Goal: Transaction & Acquisition: Purchase product/service

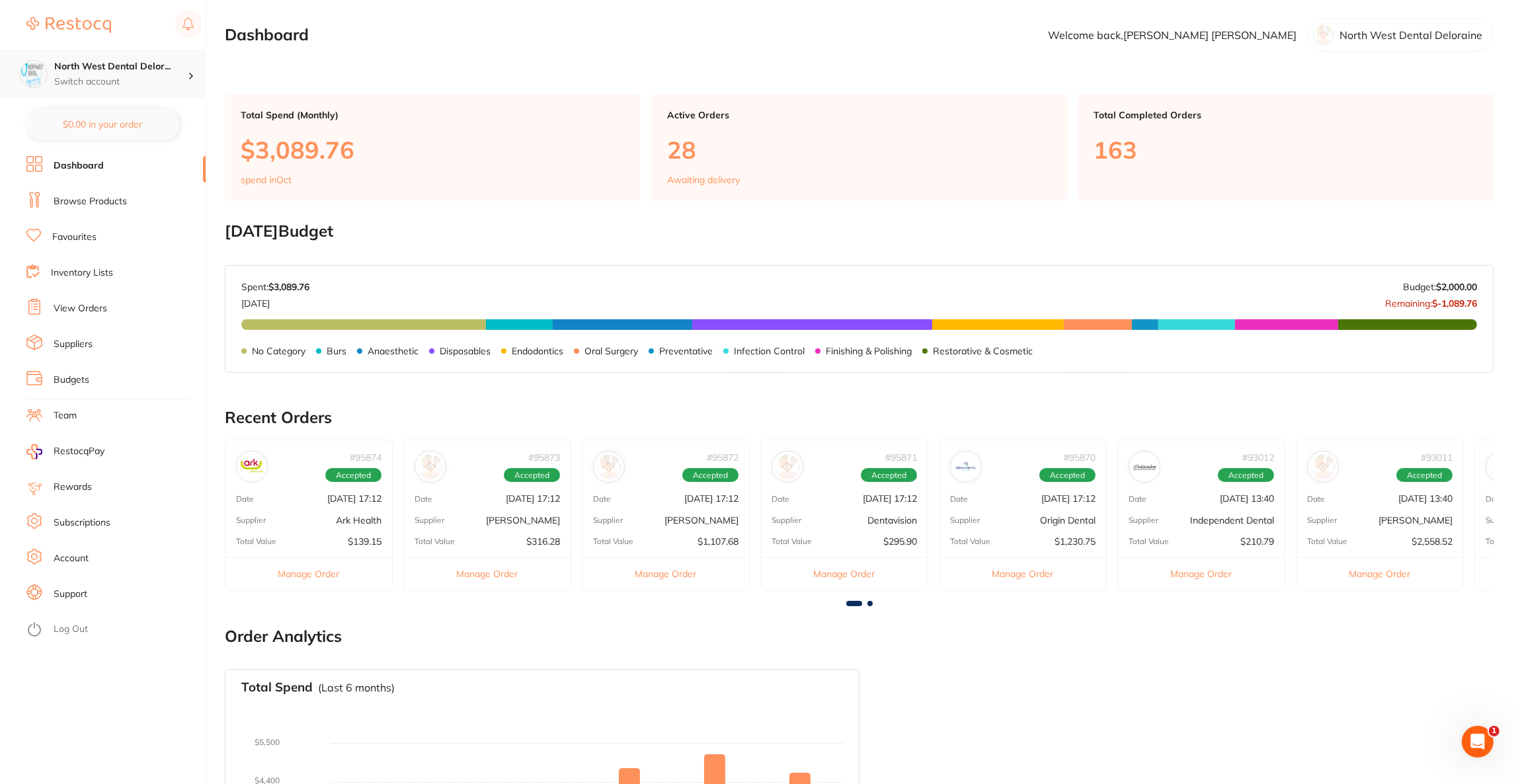
click at [110, 85] on p "Switch account" at bounding box center [121, 82] width 134 height 13
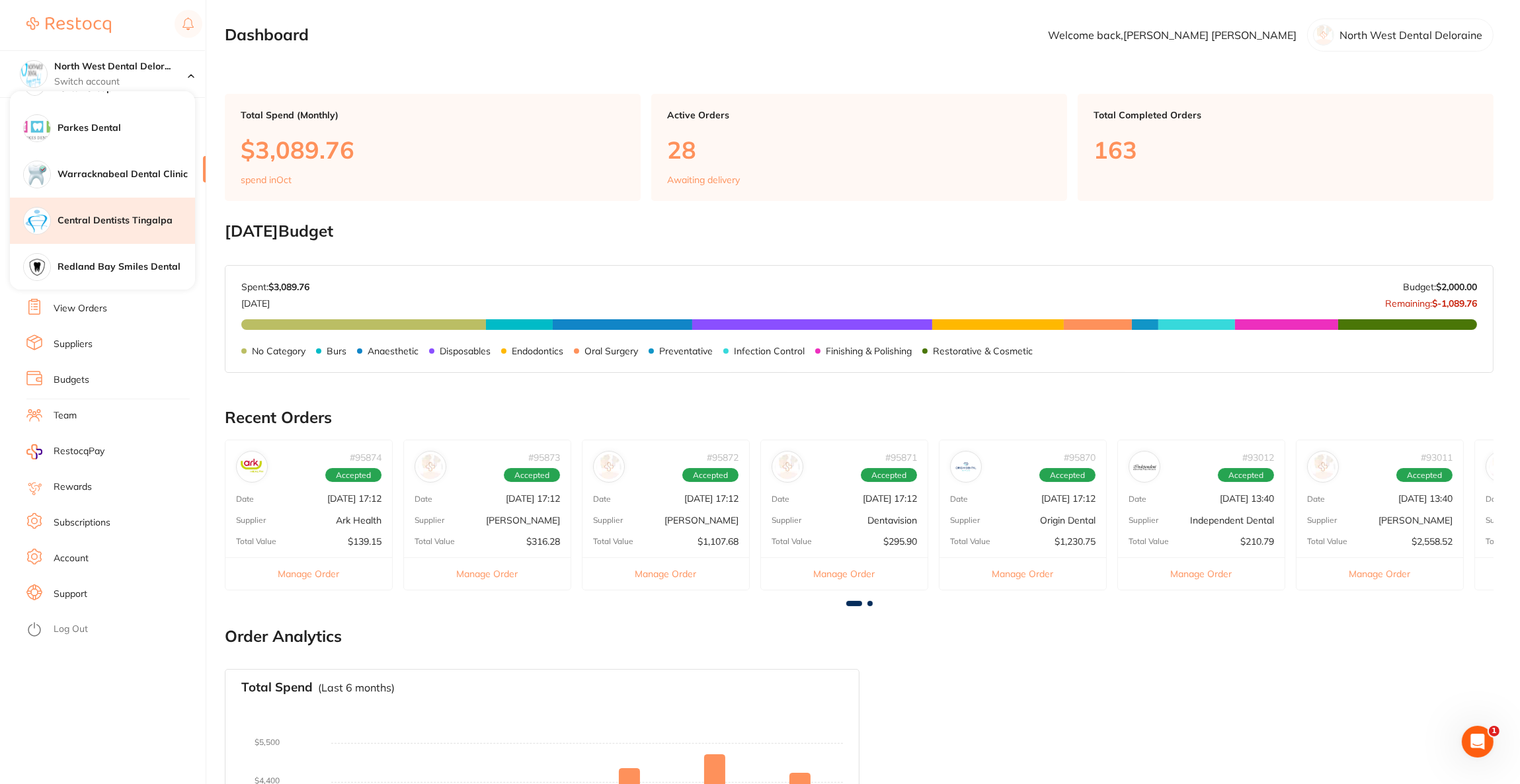
click at [125, 214] on h4 "Central Dentists Tingalpa" at bounding box center [126, 220] width 138 height 13
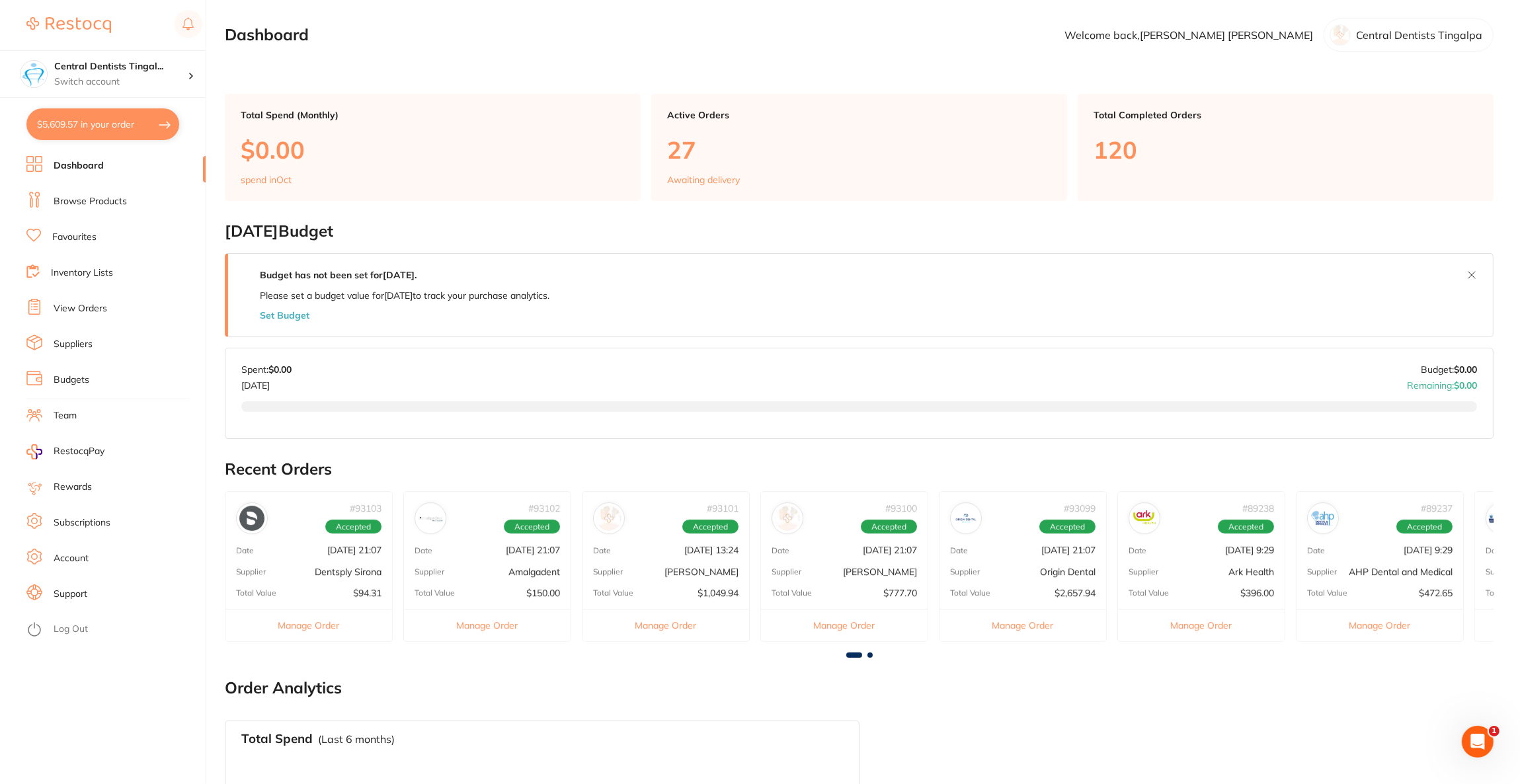
click at [102, 128] on button "$5,609.57 in your order" at bounding box center [103, 124] width 153 height 32
checkbox input "true"
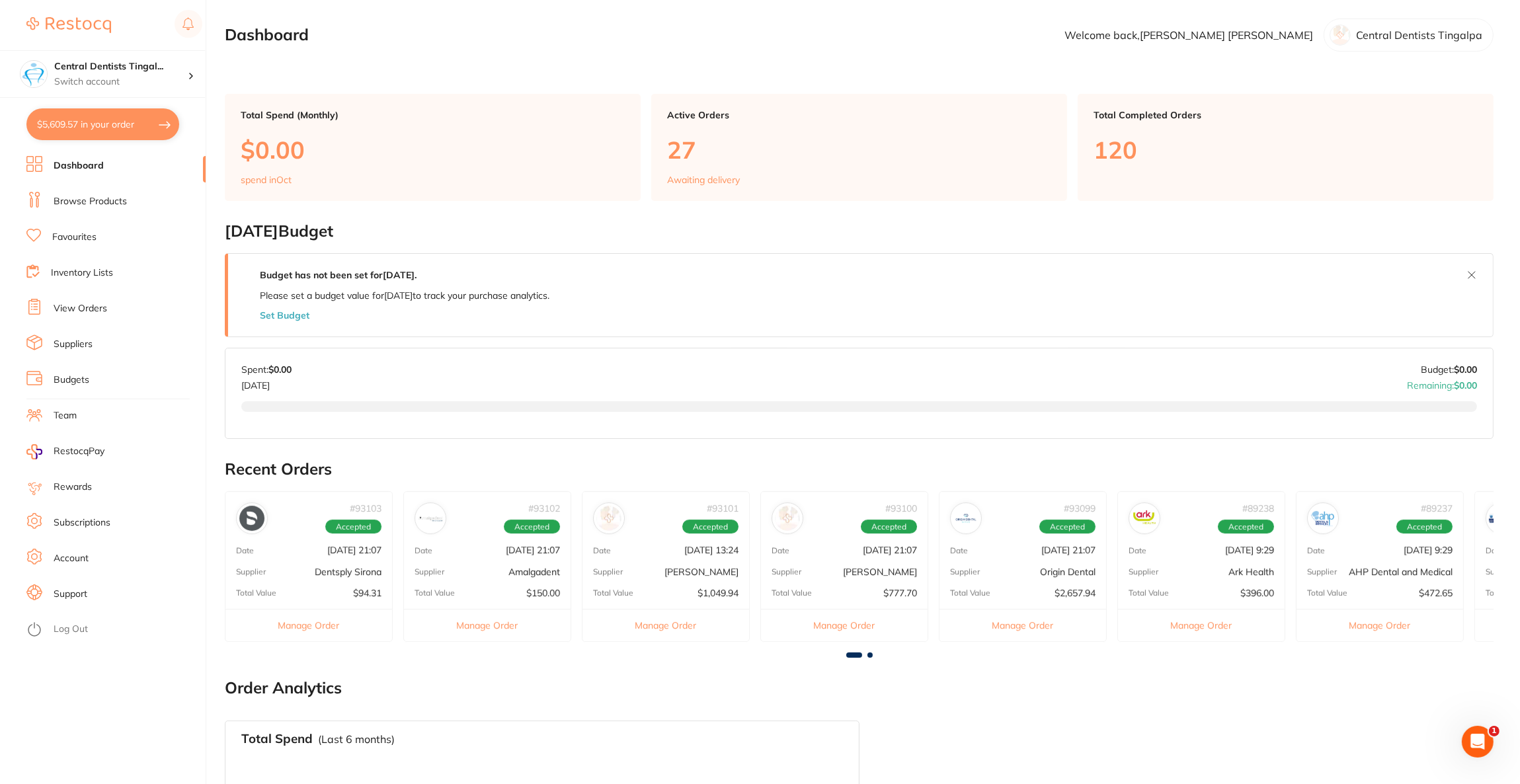
checkbox input "true"
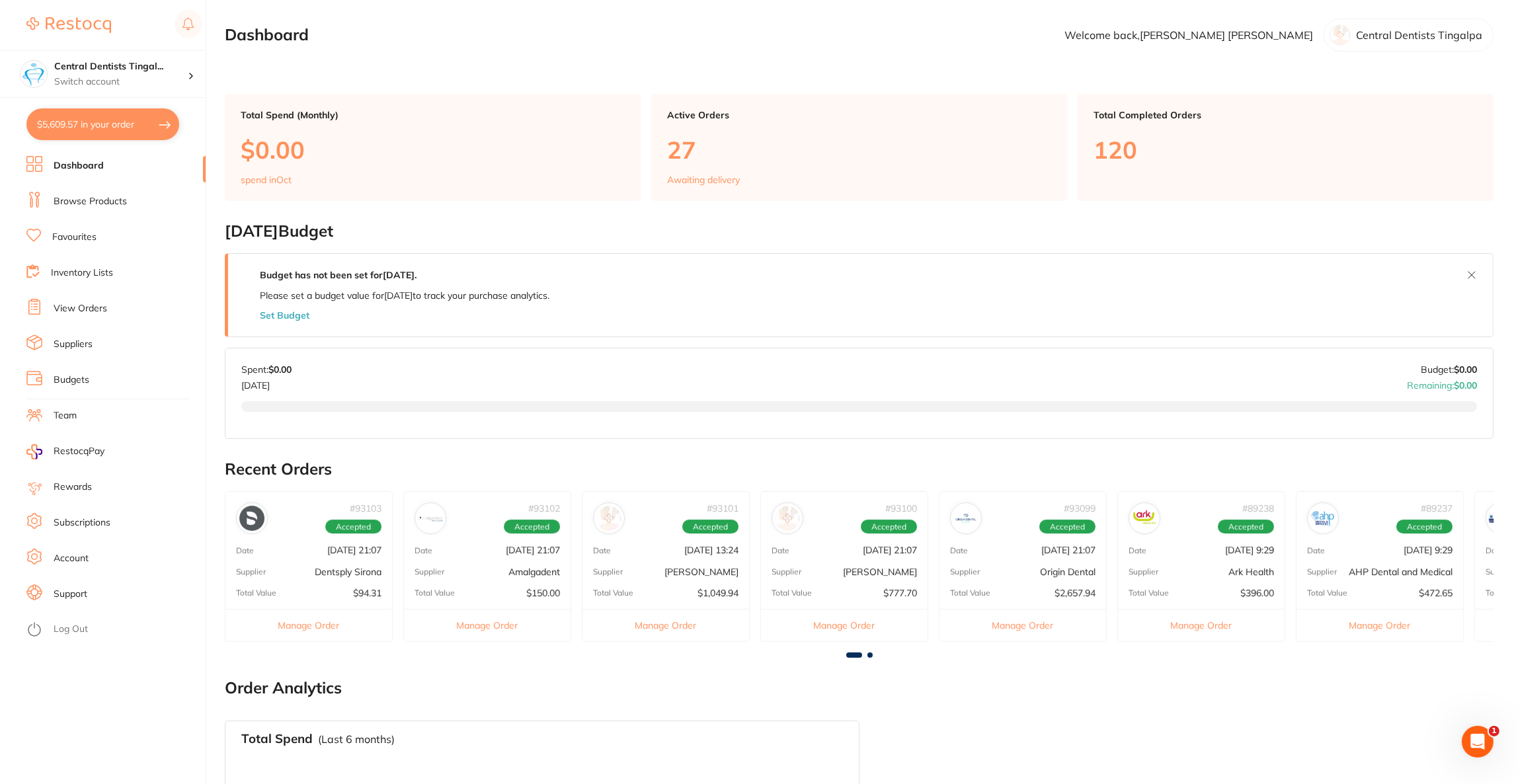
checkbox input "true"
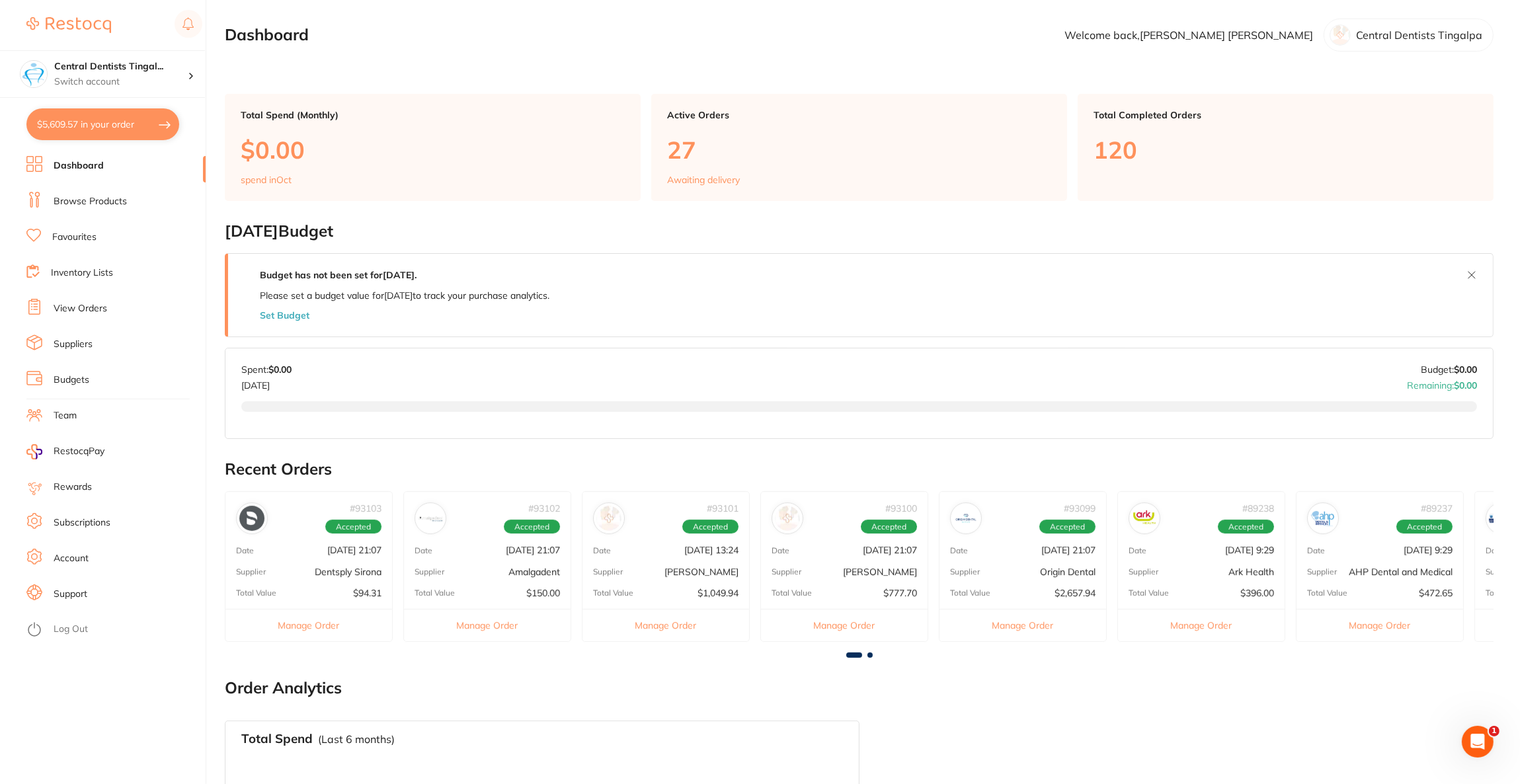
checkbox input "true"
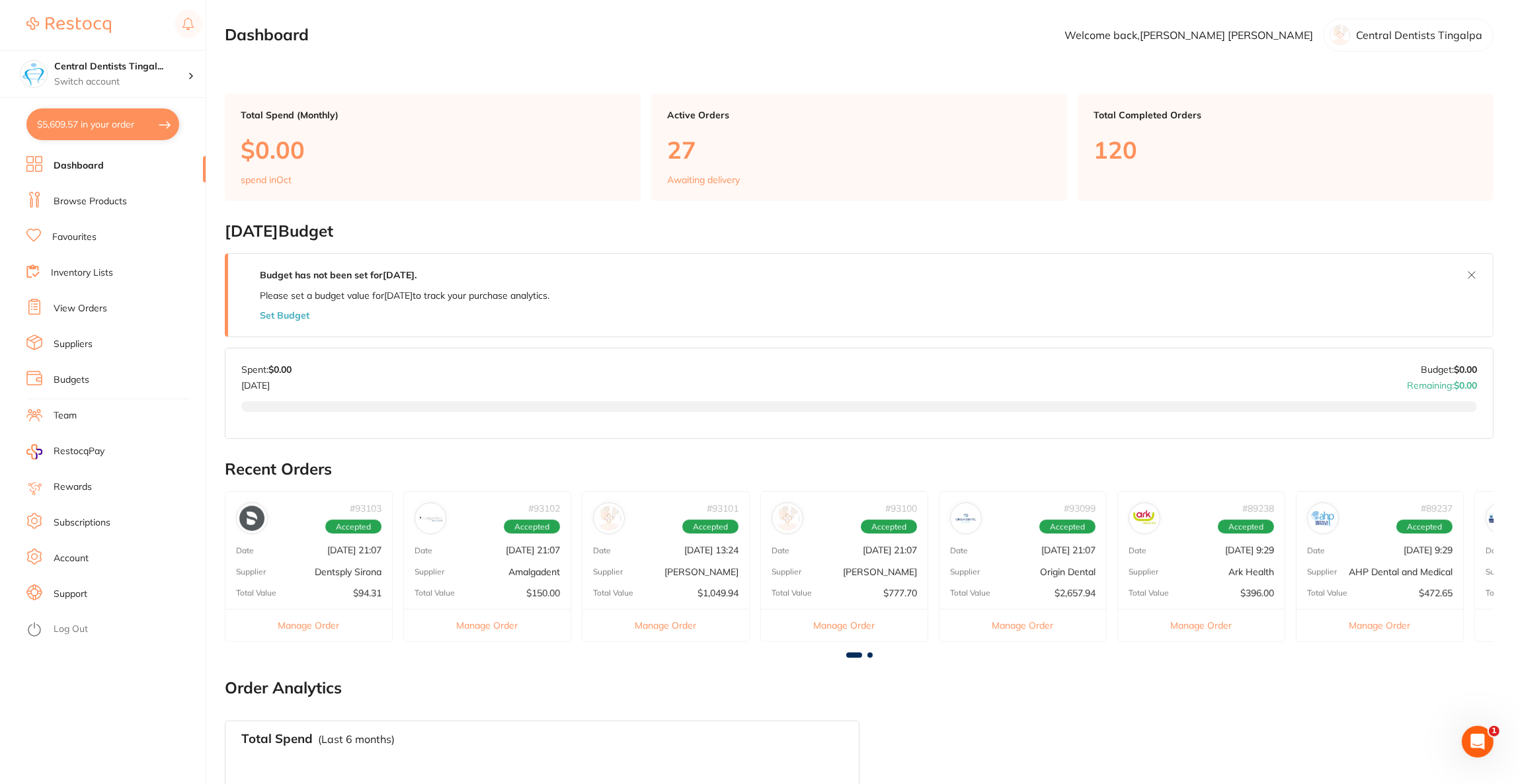
checkbox input "true"
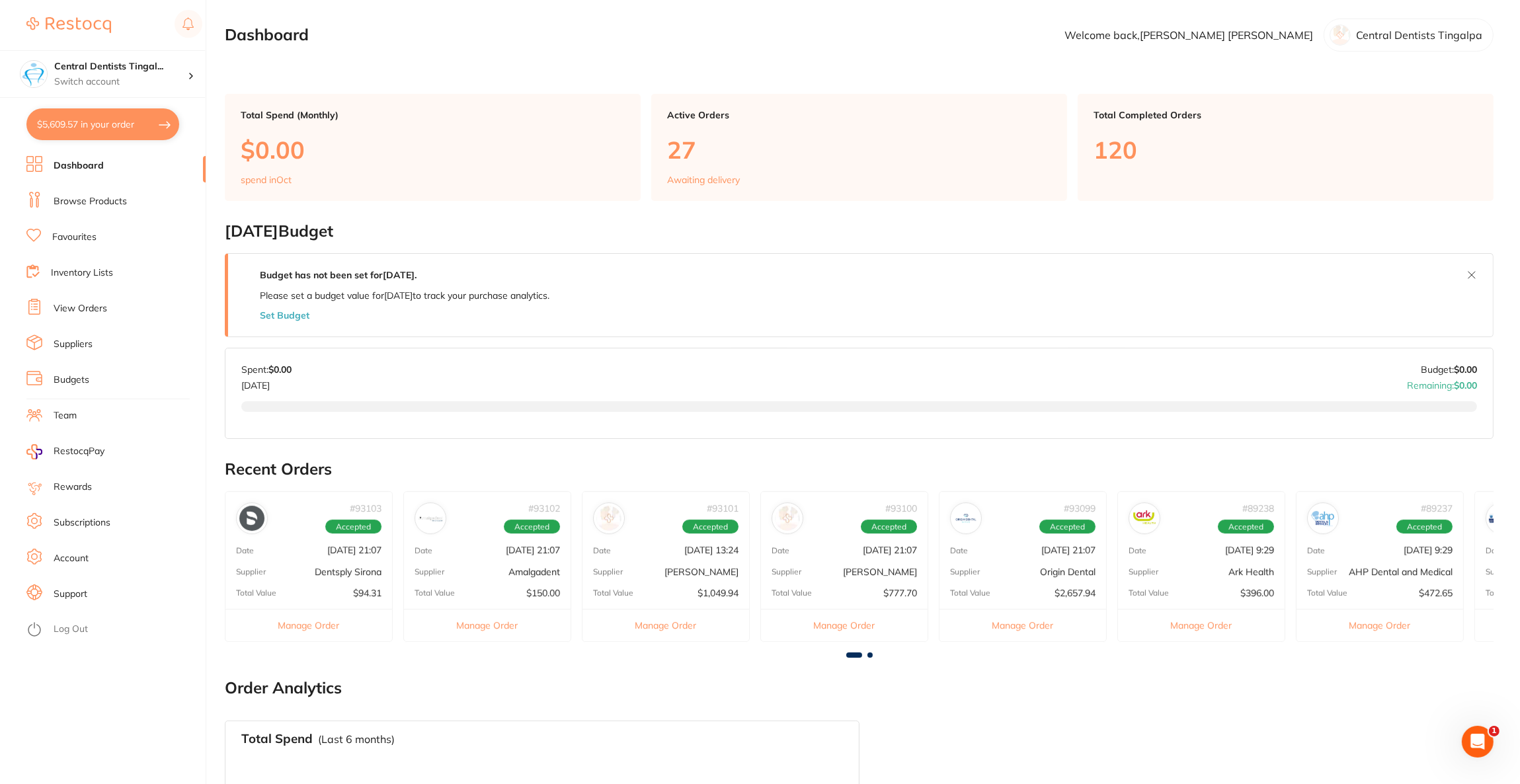
checkbox input "true"
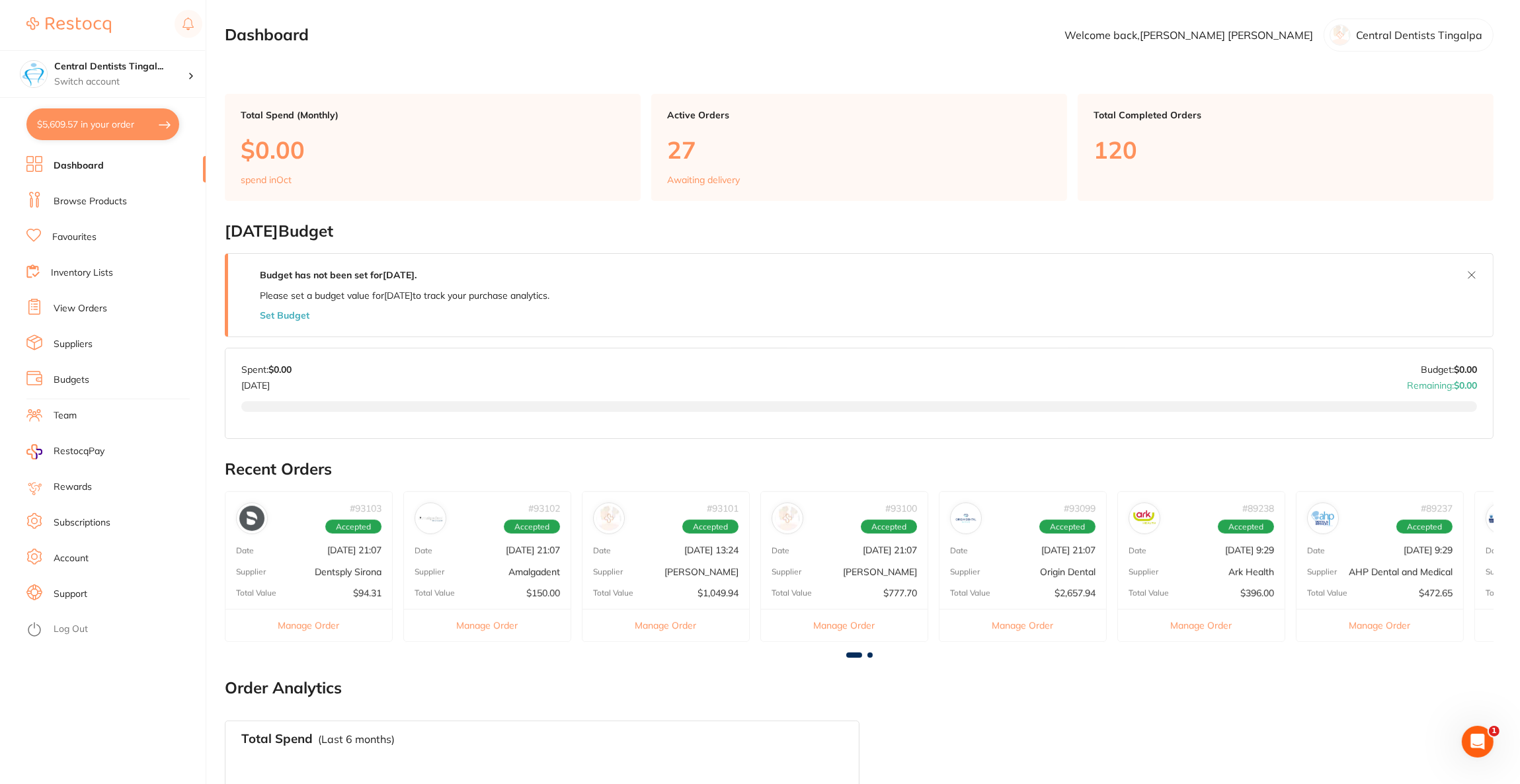
checkbox input "true"
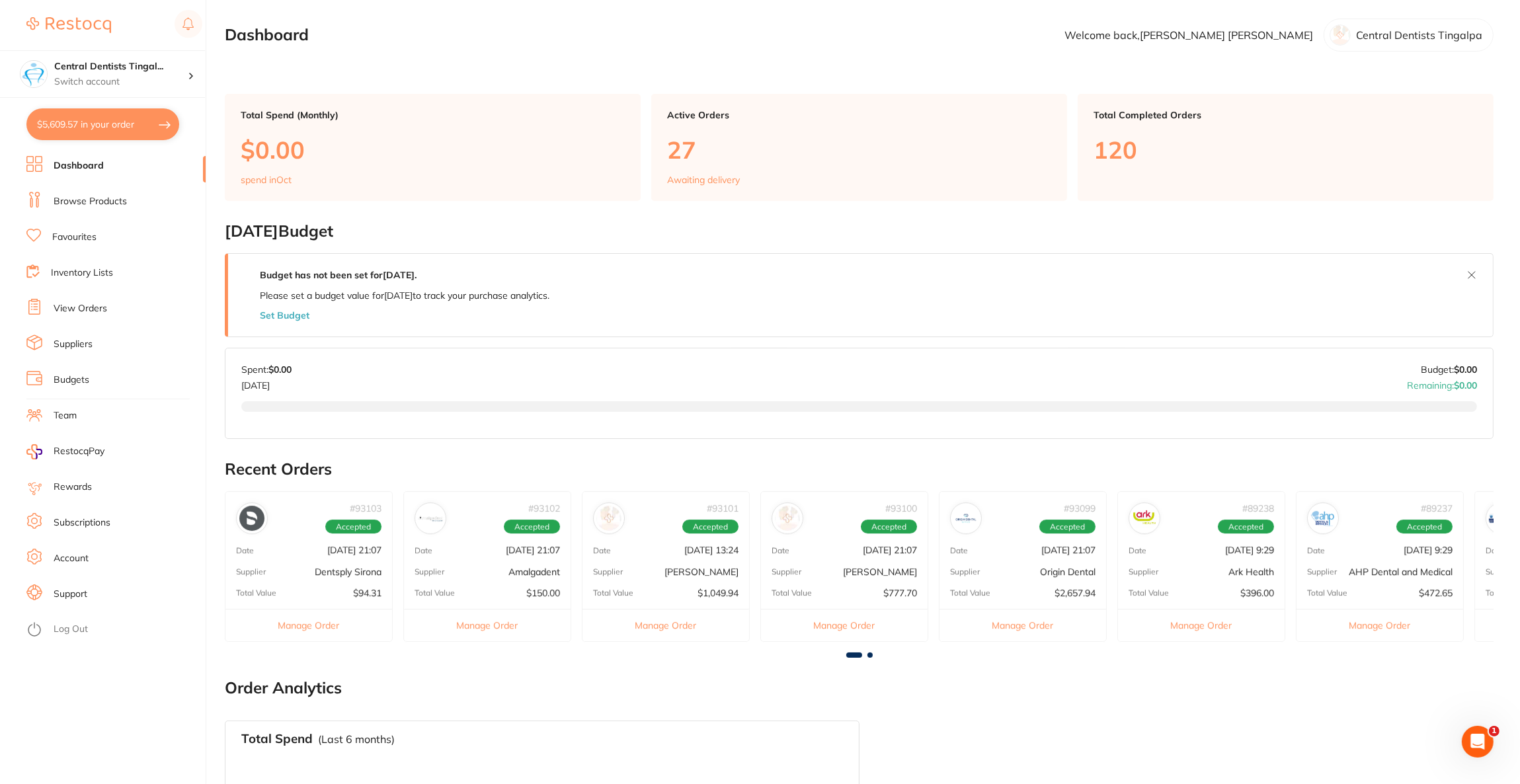
checkbox input "true"
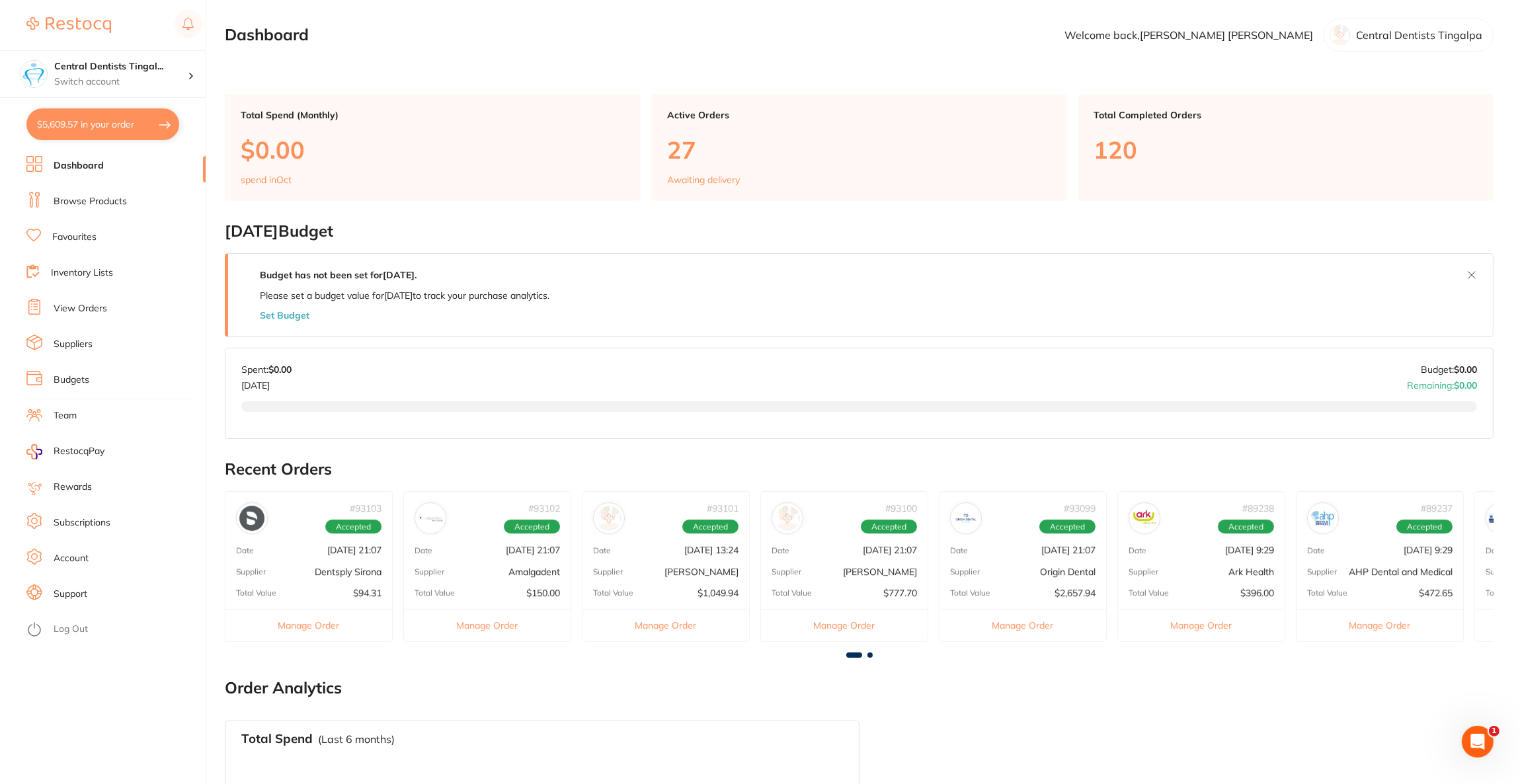
checkbox input "true"
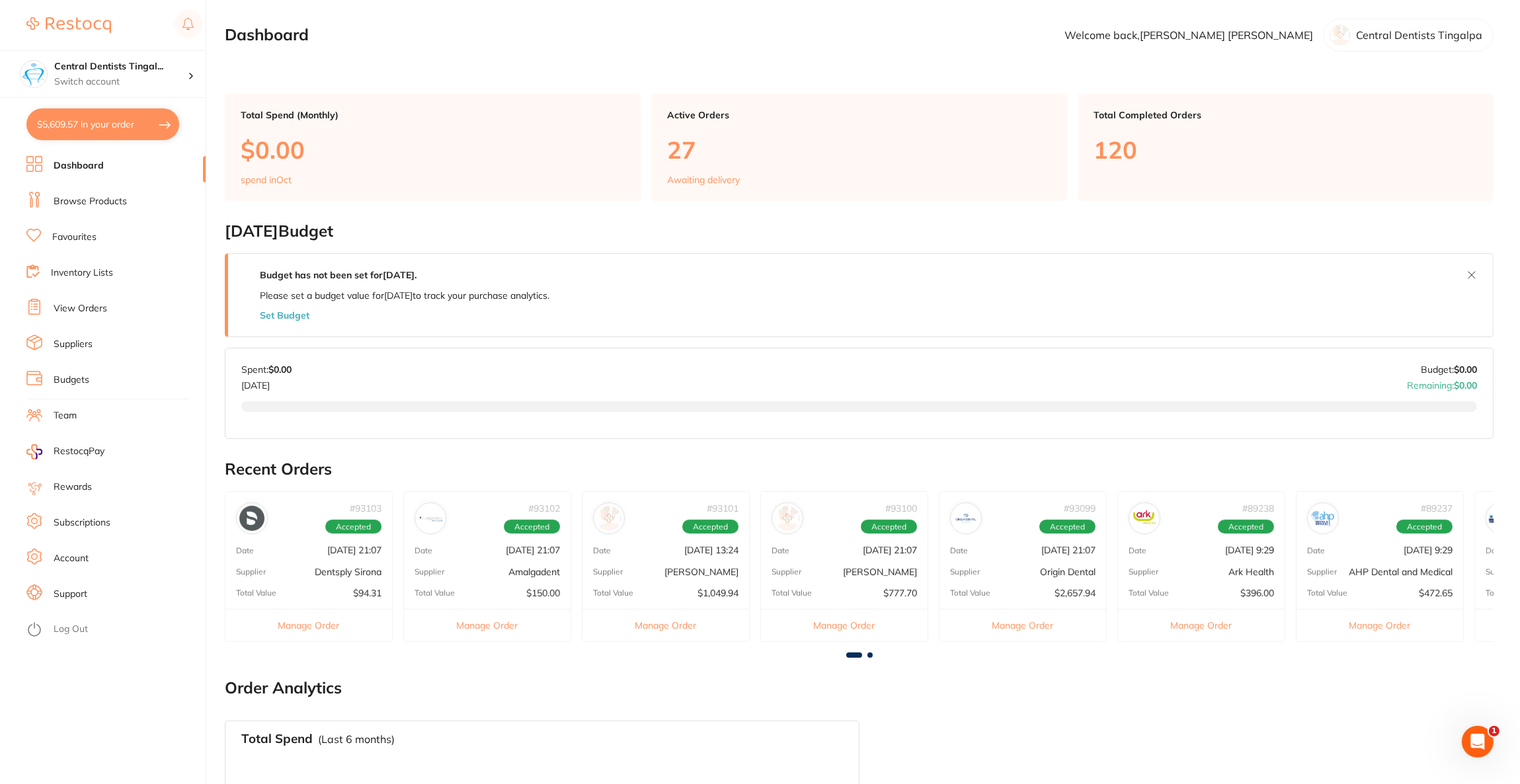
checkbox input "true"
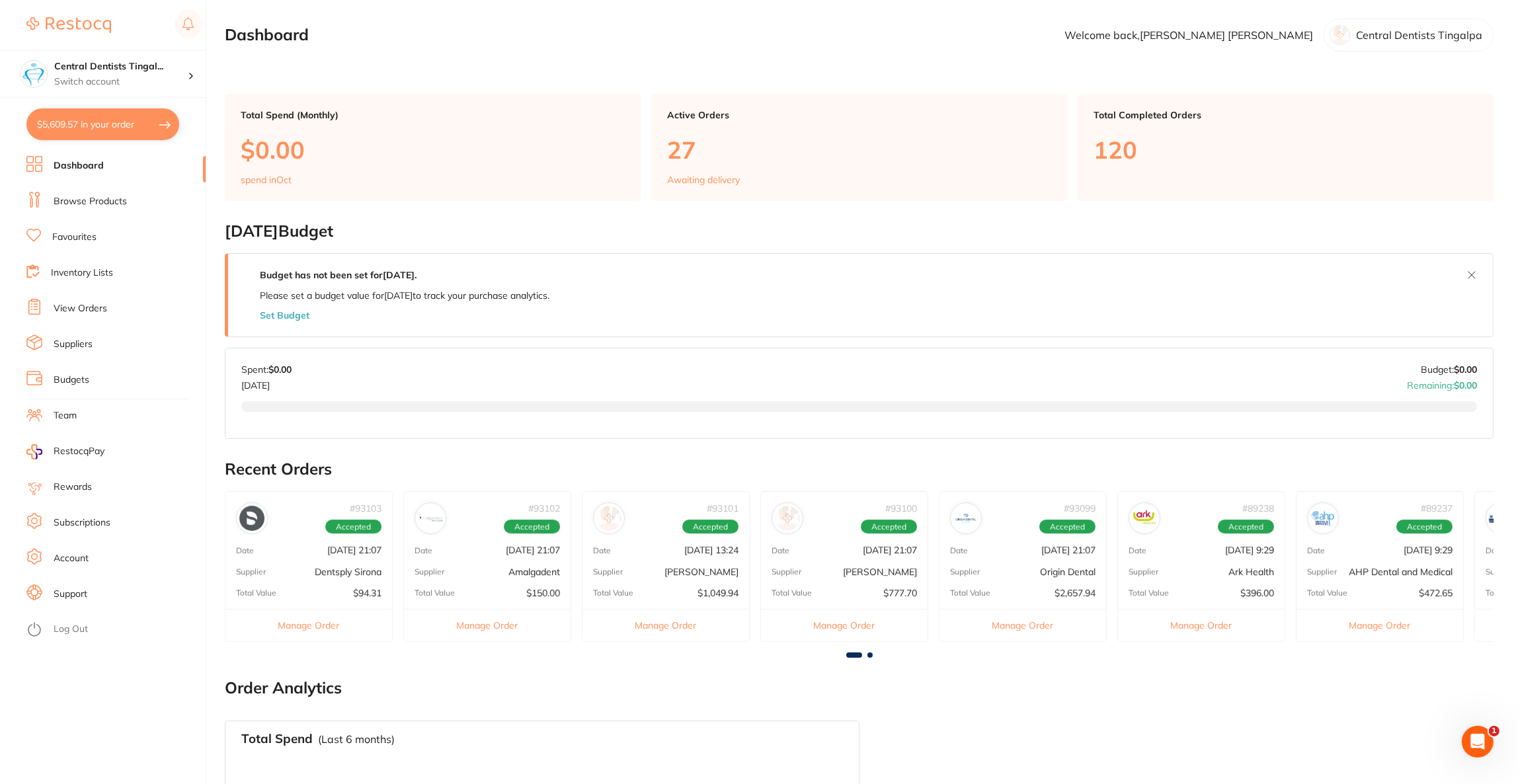
checkbox input "true"
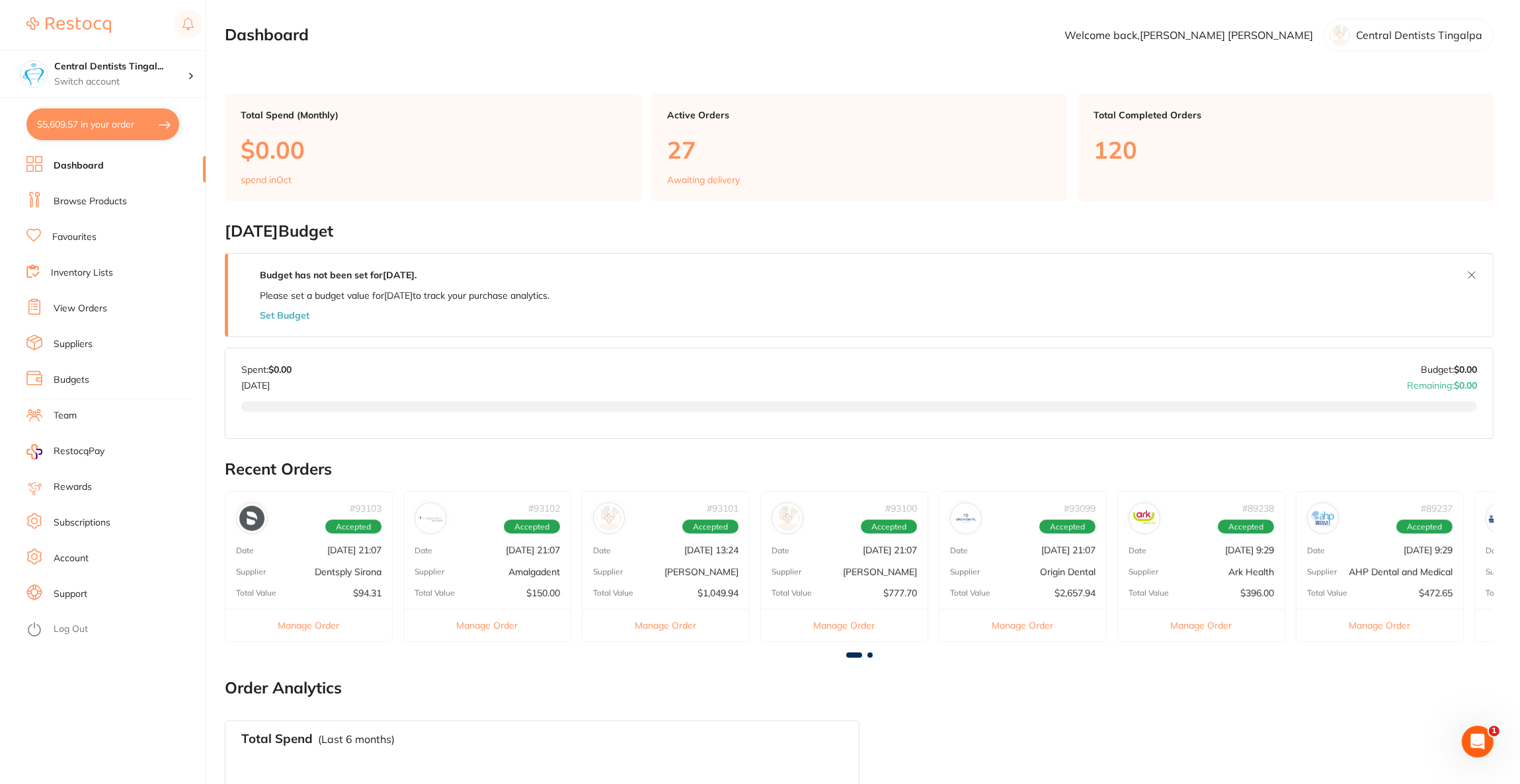
checkbox input "true"
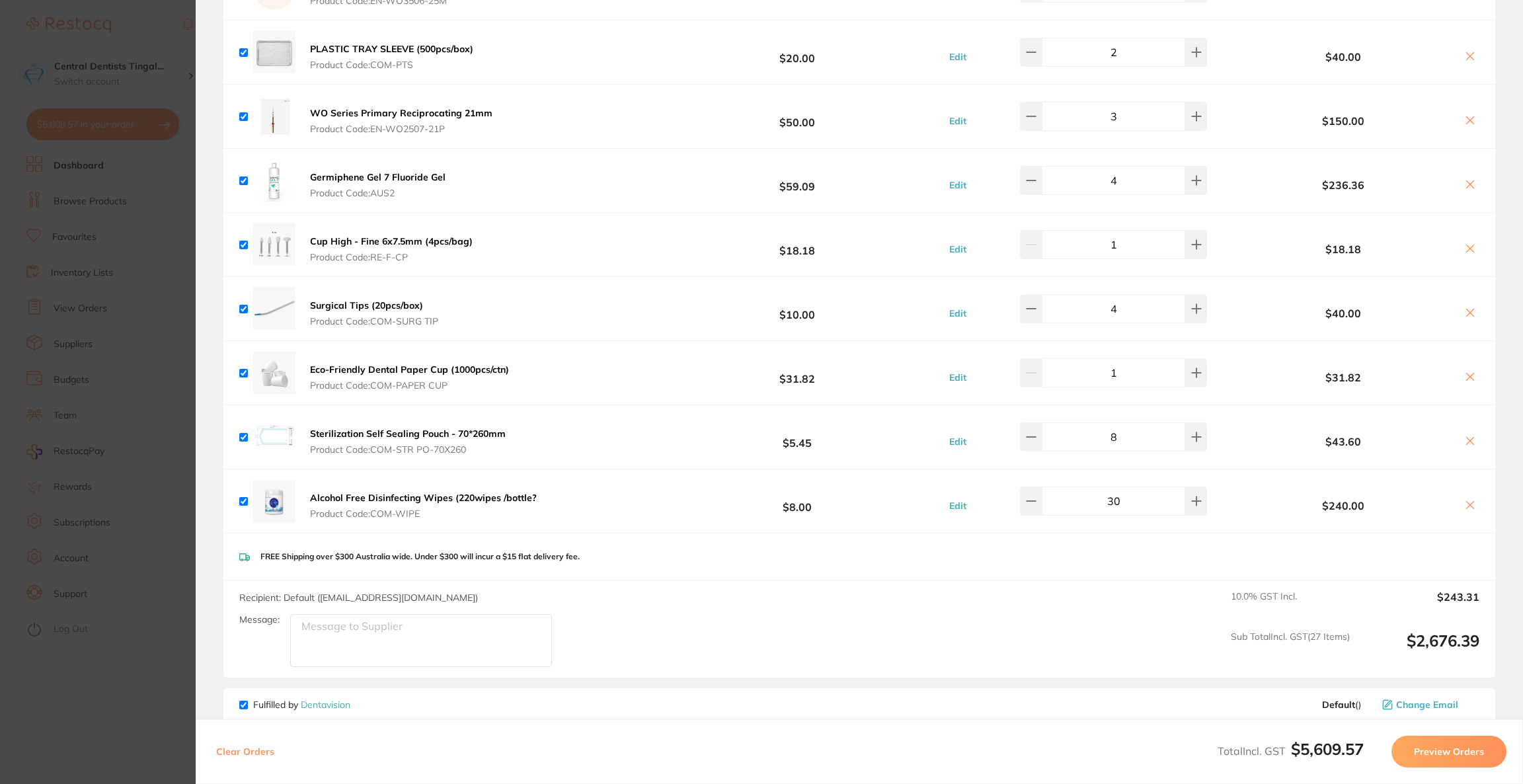
scroll to position [3397, 0]
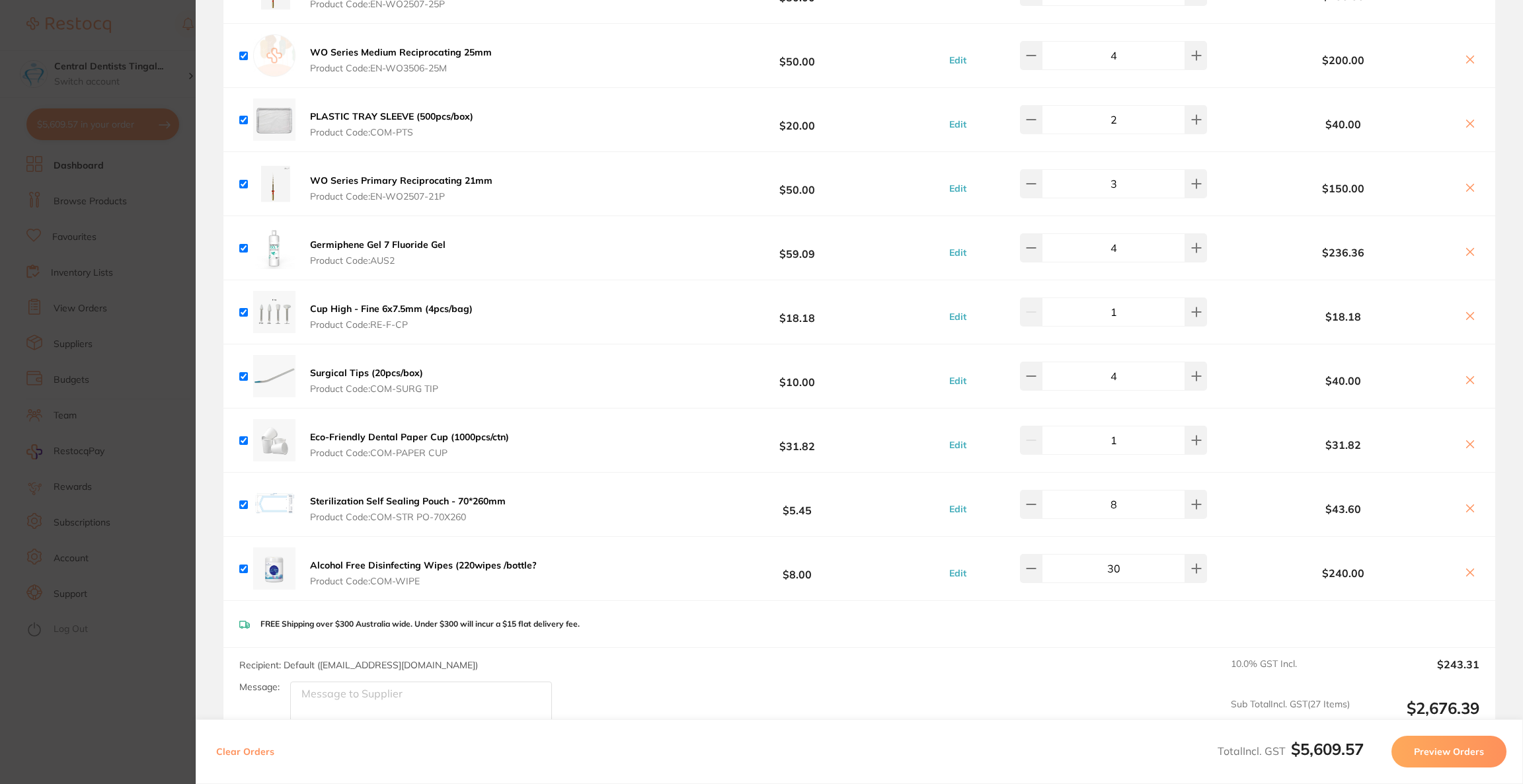
click at [31, 149] on section "Update RRP Set your pre negotiated price for this item. Item Agreed RRP (excl. …" at bounding box center [762, 392] width 1523 height 784
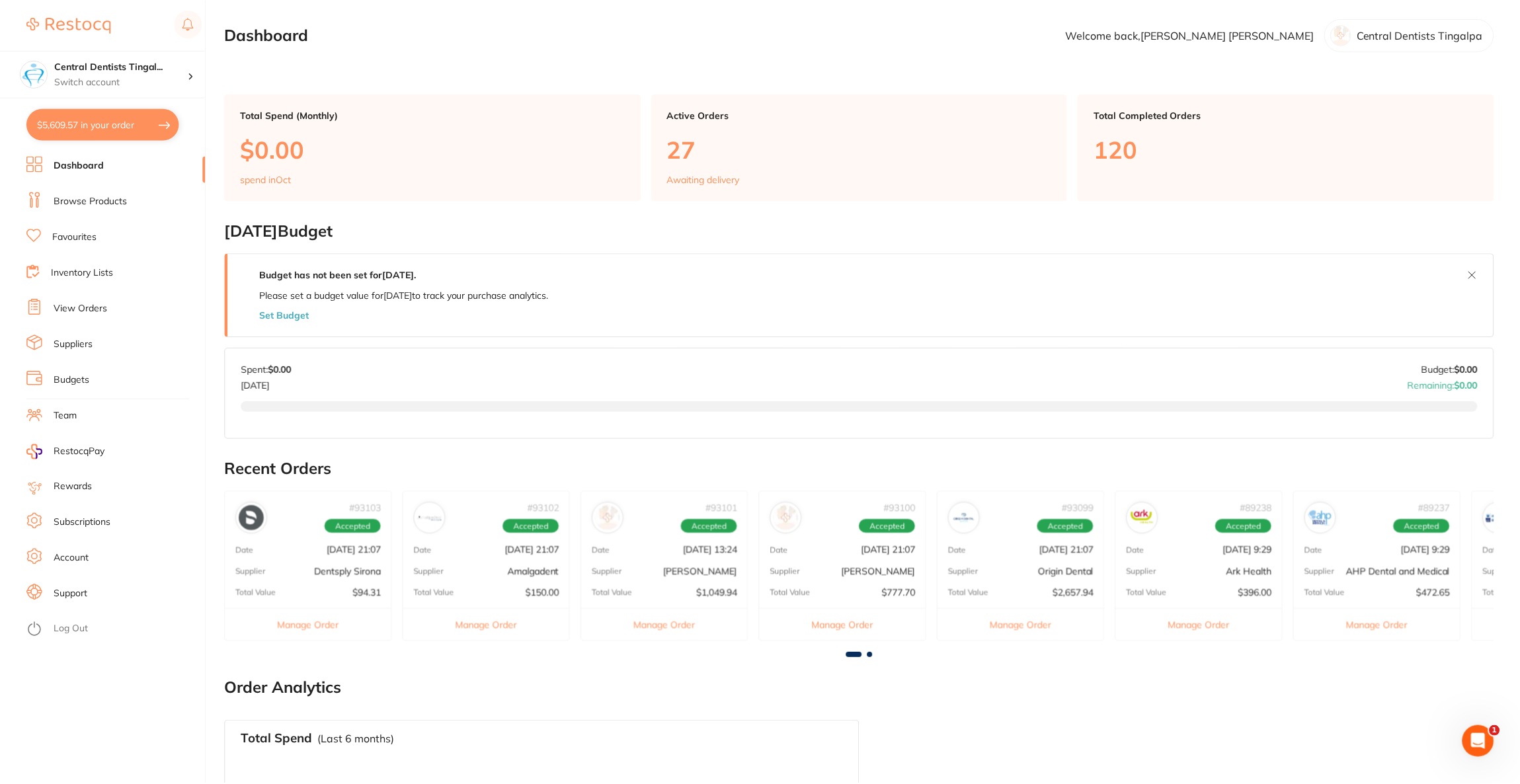
scroll to position [2, 0]
click at [128, 115] on button "$5,609.57 in your order" at bounding box center [103, 124] width 153 height 32
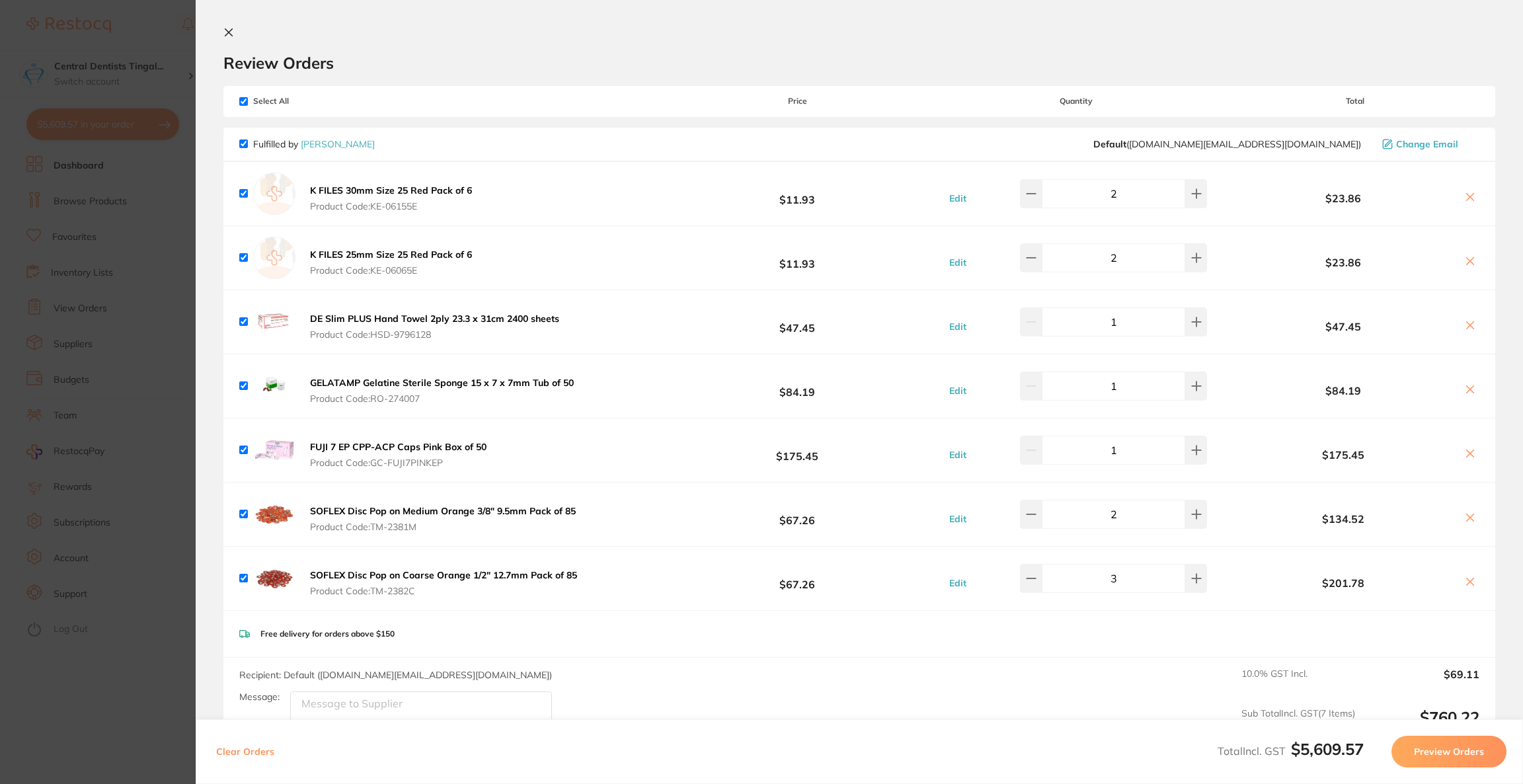
scroll to position [0, 0]
click at [1470, 197] on icon at bounding box center [1471, 198] width 11 height 11
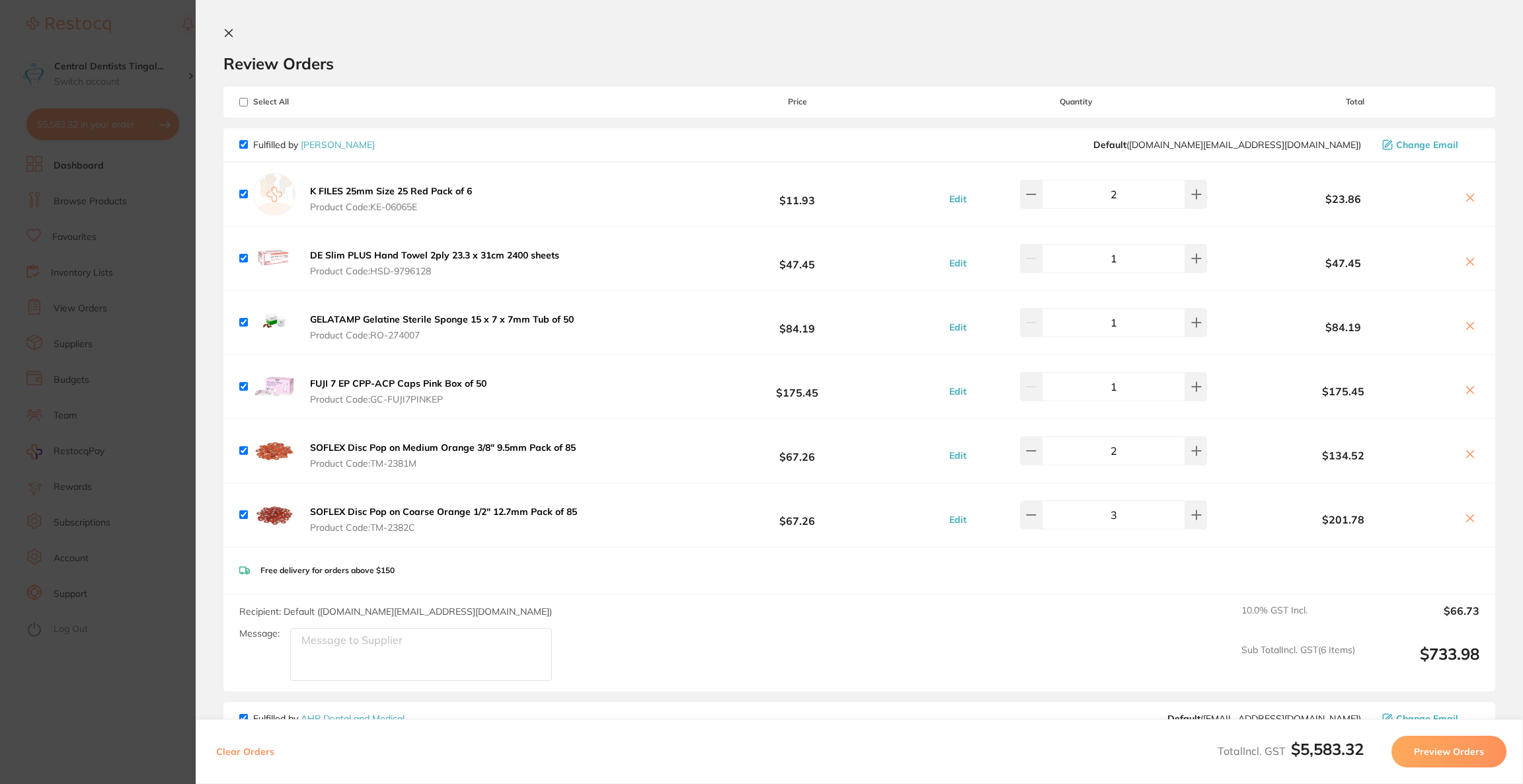
click at [1470, 197] on icon at bounding box center [1471, 198] width 11 height 11
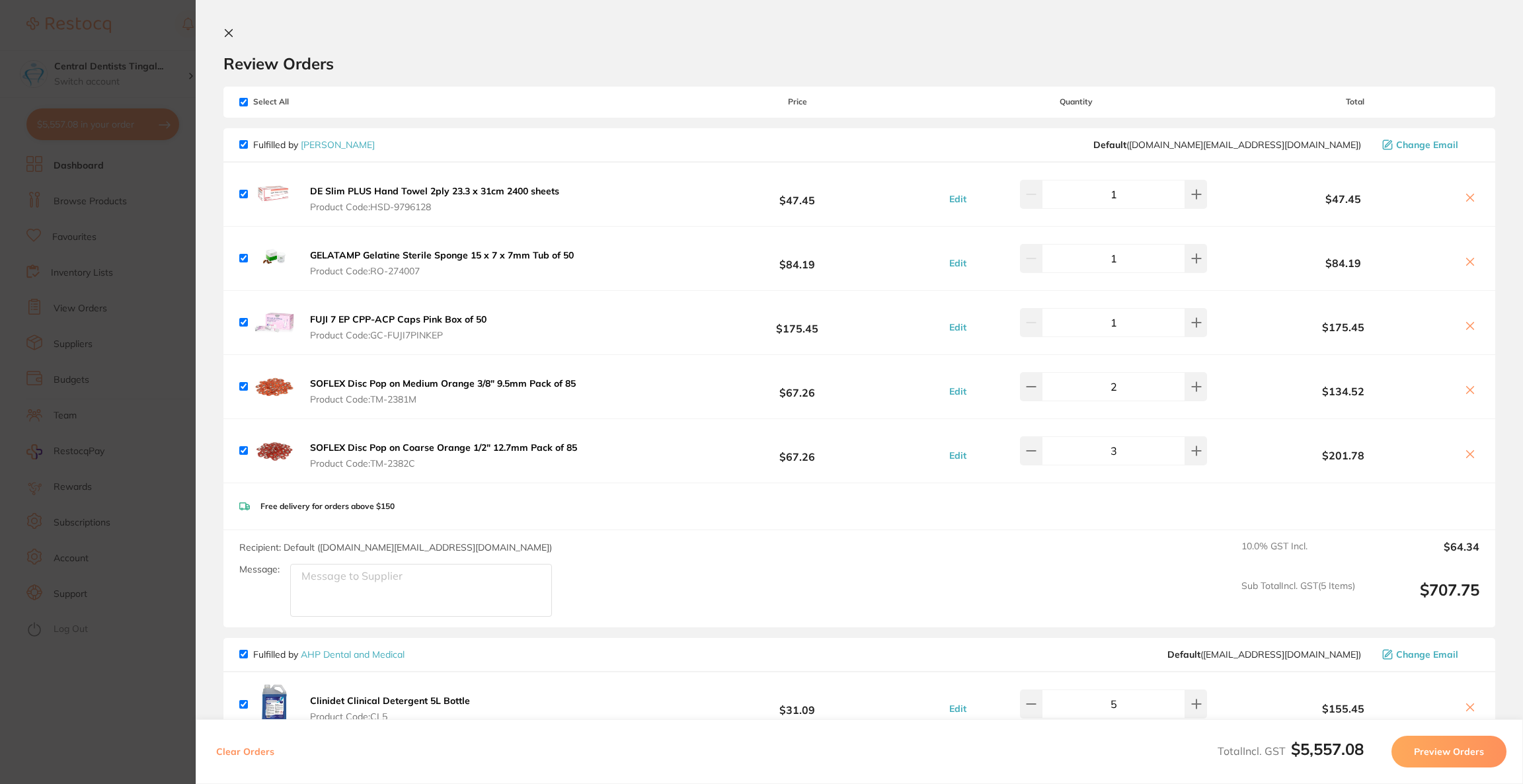
click at [1466, 327] on icon at bounding box center [1471, 326] width 11 height 11
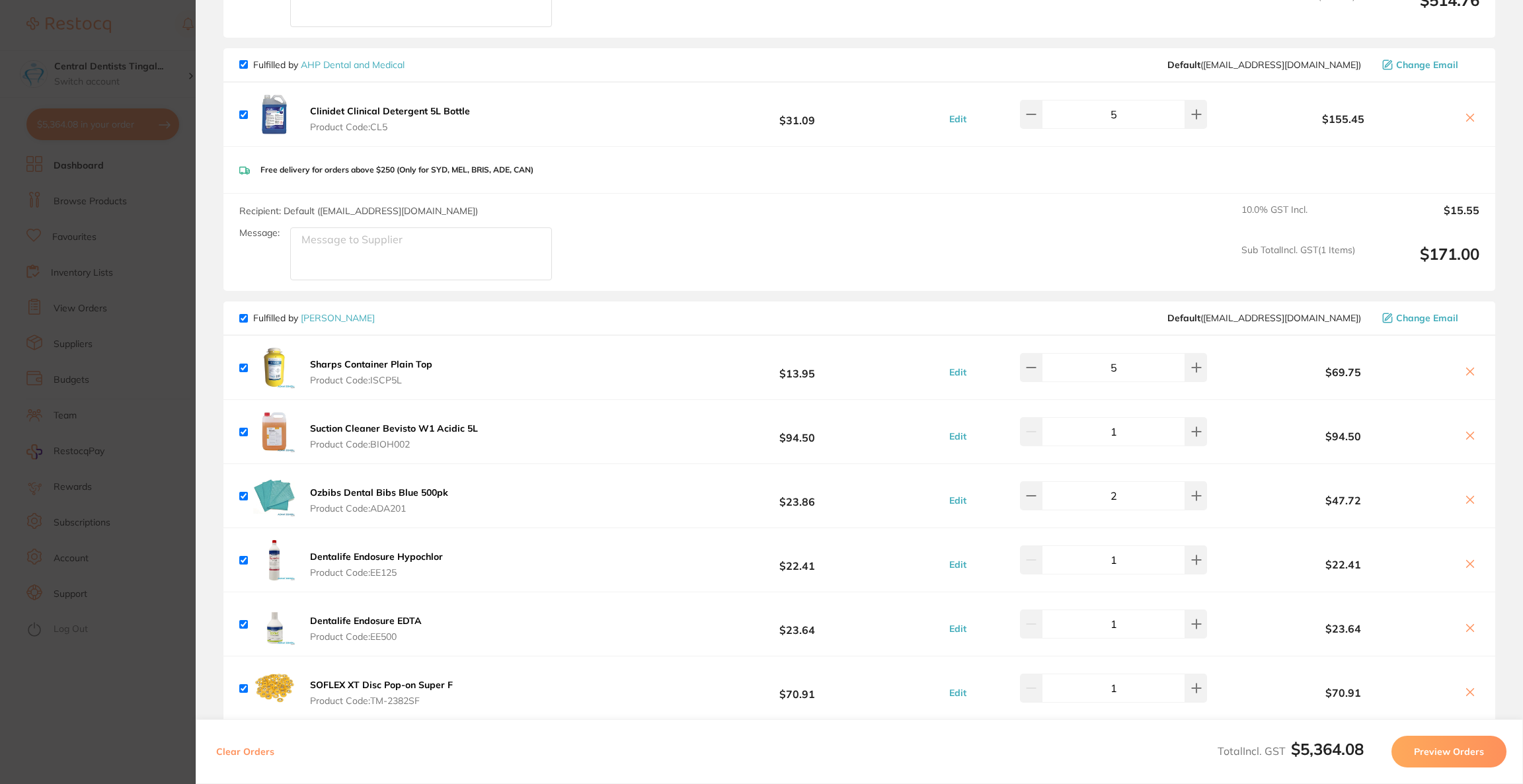
scroll to position [694, 0]
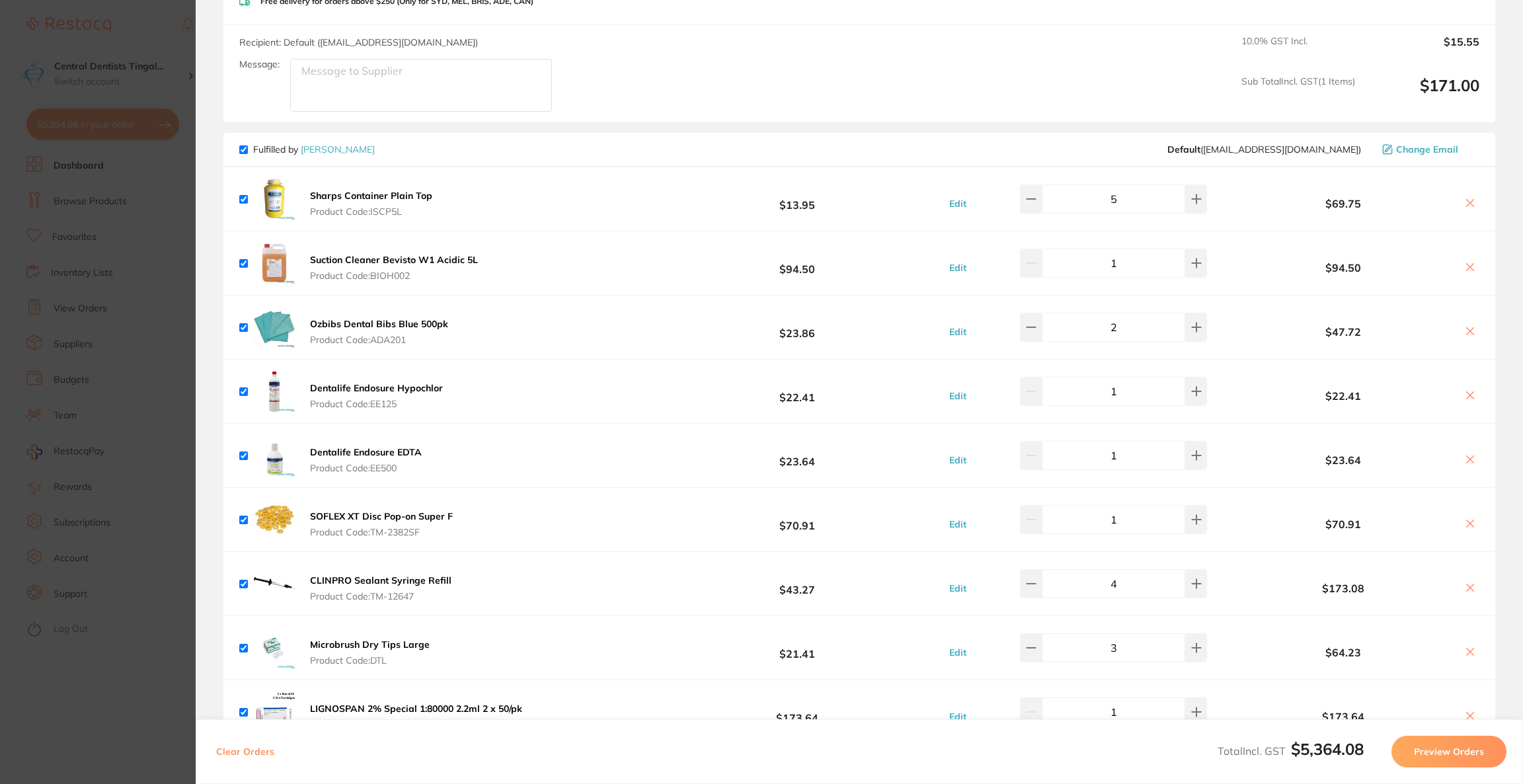
click at [1467, 521] on icon at bounding box center [1470, 522] width 7 height 7
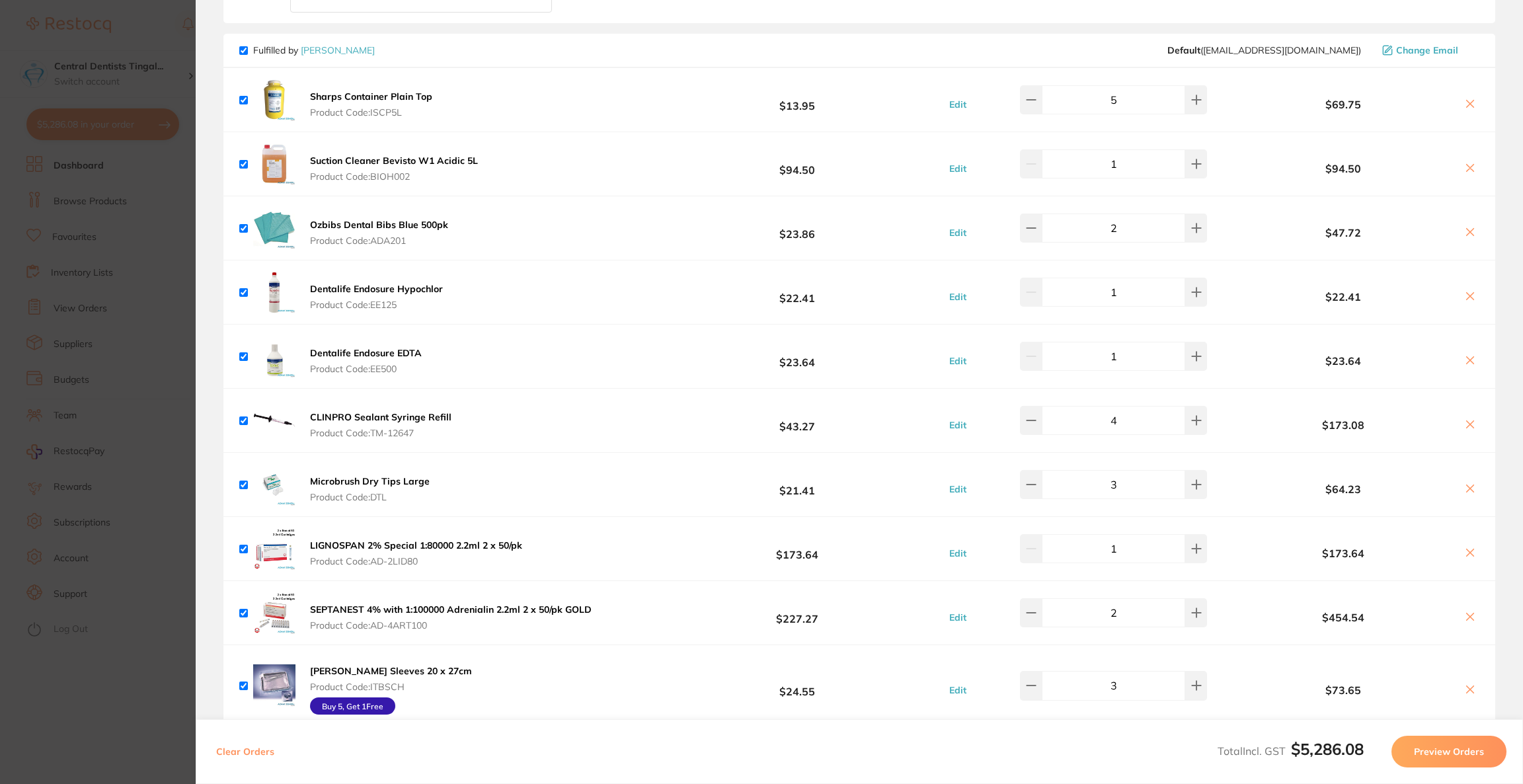
click at [1467, 550] on icon at bounding box center [1470, 552] width 7 height 7
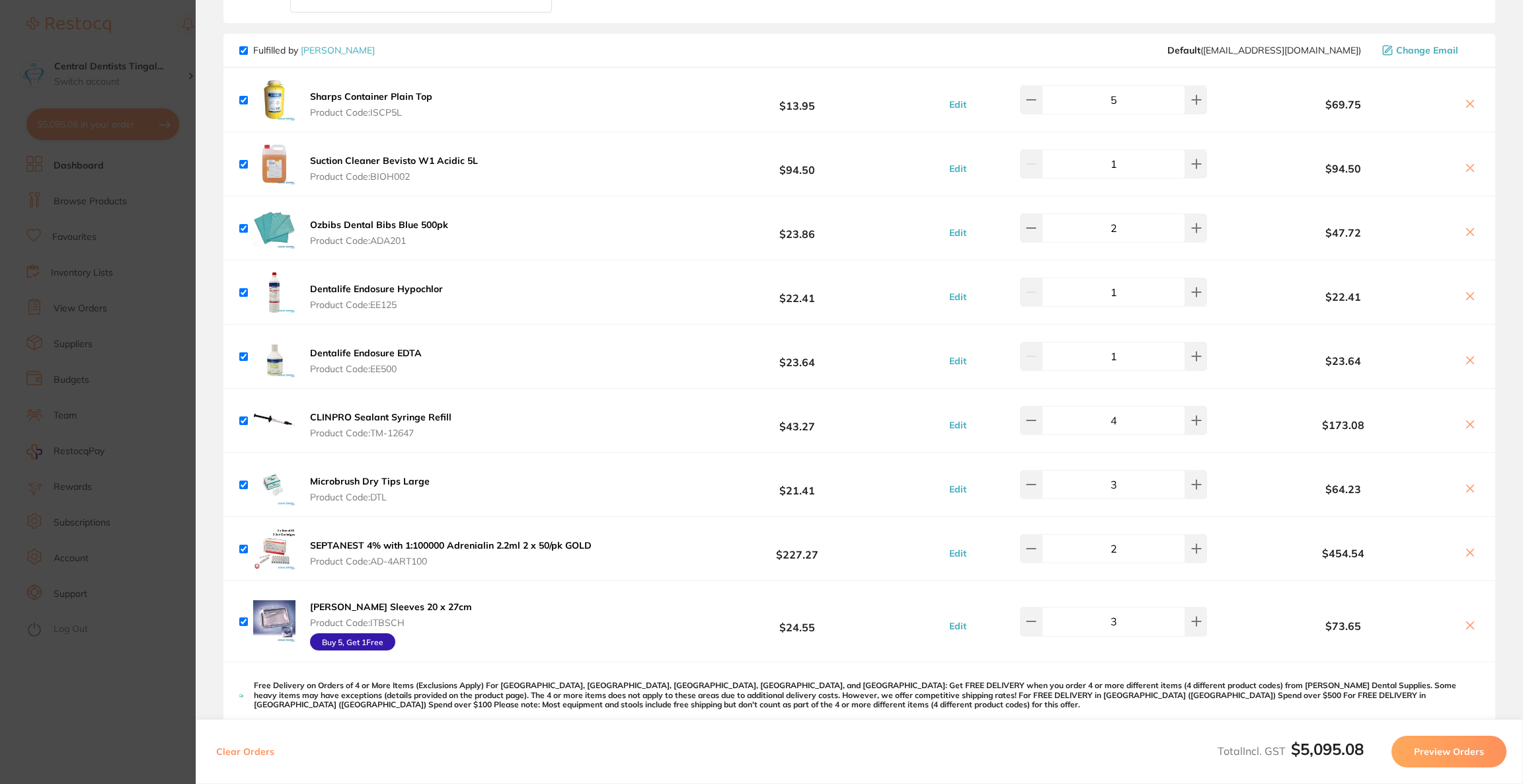
click at [1467, 550] on icon at bounding box center [1470, 552] width 7 height 7
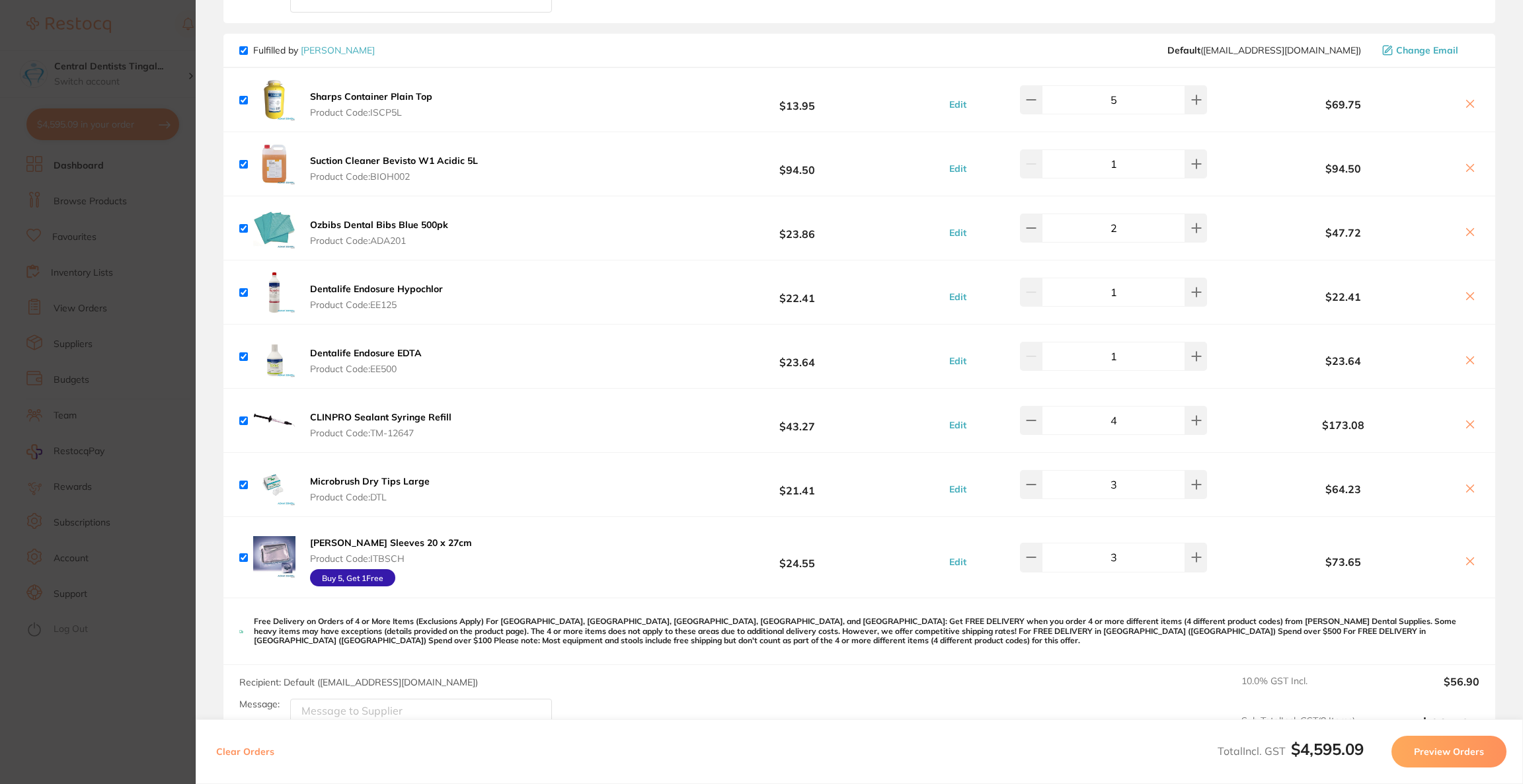
click at [1471, 419] on icon at bounding box center [1471, 424] width 11 height 11
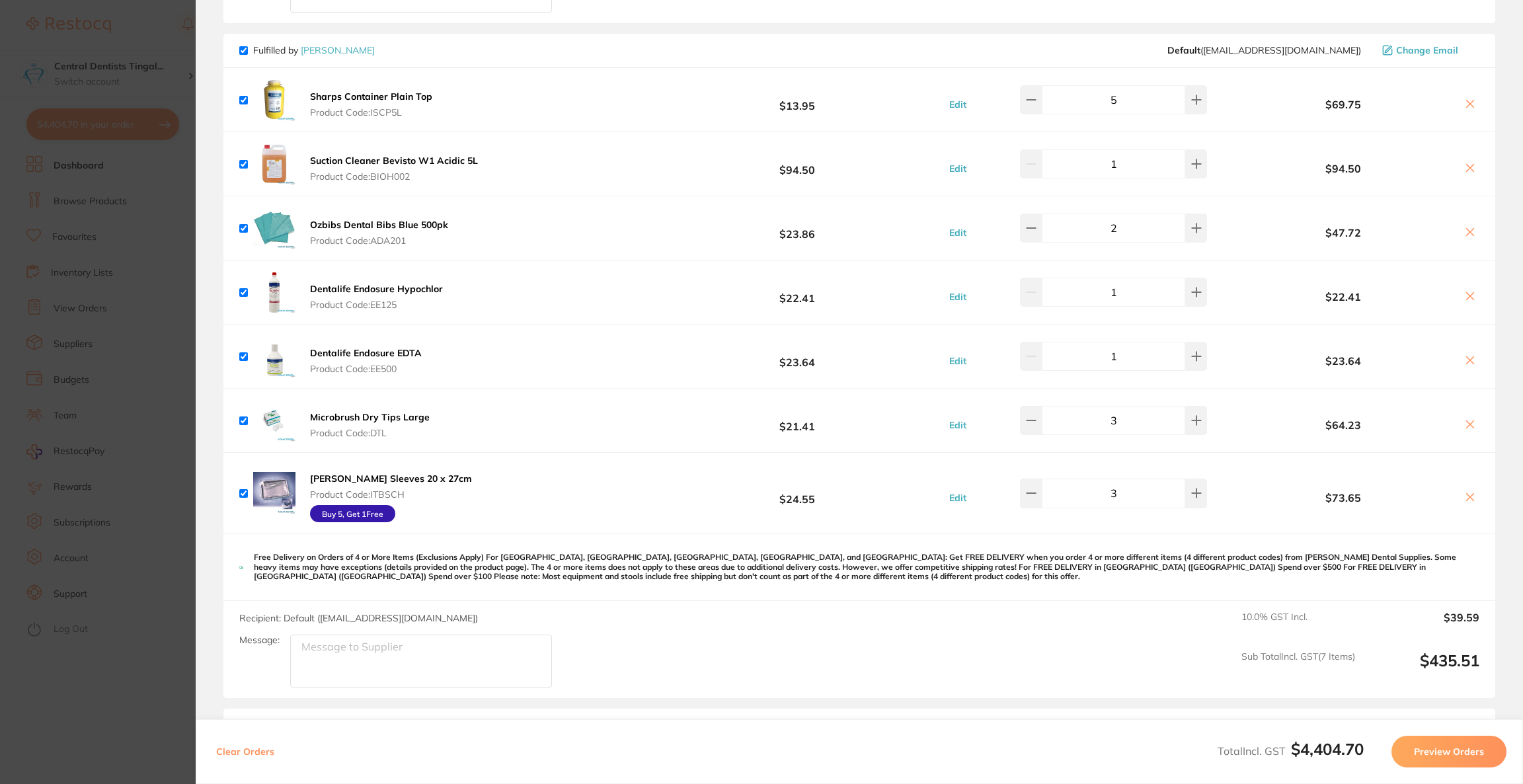
checkbox input "true"
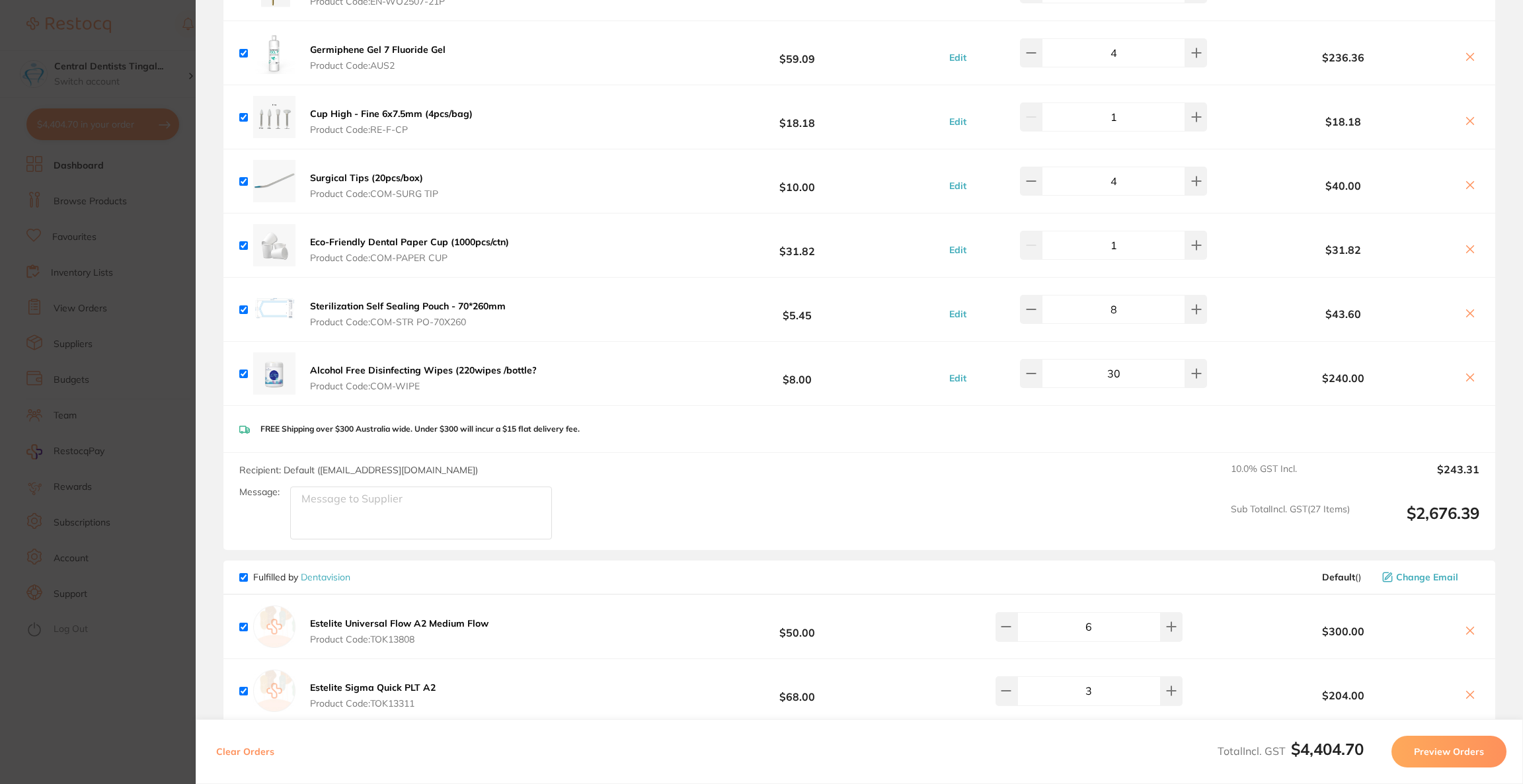
scroll to position [2948, 0]
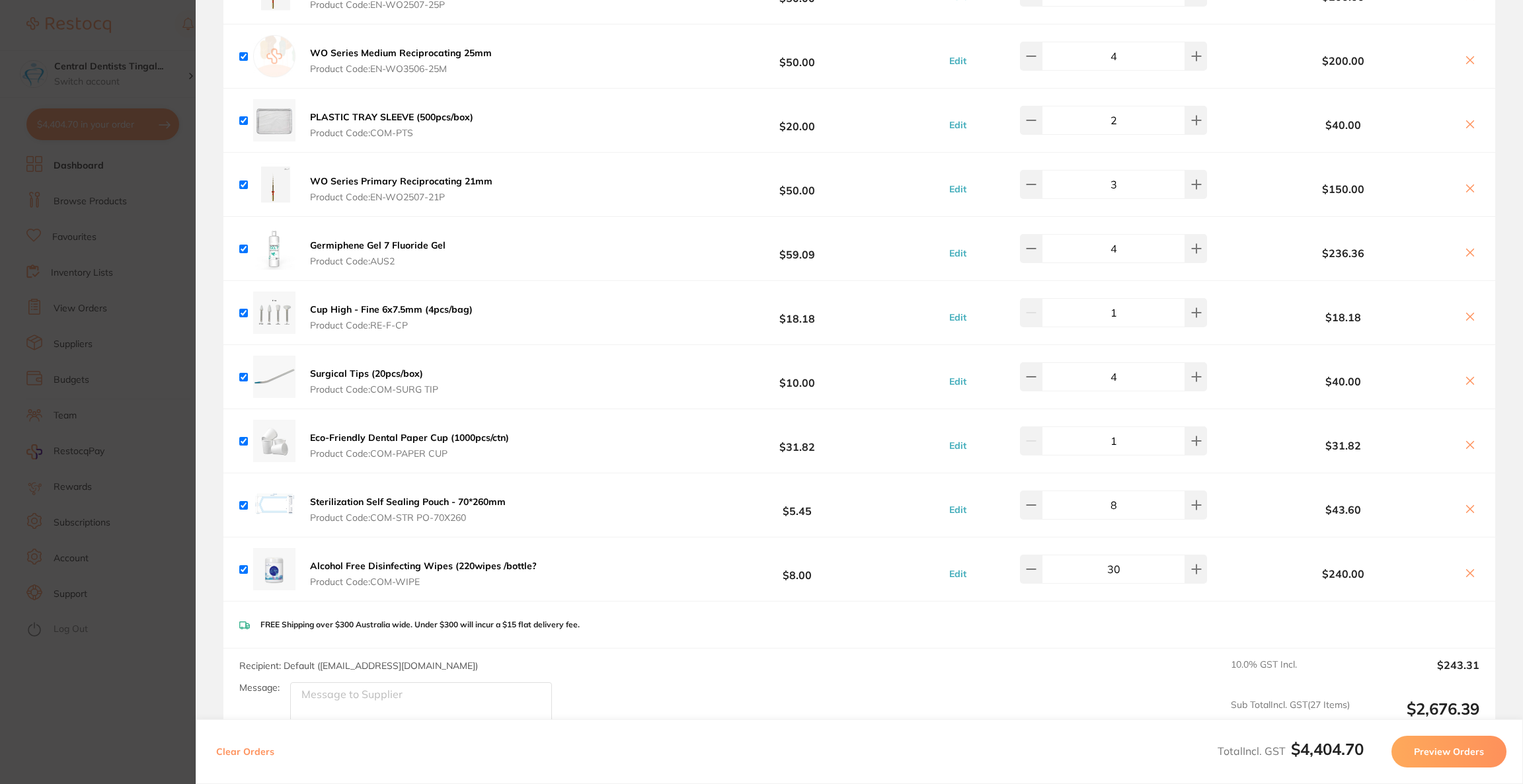
click at [55, 54] on section "Update RRP Set your pre negotiated price for this item. Item Agreed RRP (excl. …" at bounding box center [762, 392] width 1523 height 784
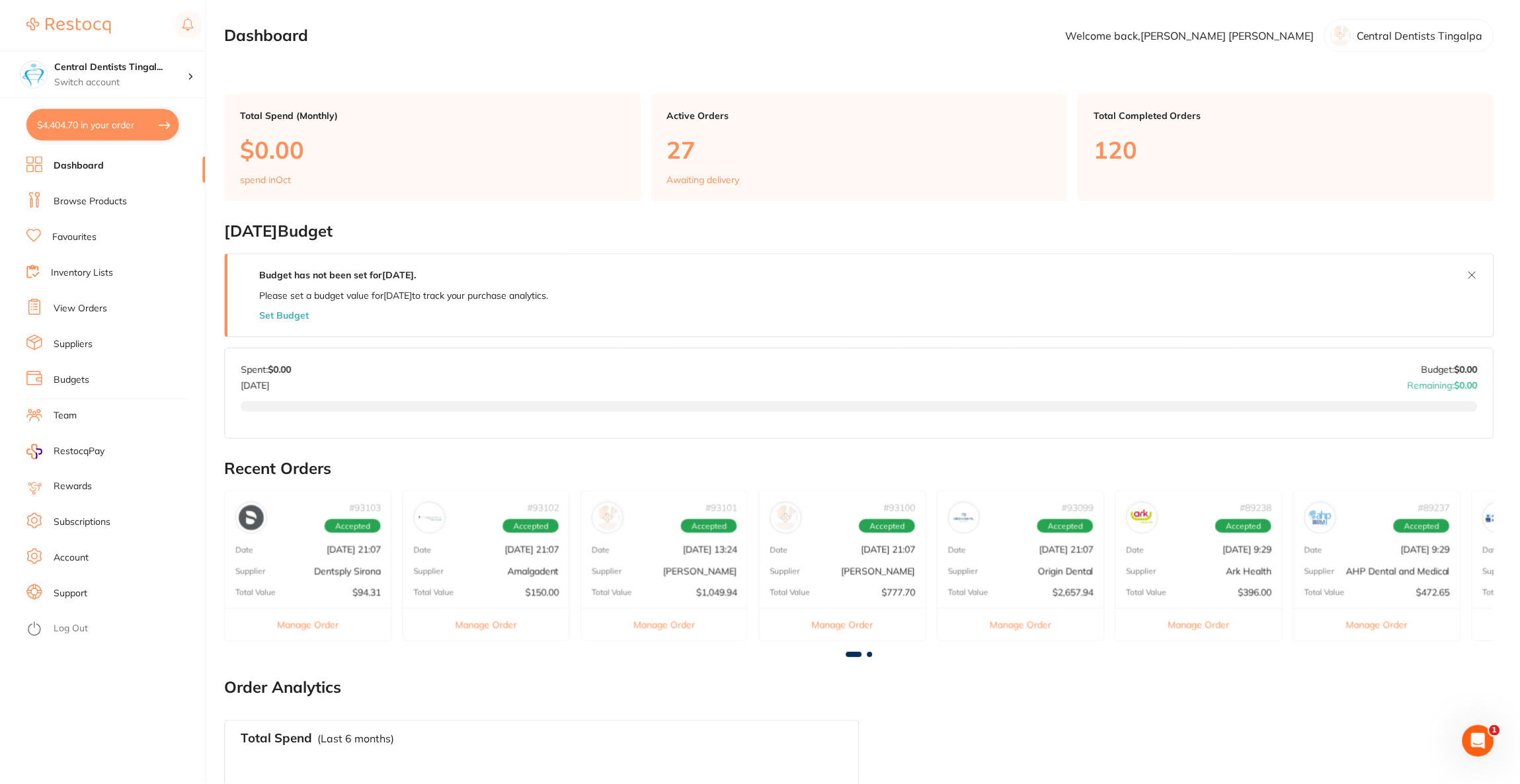
scroll to position [2, 0]
click at [94, 205] on link "Browse Products" at bounding box center [90, 202] width 73 height 13
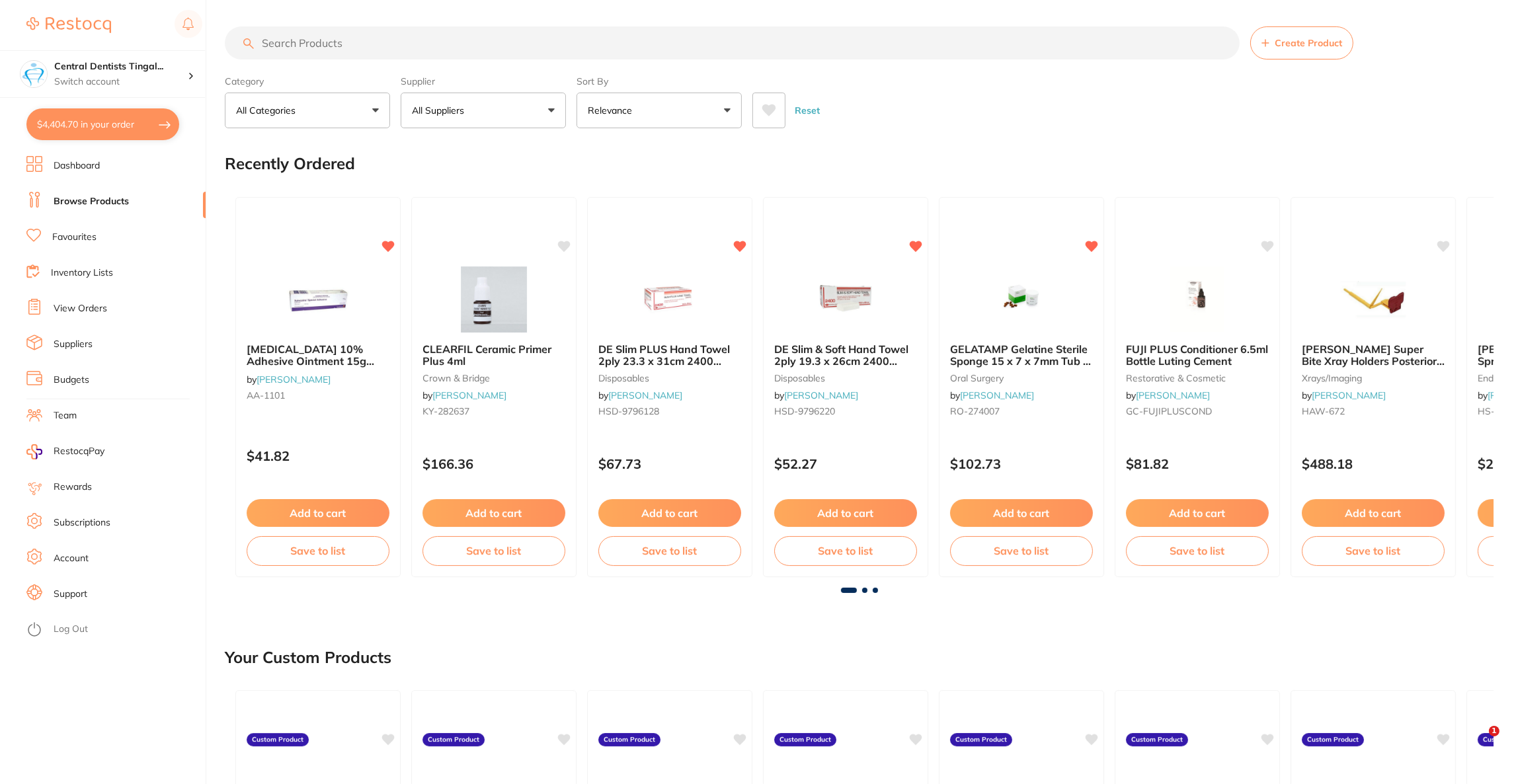
click at [386, 47] on input "search" at bounding box center [732, 43] width 1015 height 33
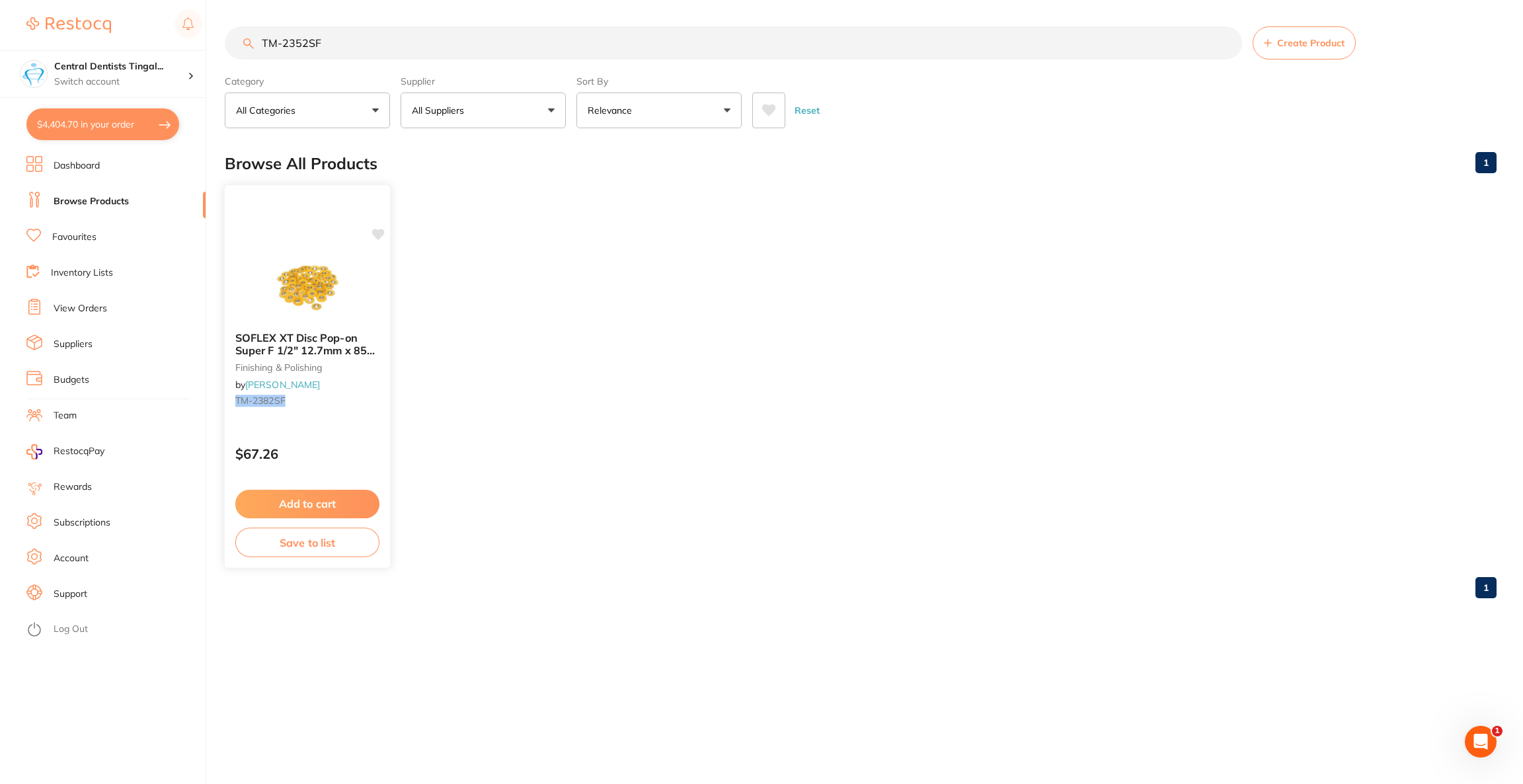
type input "TM-2352SF"
click at [322, 329] on div "SOFLEX XT Disc Pop-on Super F 1/2" 12.7mm x 85 Orange finishing & polishing by …" at bounding box center [308, 372] width 164 height 100
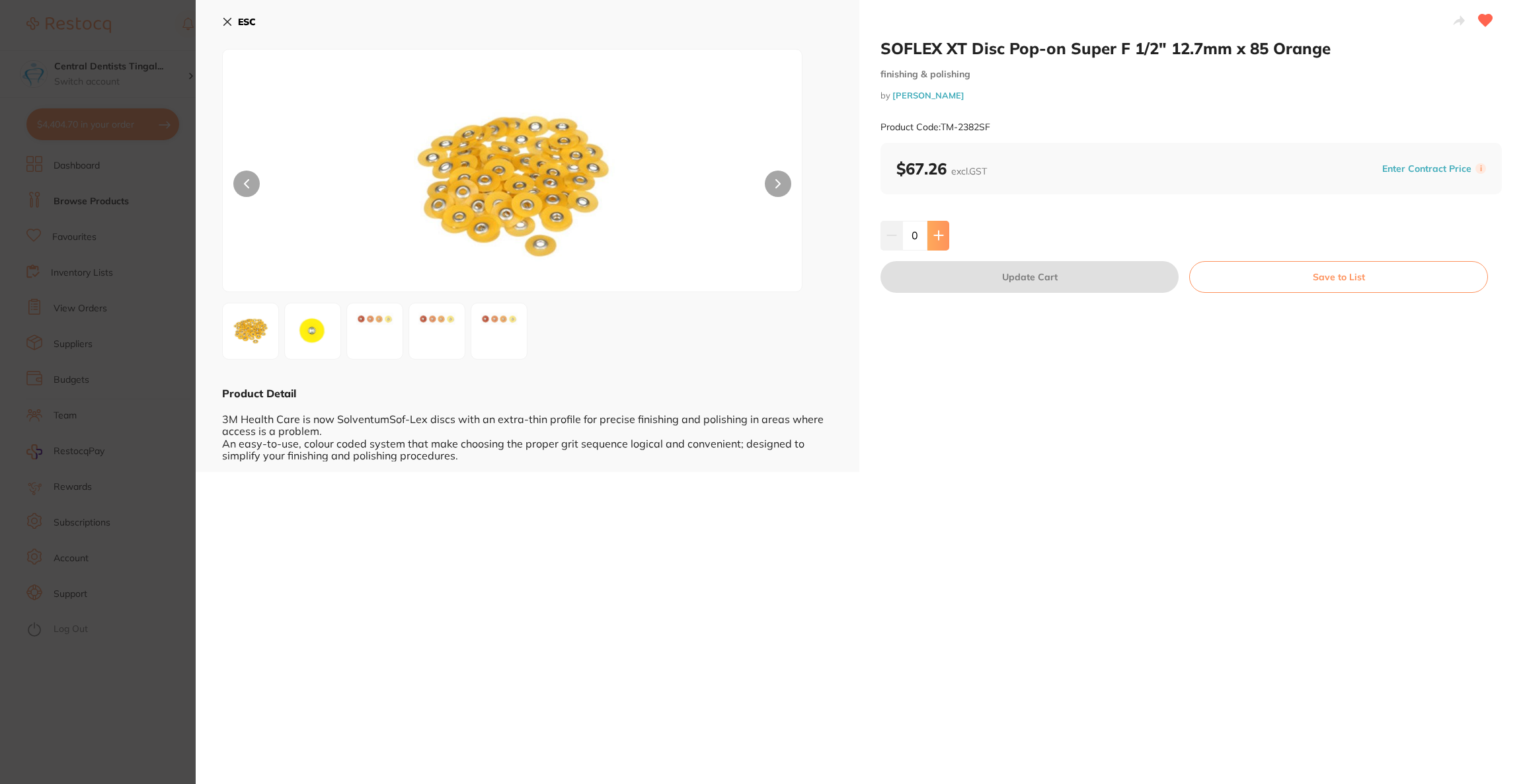
click at [927, 238] on button at bounding box center [938, 235] width 22 height 29
type input "1"
click at [978, 274] on button "Update Cart" at bounding box center [1029, 276] width 298 height 32
checkbox input "false"
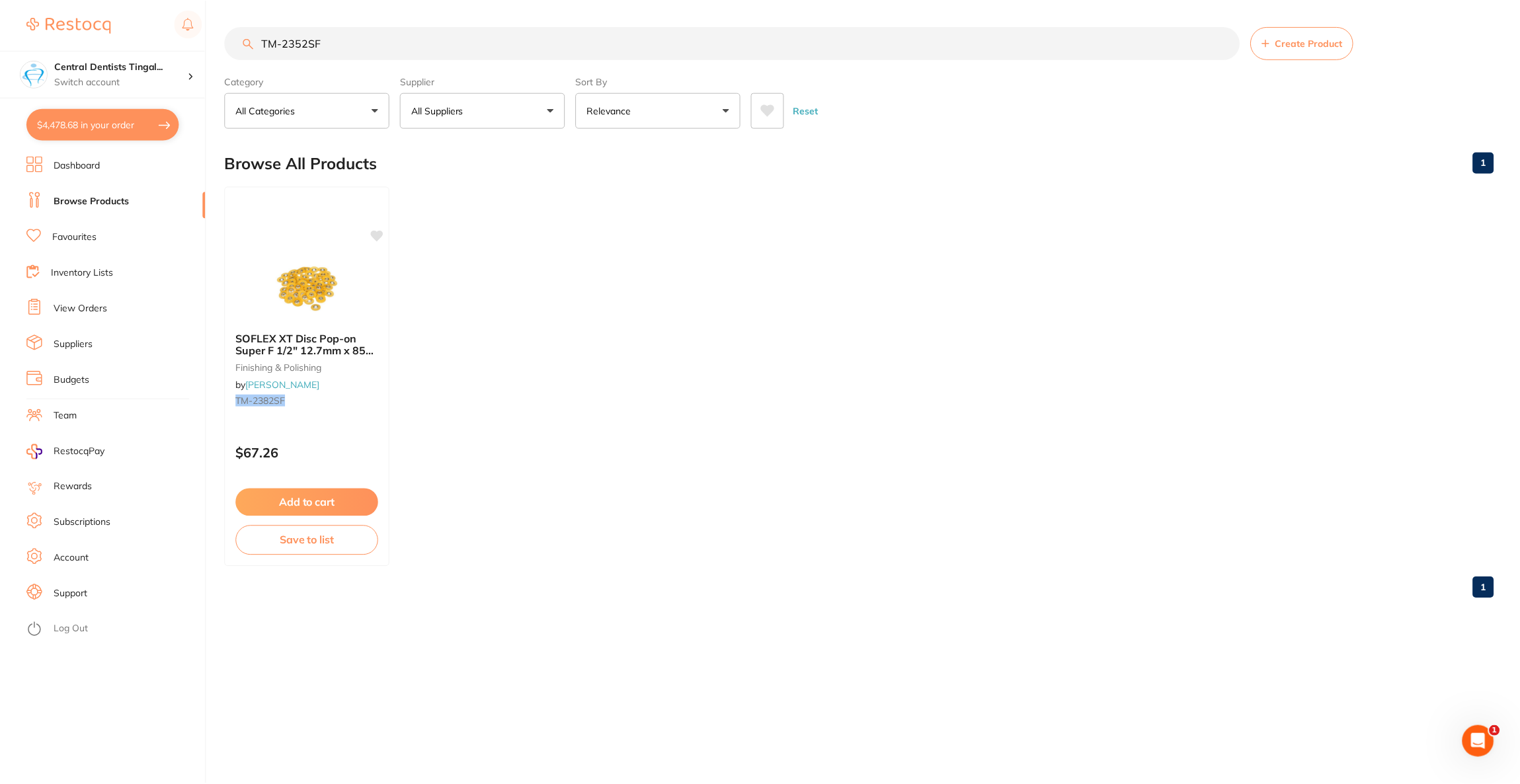
scroll to position [3011, 0]
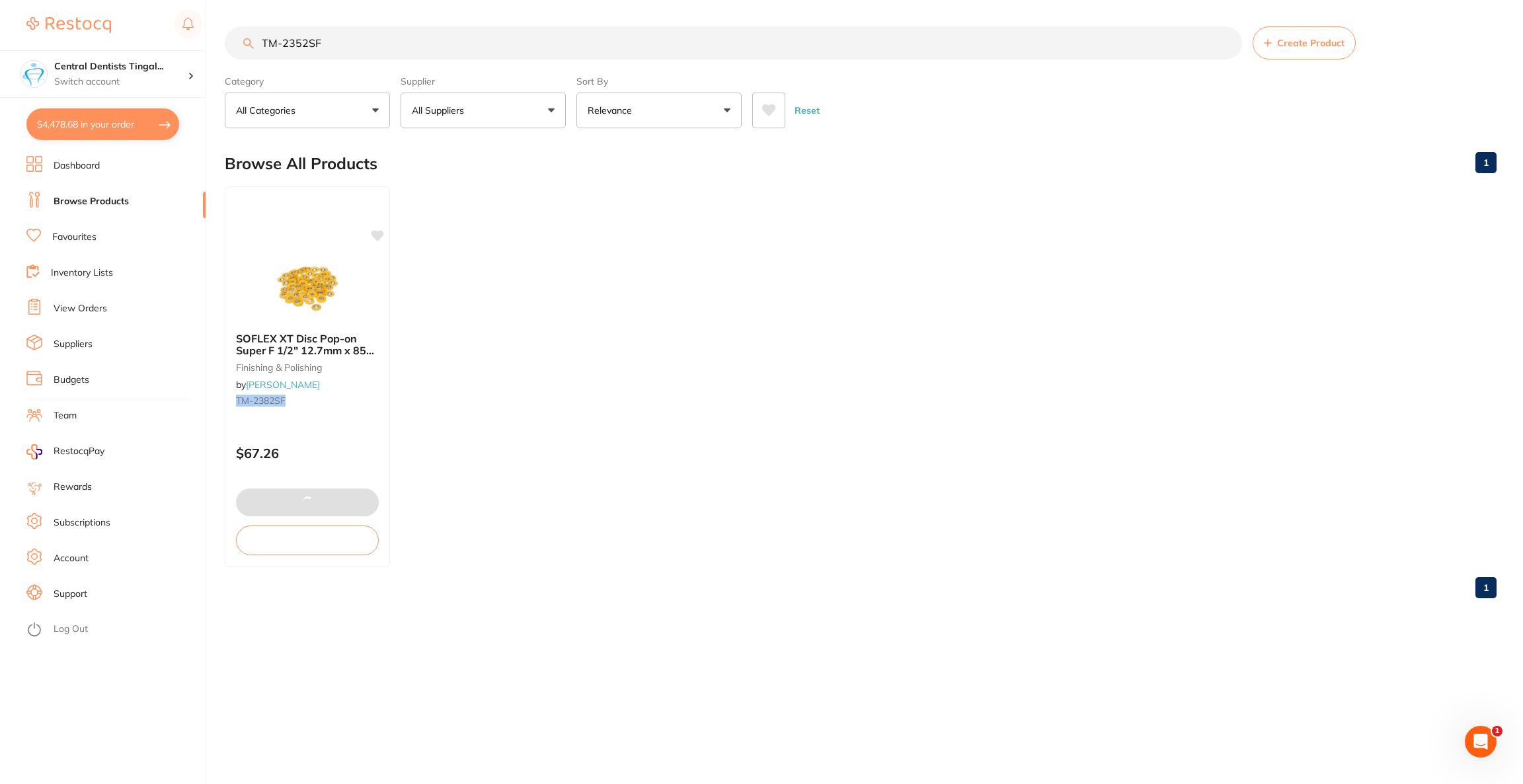
drag, startPoint x: 470, startPoint y: 49, endPoint x: 199, endPoint y: 46, distance: 271.0
click at [199, 46] on div "$4,478.68 Central Dentists Tingal... Switch account Riaz [MEDICAL_DATA] Experte…" at bounding box center [762, 392] width 1523 height 784
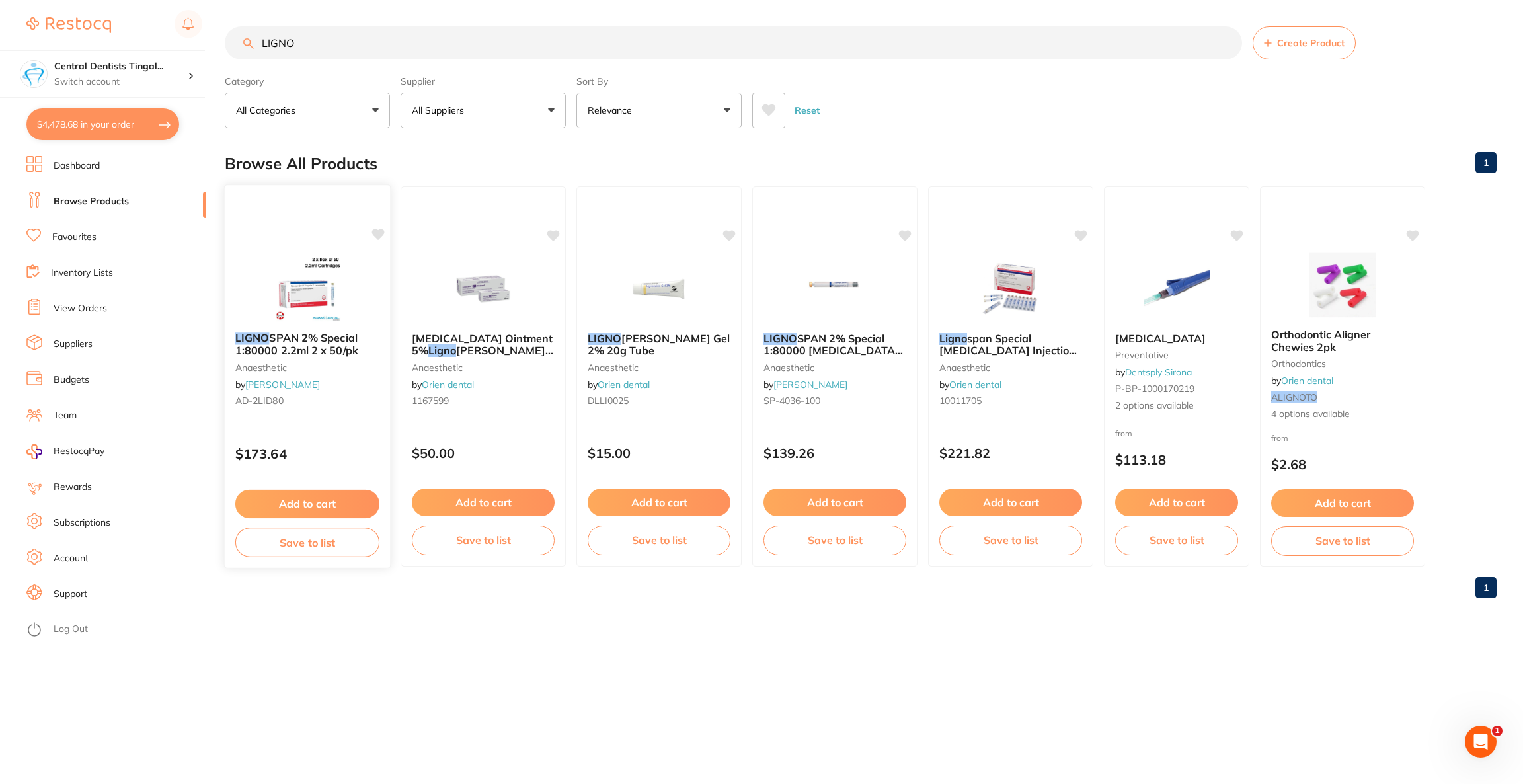
scroll to position [0, 0]
type input "LIGNO"
click at [275, 301] on img at bounding box center [307, 288] width 86 height 67
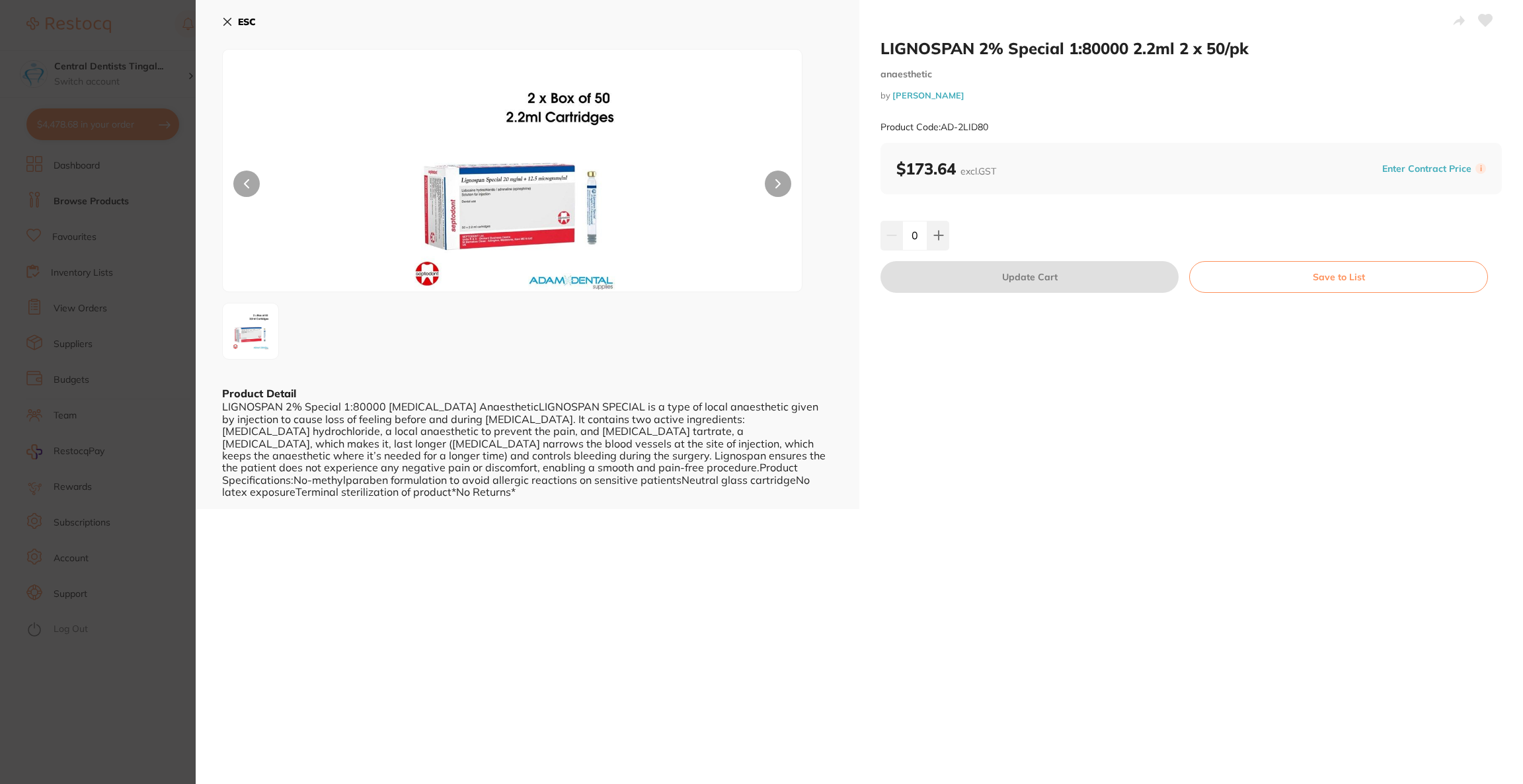
click at [142, 339] on section "LIGNOSPAN 2% Special 1:80000 2.2ml 2 x 50/pk anaesthetic by [PERSON_NAME] Produ…" at bounding box center [762, 392] width 1523 height 784
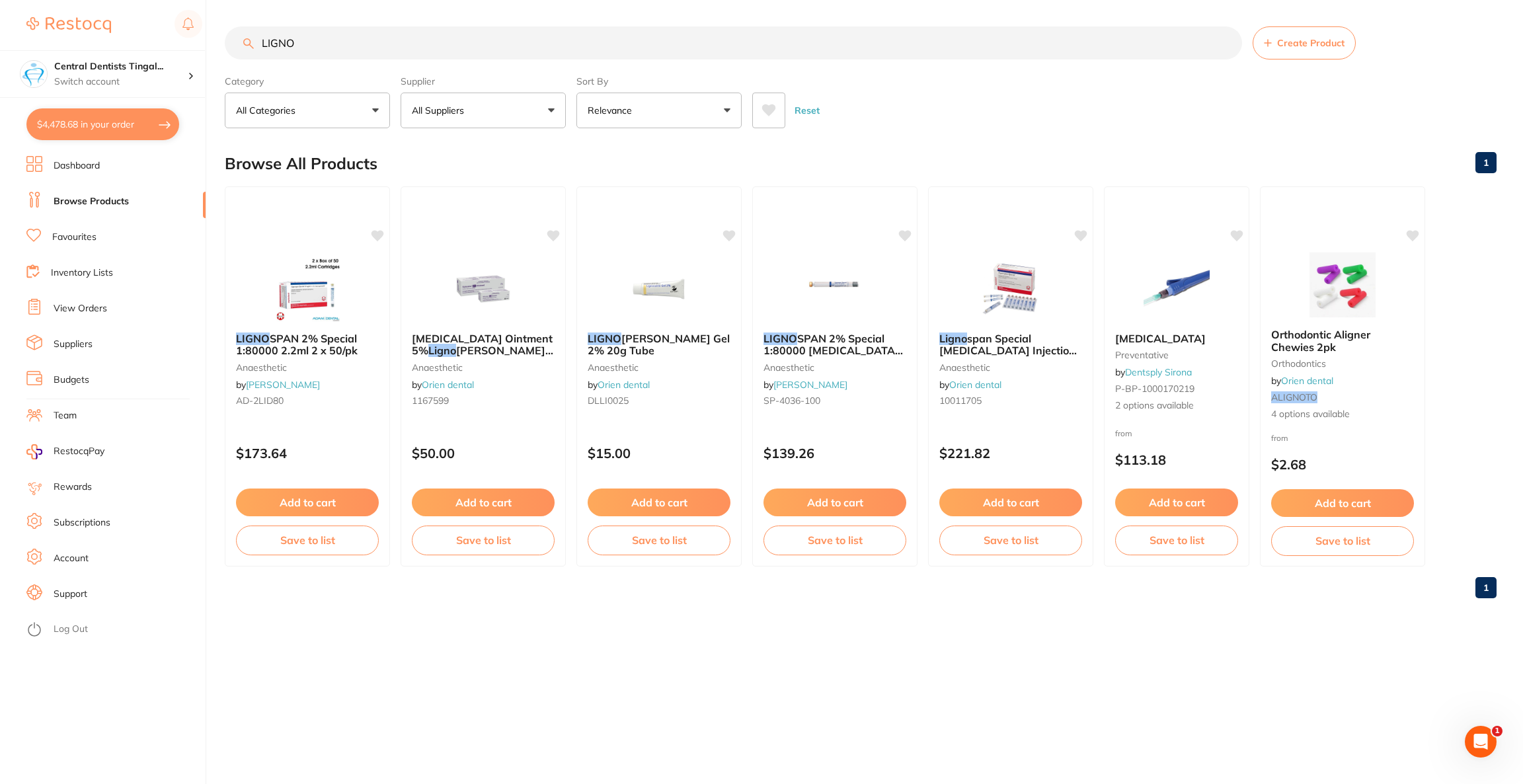
click at [487, 121] on button "All Suppliers" at bounding box center [484, 111] width 165 height 36
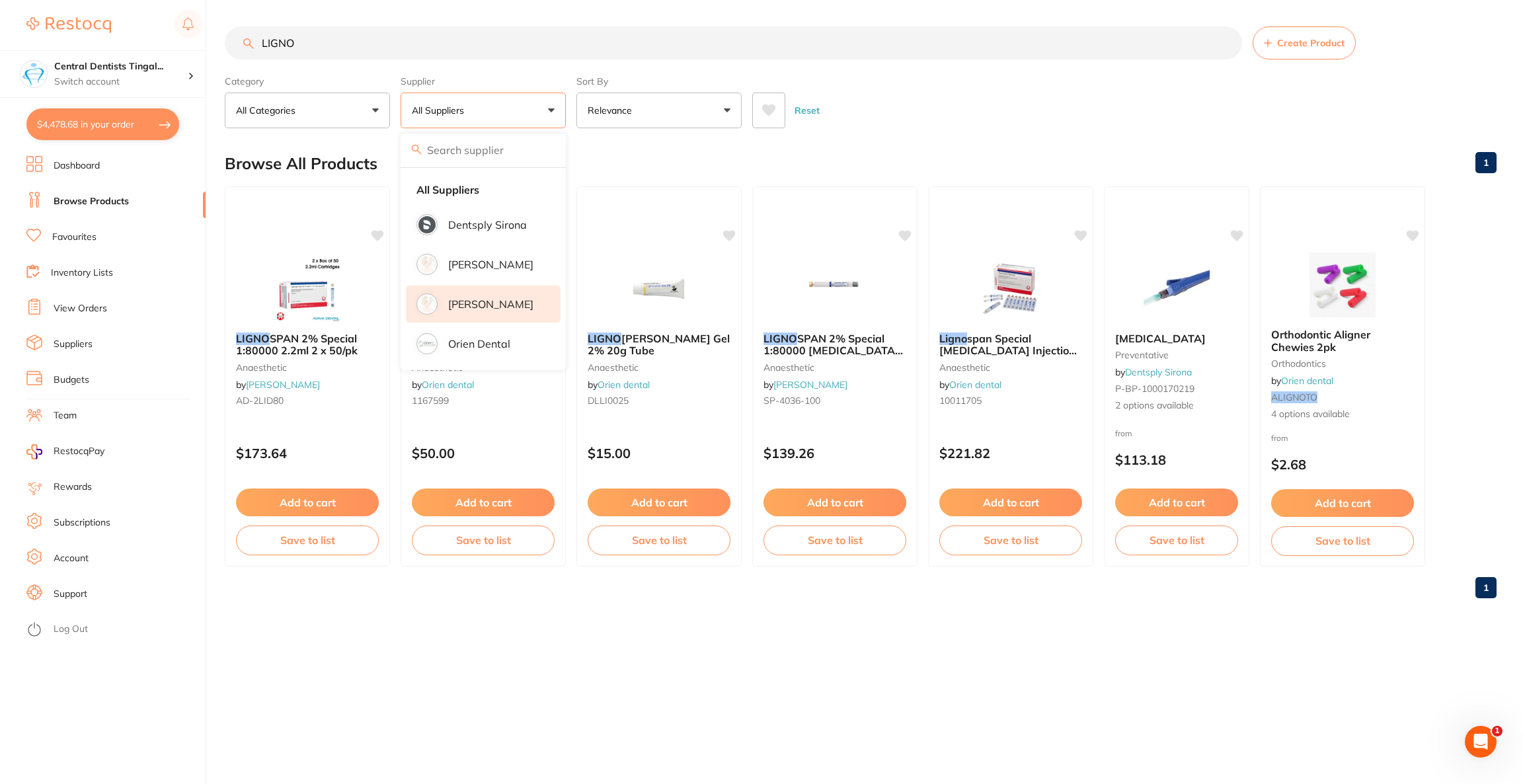
click at [477, 307] on p "[PERSON_NAME]" at bounding box center [491, 304] width 86 height 12
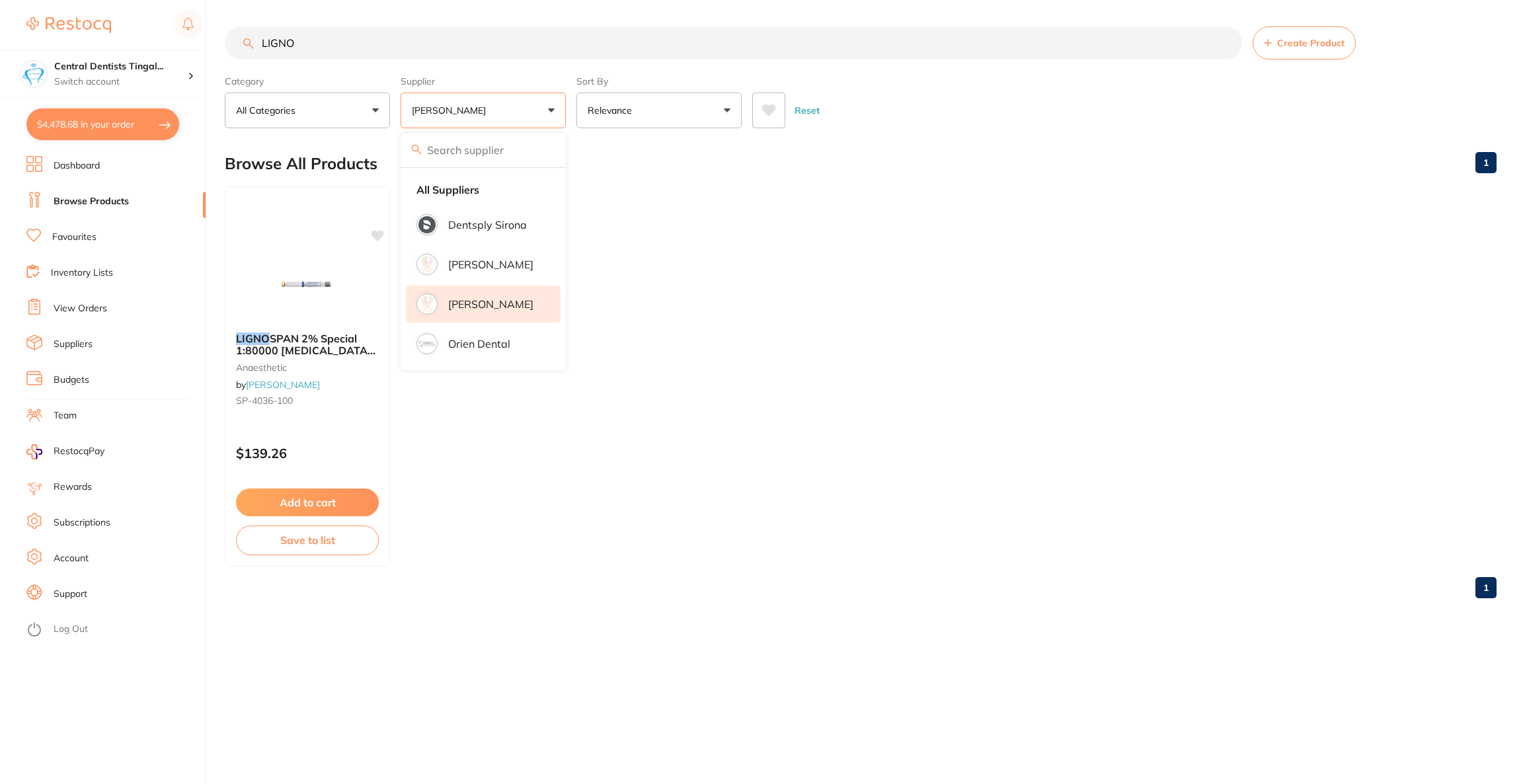
click at [1046, 196] on ul "LIGNO SPAN 2% Special 1:80000 [MEDICAL_DATA] 2.2ml 2xBox 50 Blue anaesthetic by…" at bounding box center [861, 376] width 1272 height 380
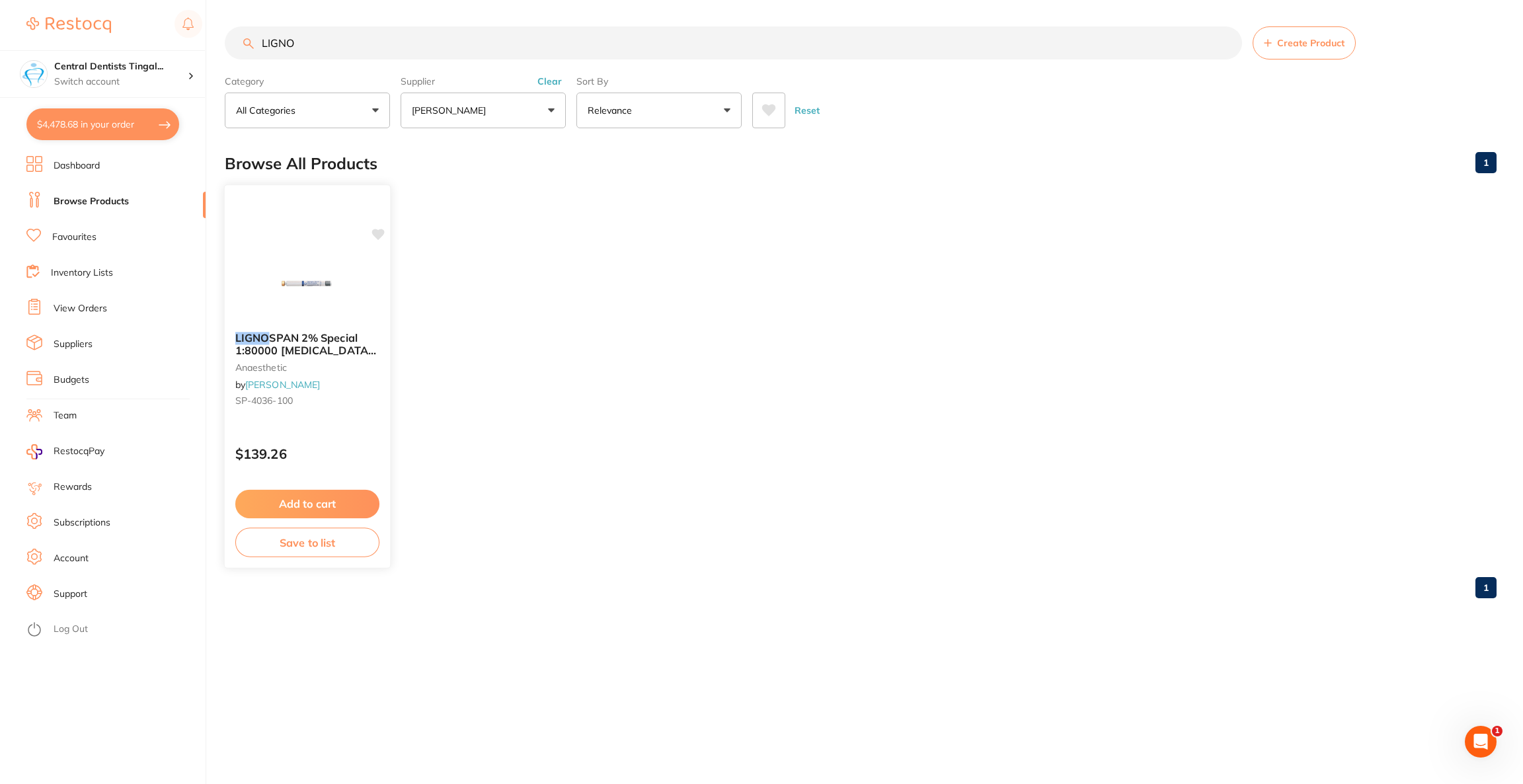
click at [308, 325] on div "LIGNO SPAN 2% Special 1:80000 [MEDICAL_DATA] 2.2ml 2xBox 50 Blue anaesthetic by…" at bounding box center [308, 372] width 165 height 101
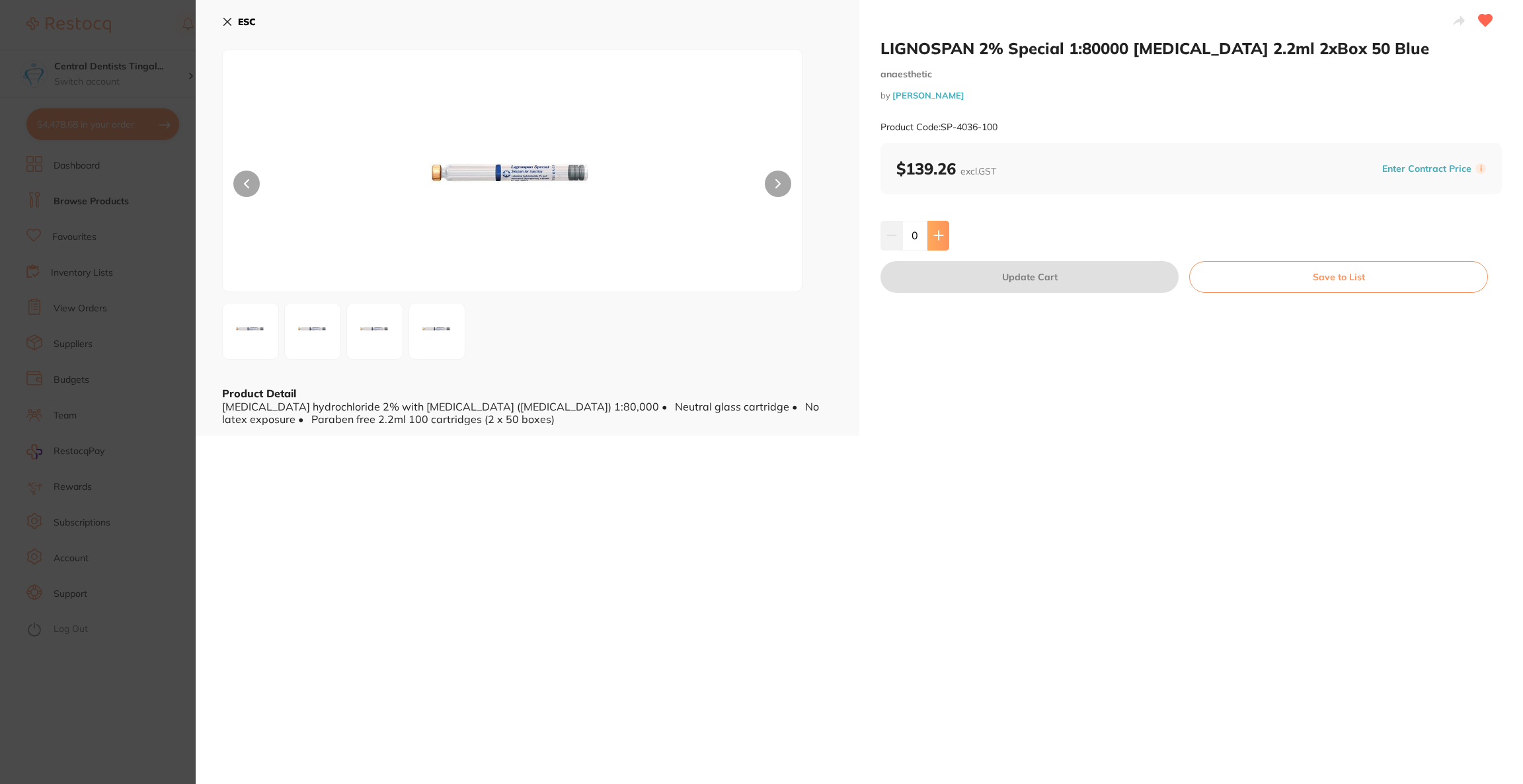
click at [943, 238] on button at bounding box center [938, 235] width 22 height 29
type input "1"
click at [948, 279] on button "Update Cart" at bounding box center [1029, 276] width 298 height 32
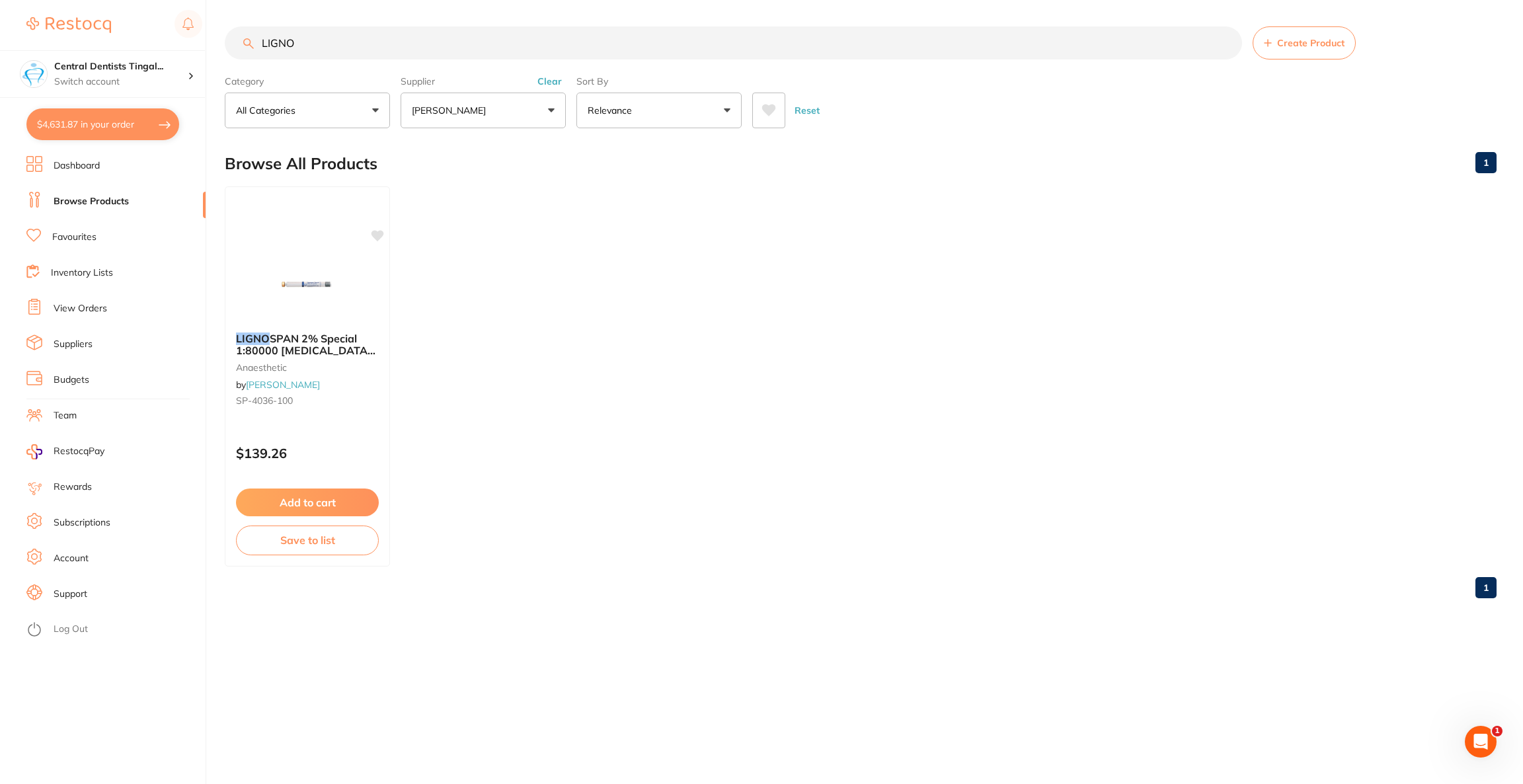
scroll to position [3075, 0]
drag, startPoint x: 382, startPoint y: 33, endPoint x: 259, endPoint y: 54, distance: 124.8
click at [259, 54] on input "LIGNO" at bounding box center [733, 43] width 1018 height 33
type input "SEPTAN"
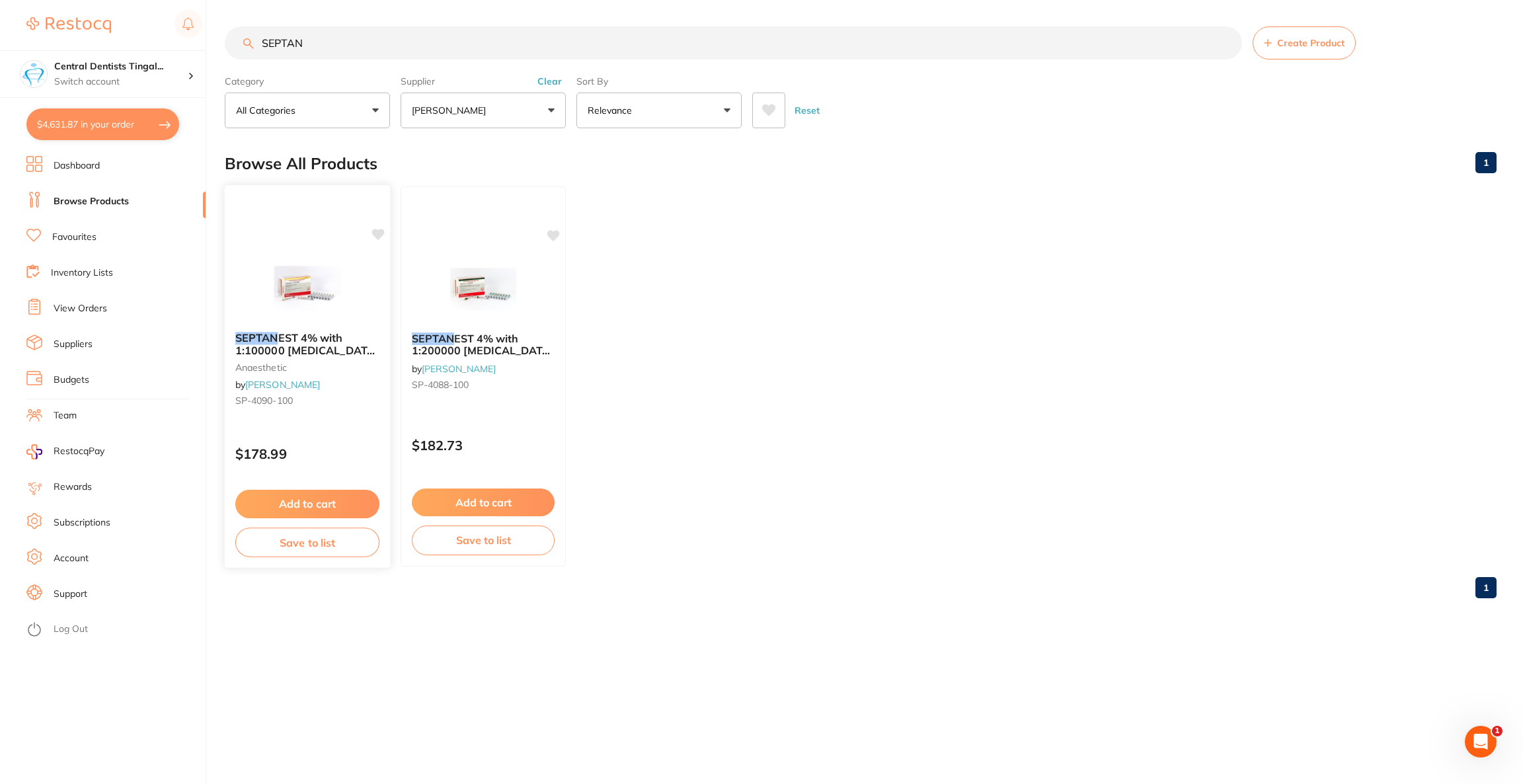
scroll to position [0, 0]
click at [296, 263] on img at bounding box center [307, 288] width 86 height 67
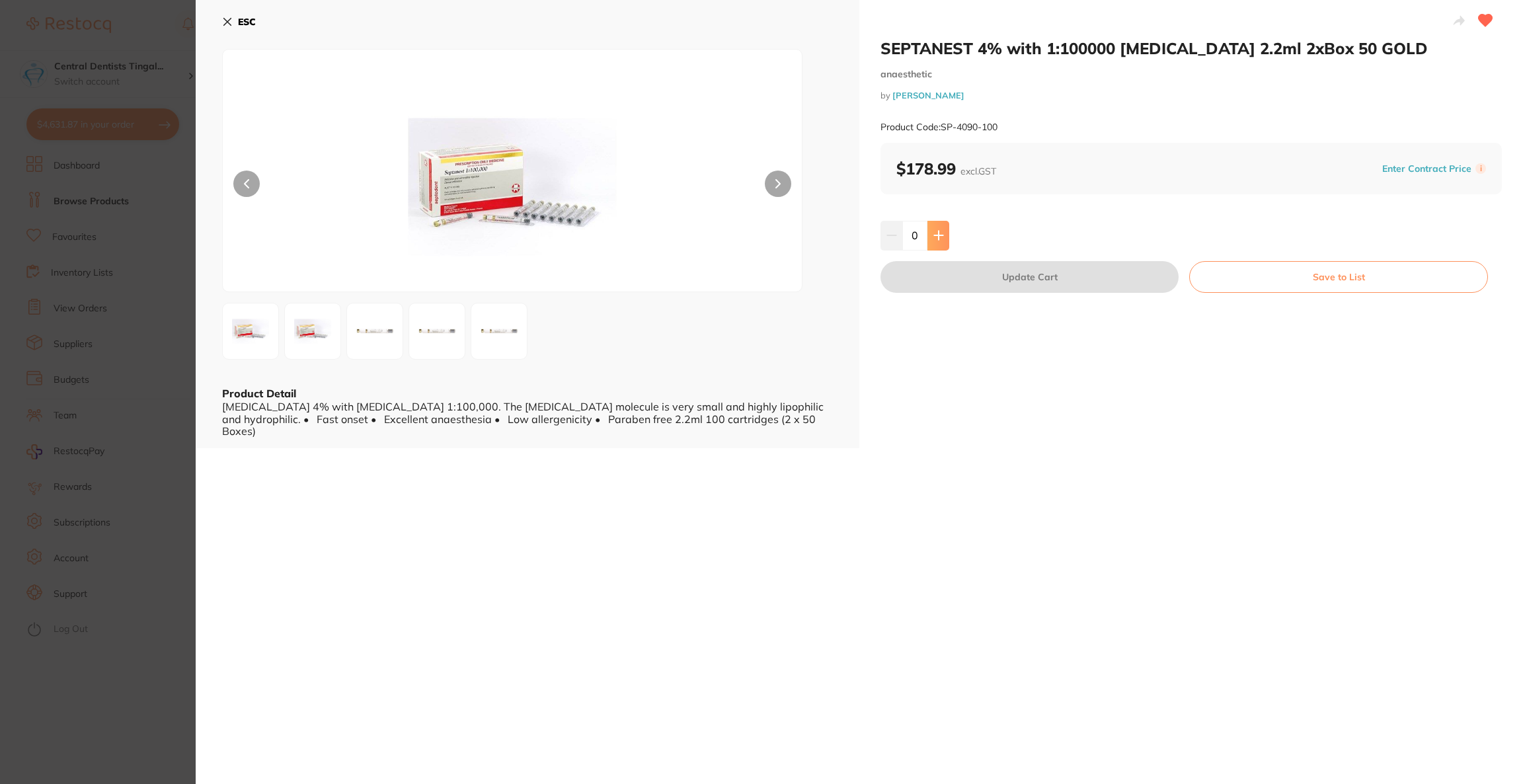
click at [939, 239] on icon at bounding box center [939, 236] width 11 height 11
type input "2"
click at [993, 280] on button "Update Cart" at bounding box center [1029, 276] width 298 height 32
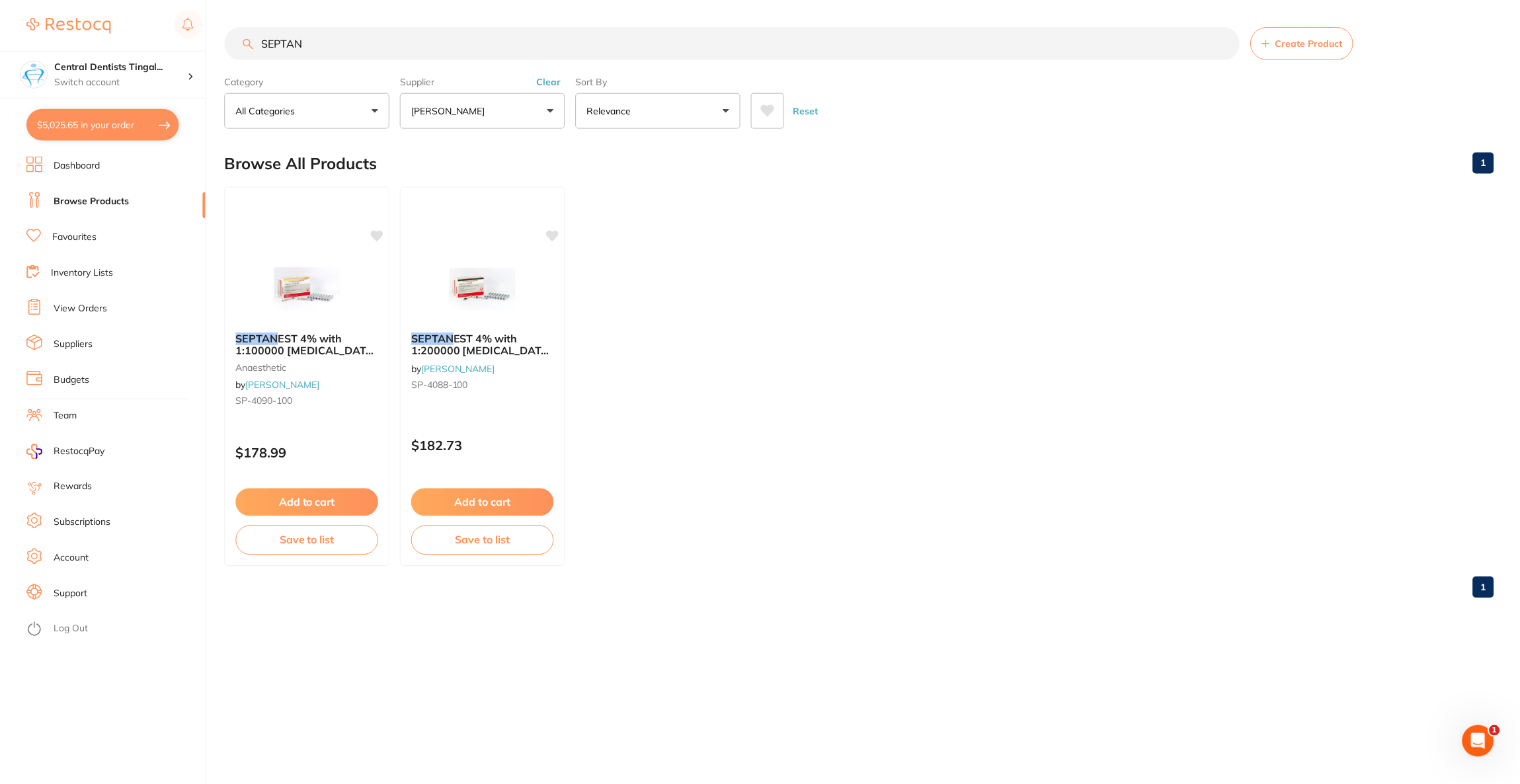
scroll to position [3140, 0]
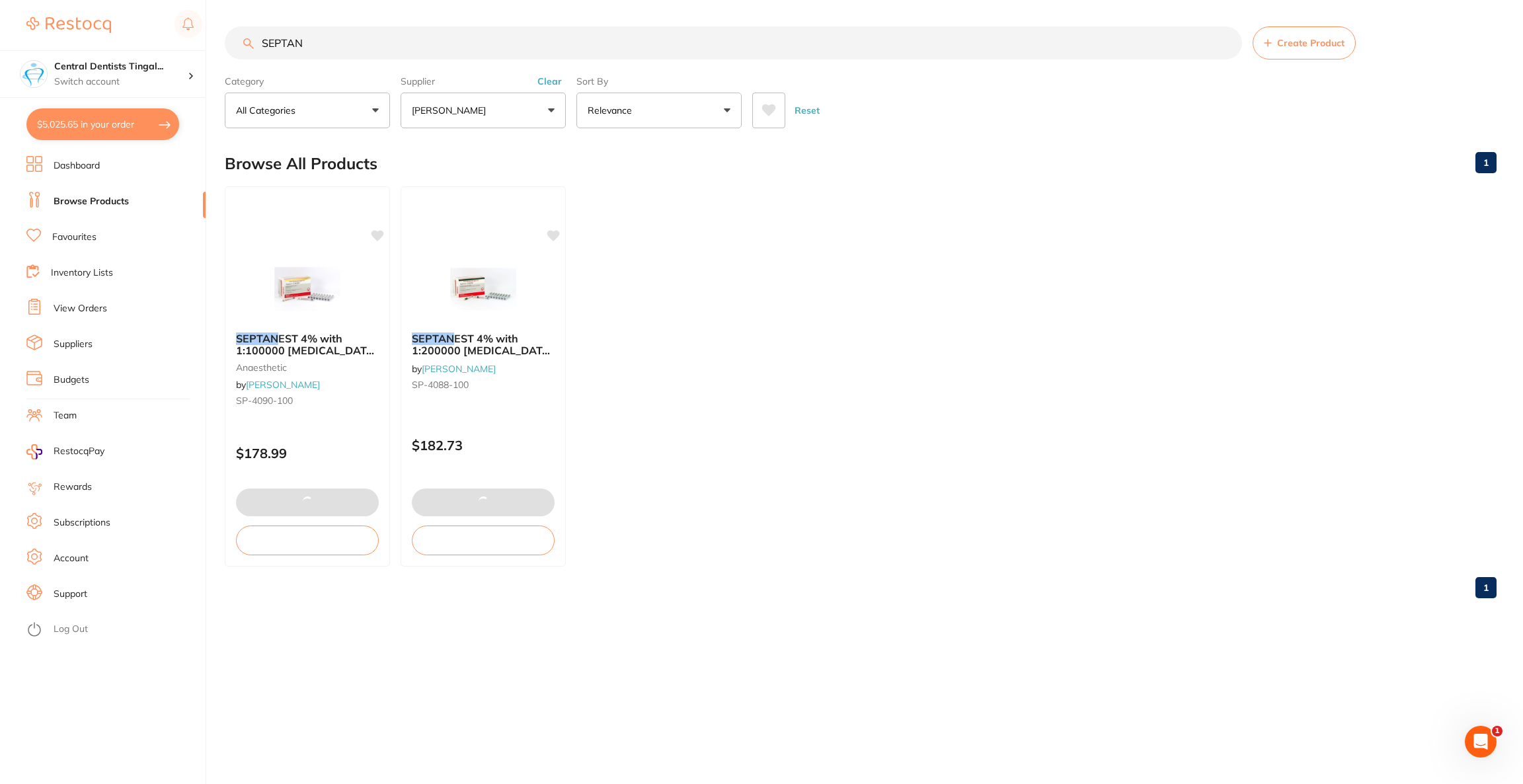
drag, startPoint x: 361, startPoint y: 45, endPoint x: 219, endPoint y: 45, distance: 142.0
click at [219, 45] on div "$5,025.65 Central Dentists Tingal... Switch account Riaz [MEDICAL_DATA] Experte…" at bounding box center [762, 392] width 1523 height 784
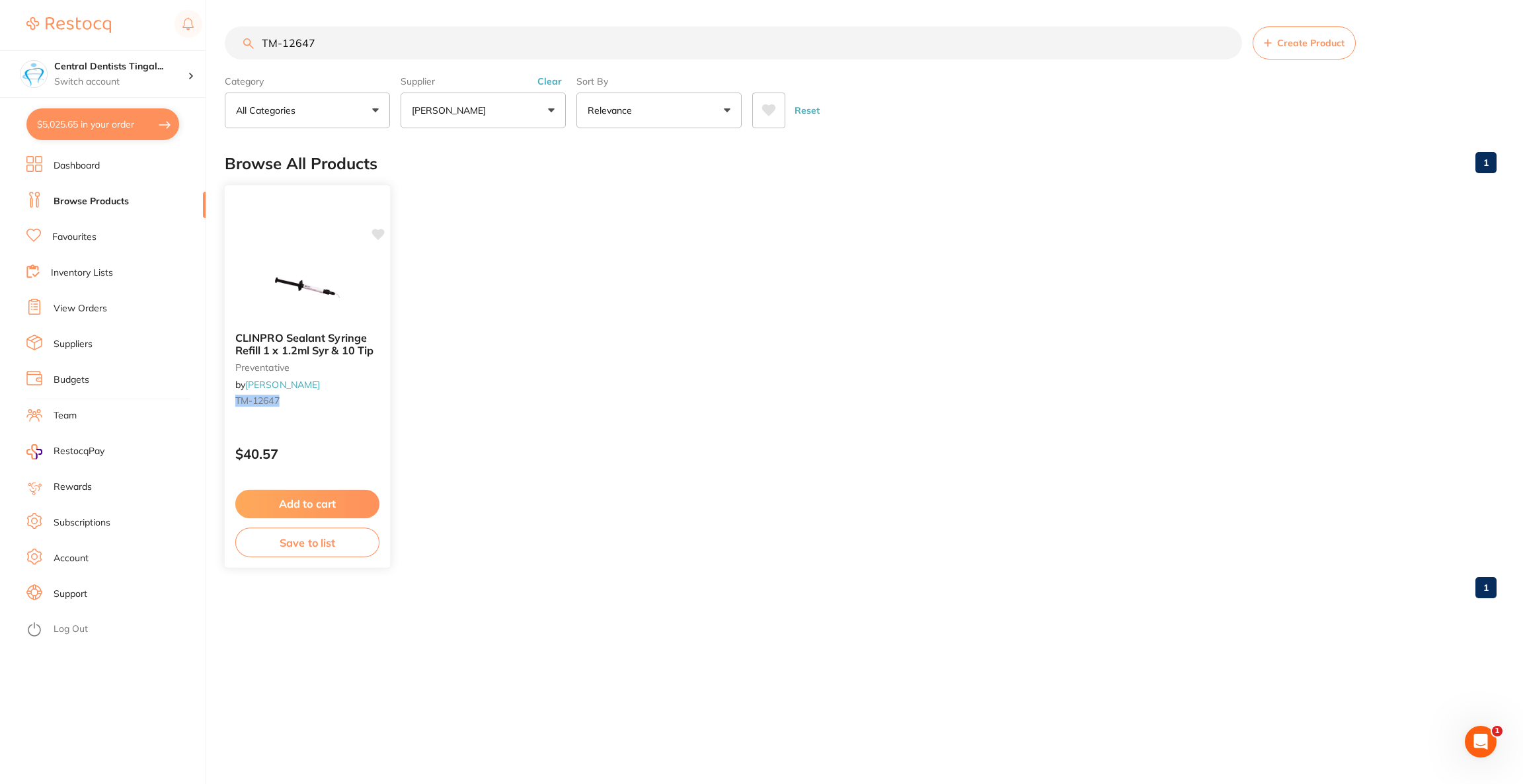
scroll to position [0, 0]
type input "TM-12647"
click at [295, 339] on span "CLINPRO Sealant Syringe Refill 1 x 1.2ml Syr & 10 Tip" at bounding box center [304, 343] width 138 height 26
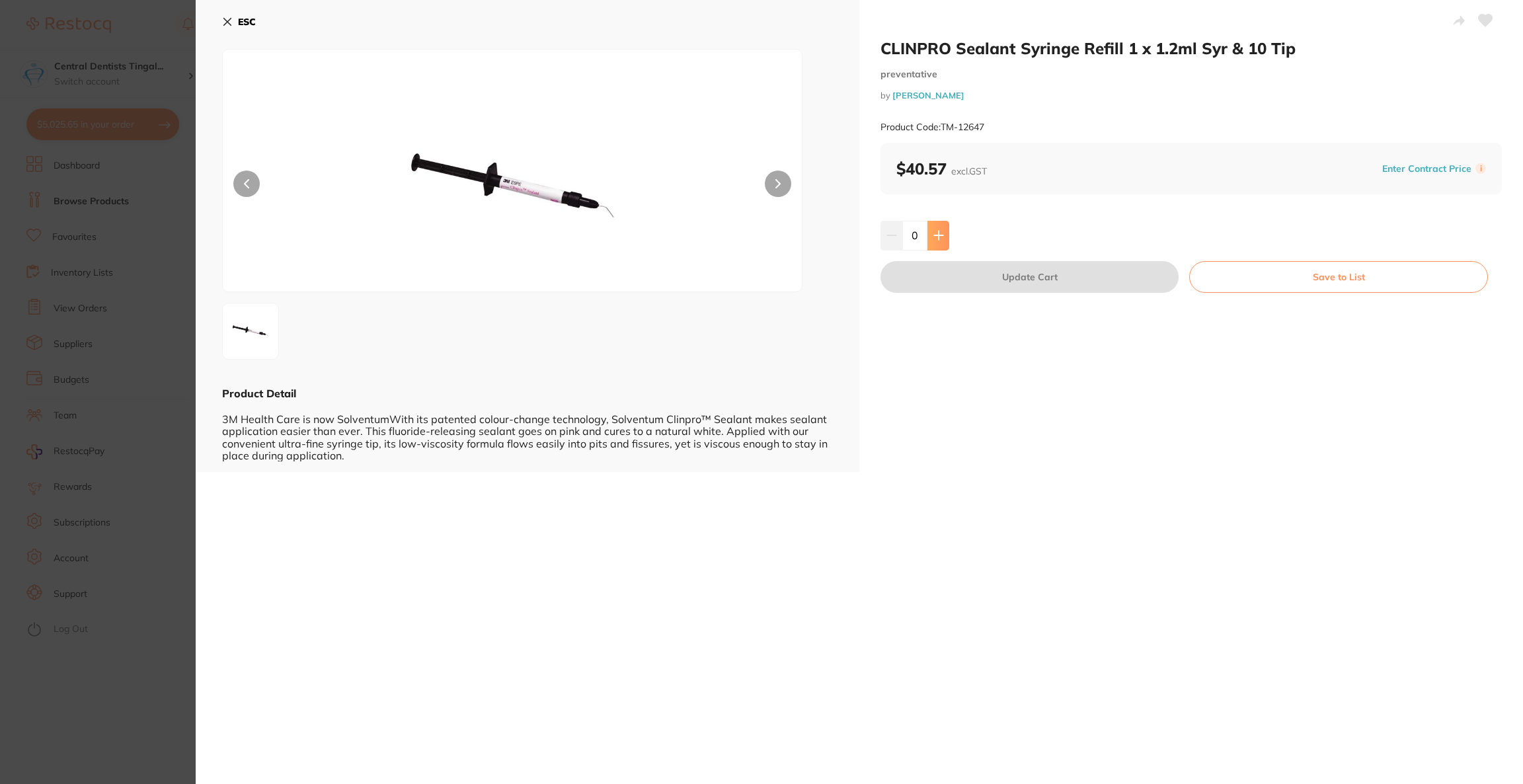
click at [934, 241] on button at bounding box center [938, 235] width 22 height 29
click at [934, 241] on button at bounding box center [938, 235] width 22 height 29
click at [934, 241] on icon at bounding box center [939, 236] width 11 height 11
type input "4"
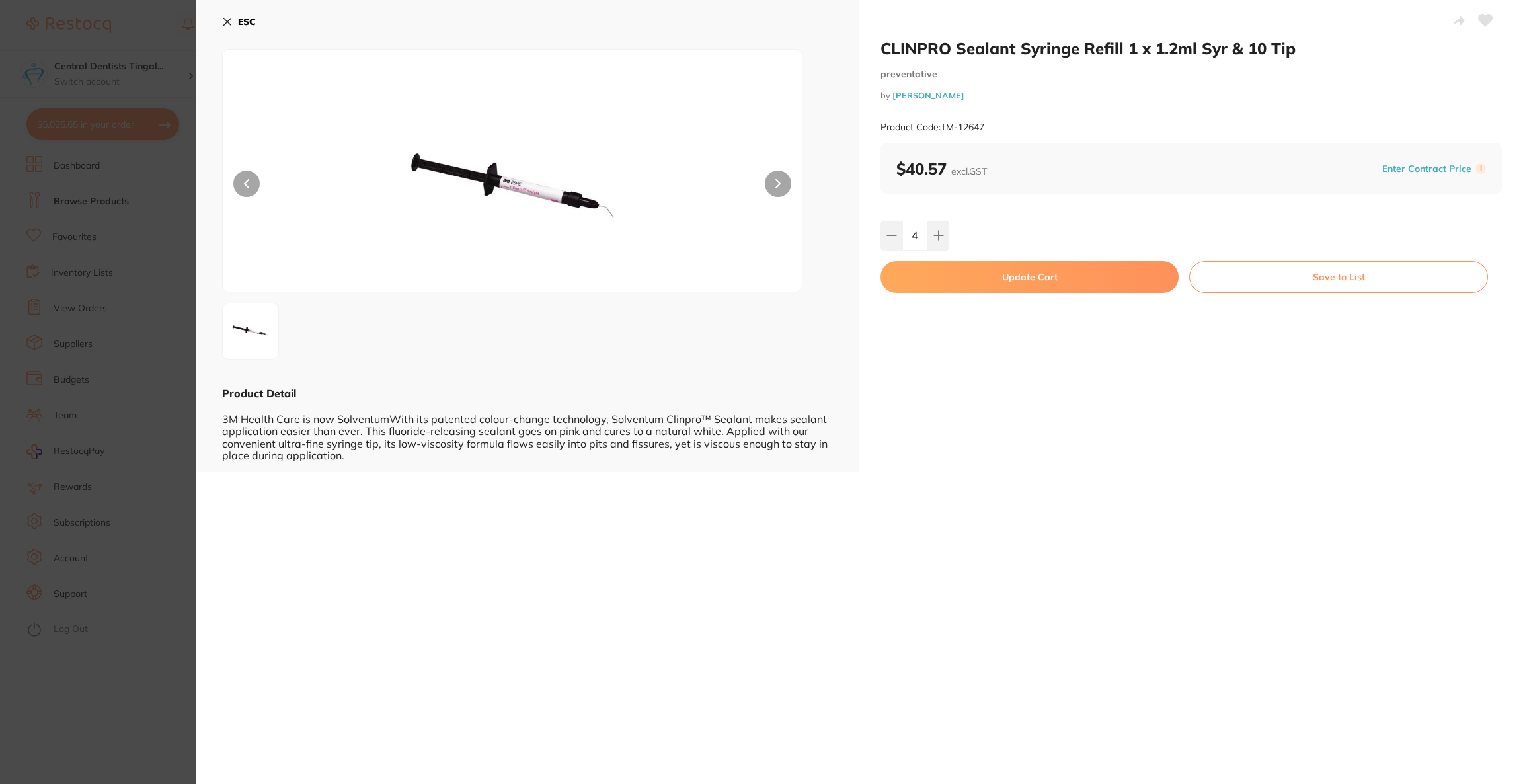
click at [946, 273] on button "Update Cart" at bounding box center [1029, 276] width 298 height 32
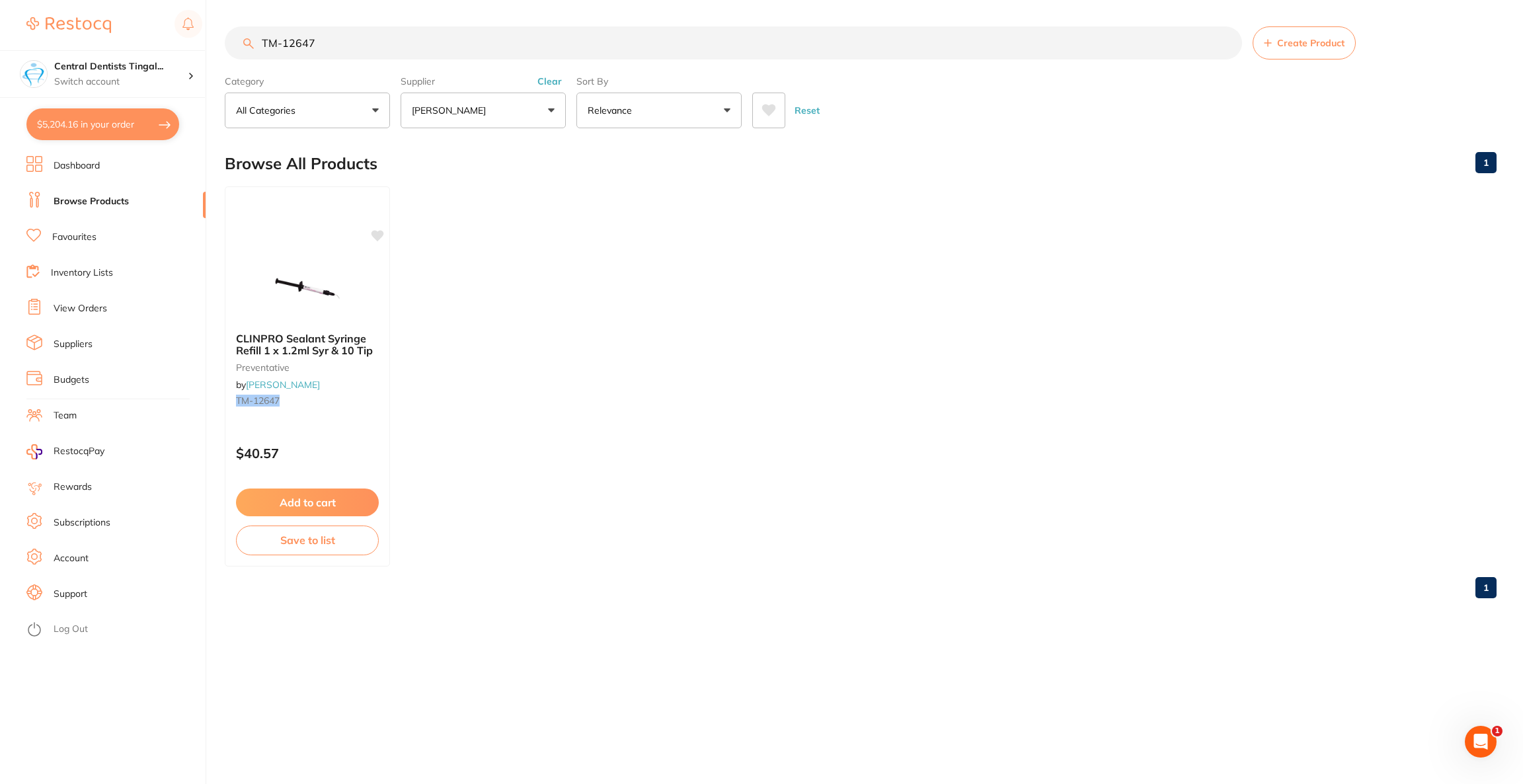
scroll to position [3204, 0]
click at [88, 133] on button "$5,204.16 in your order" at bounding box center [103, 124] width 153 height 32
checkbox input "true"
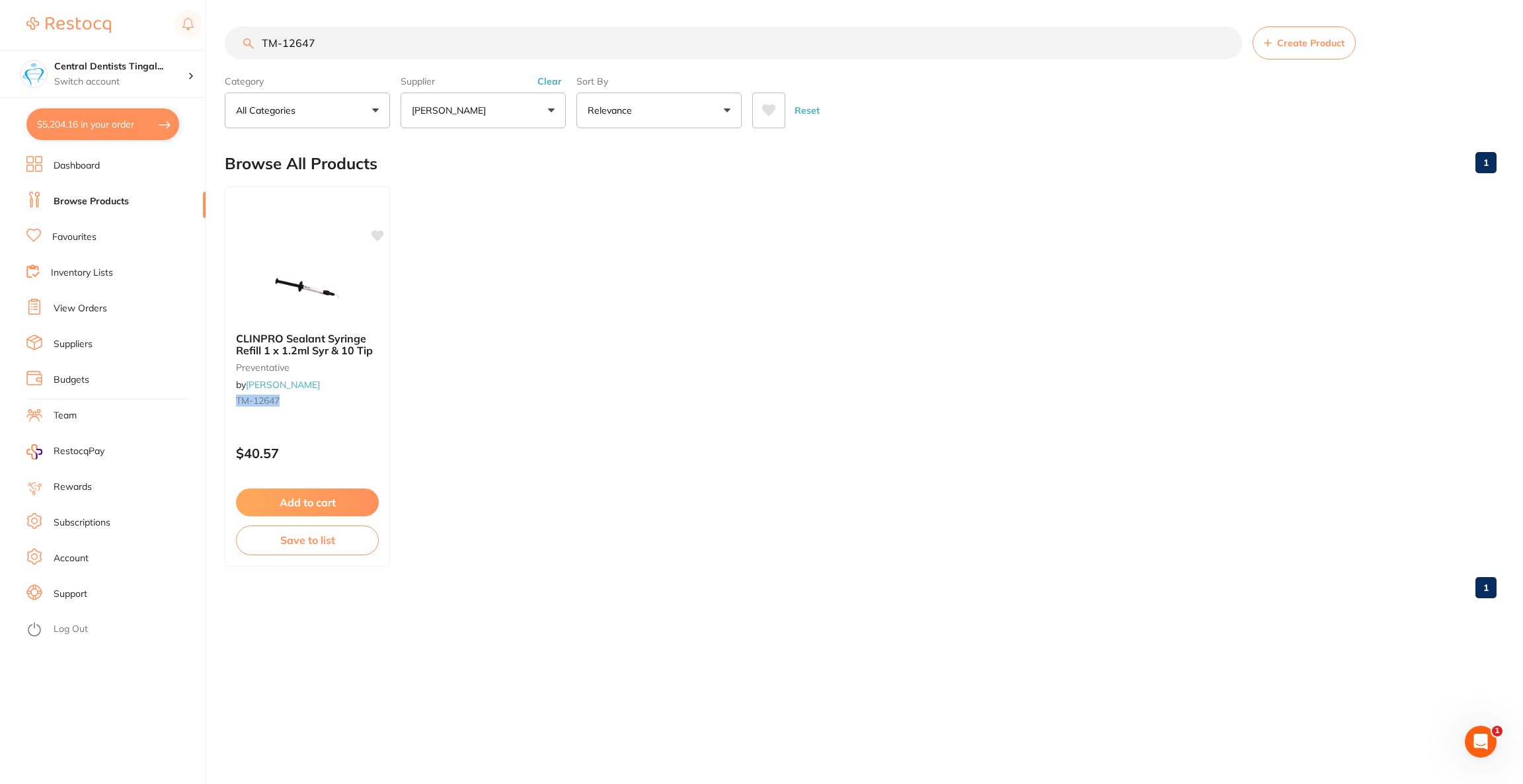
checkbox input "true"
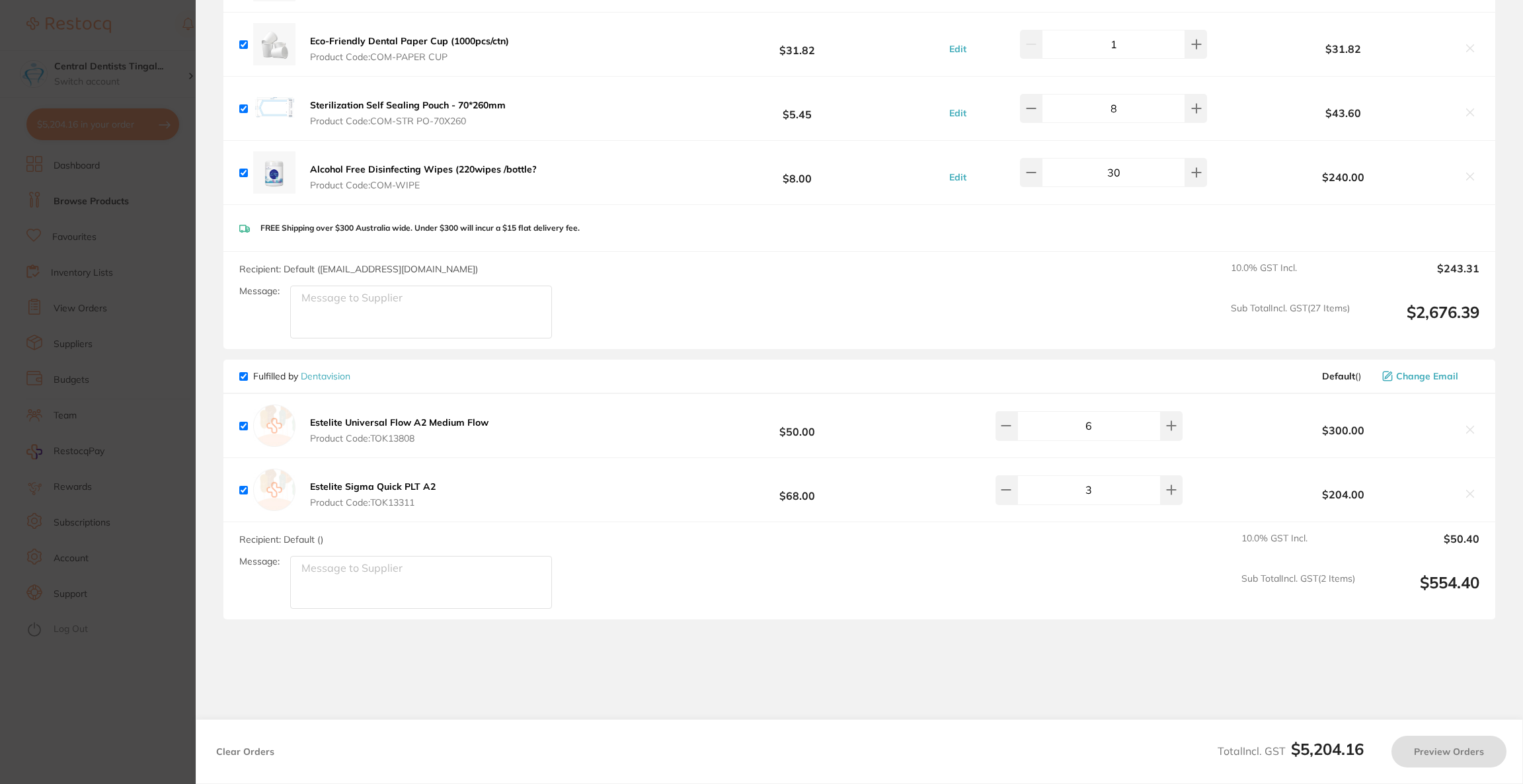
checkbox input "false"
checkbox input "true"
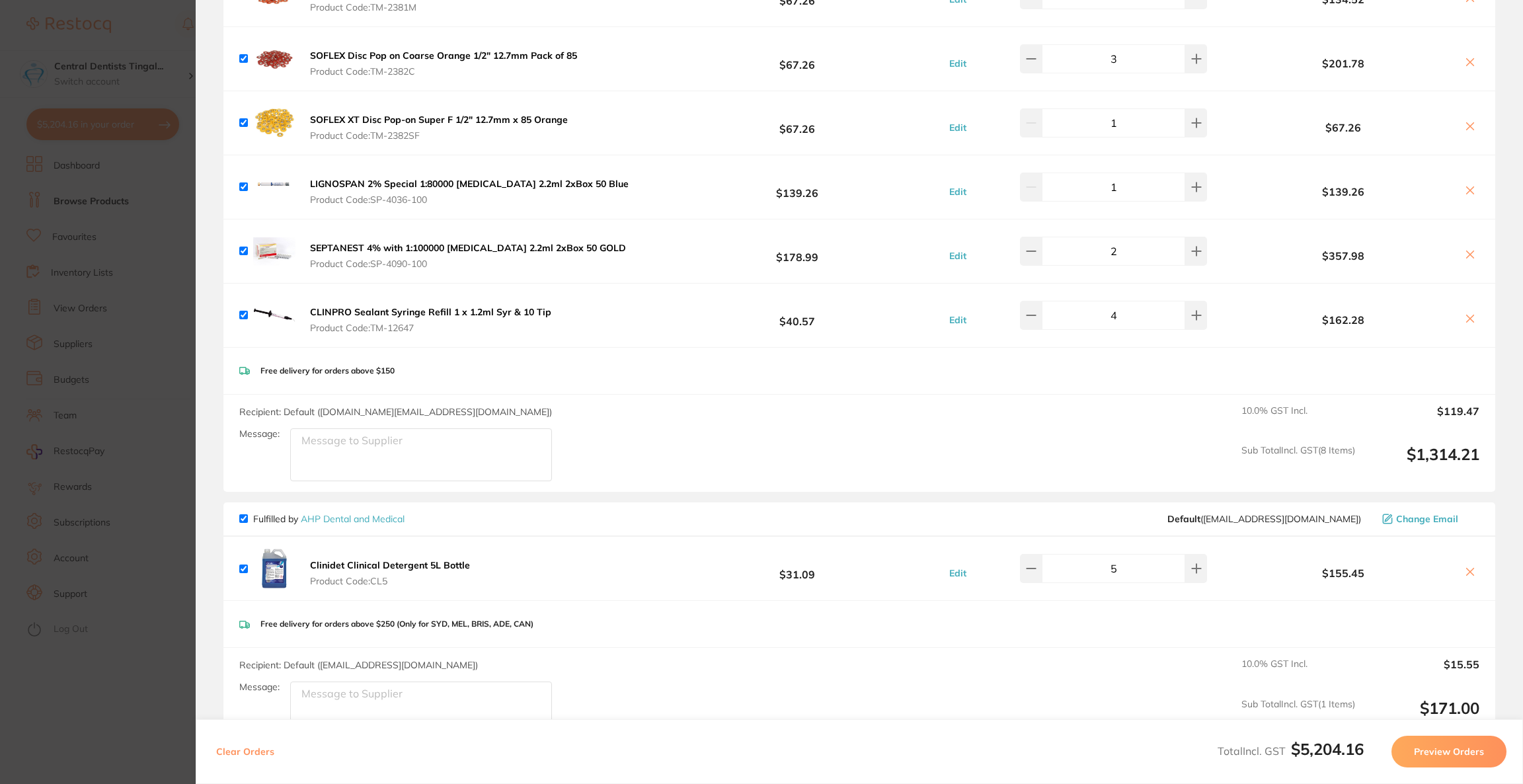
scroll to position [0, 0]
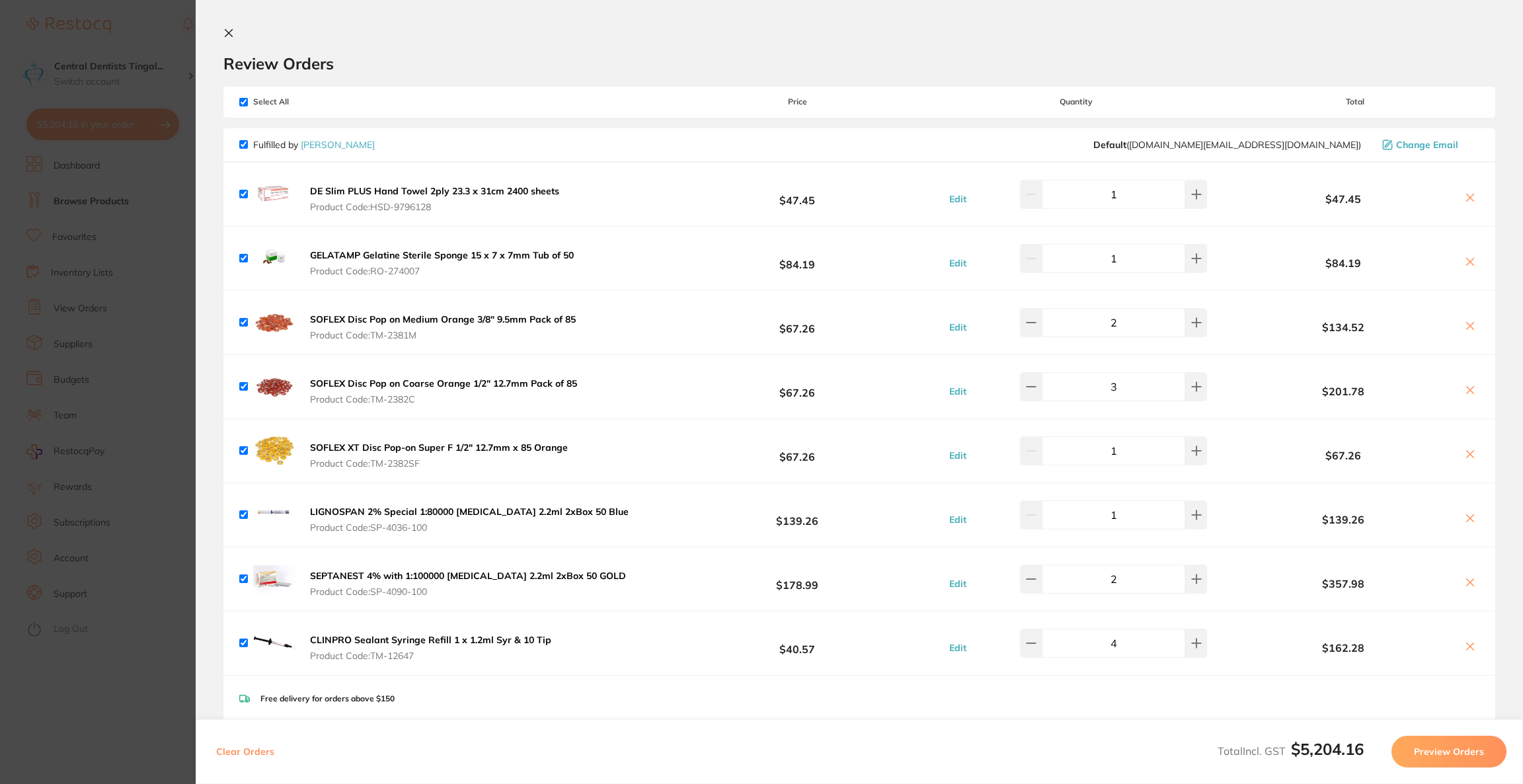
click at [77, 35] on section "Update RRP Set your pre negotiated price for this item. Item Agreed RRP (excl. …" at bounding box center [762, 392] width 1523 height 784
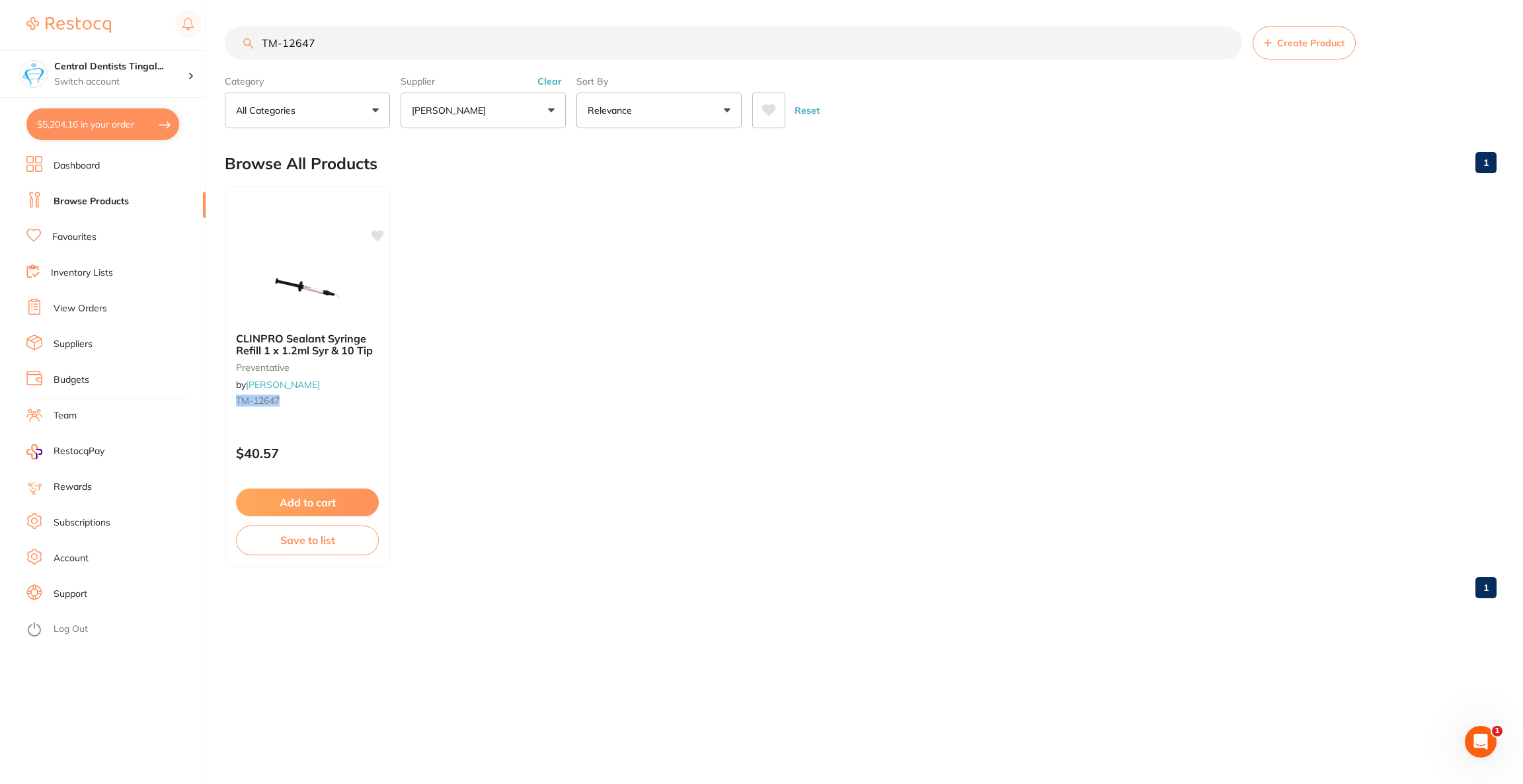
click at [106, 128] on button "$5,204.16 in your order" at bounding box center [103, 124] width 153 height 32
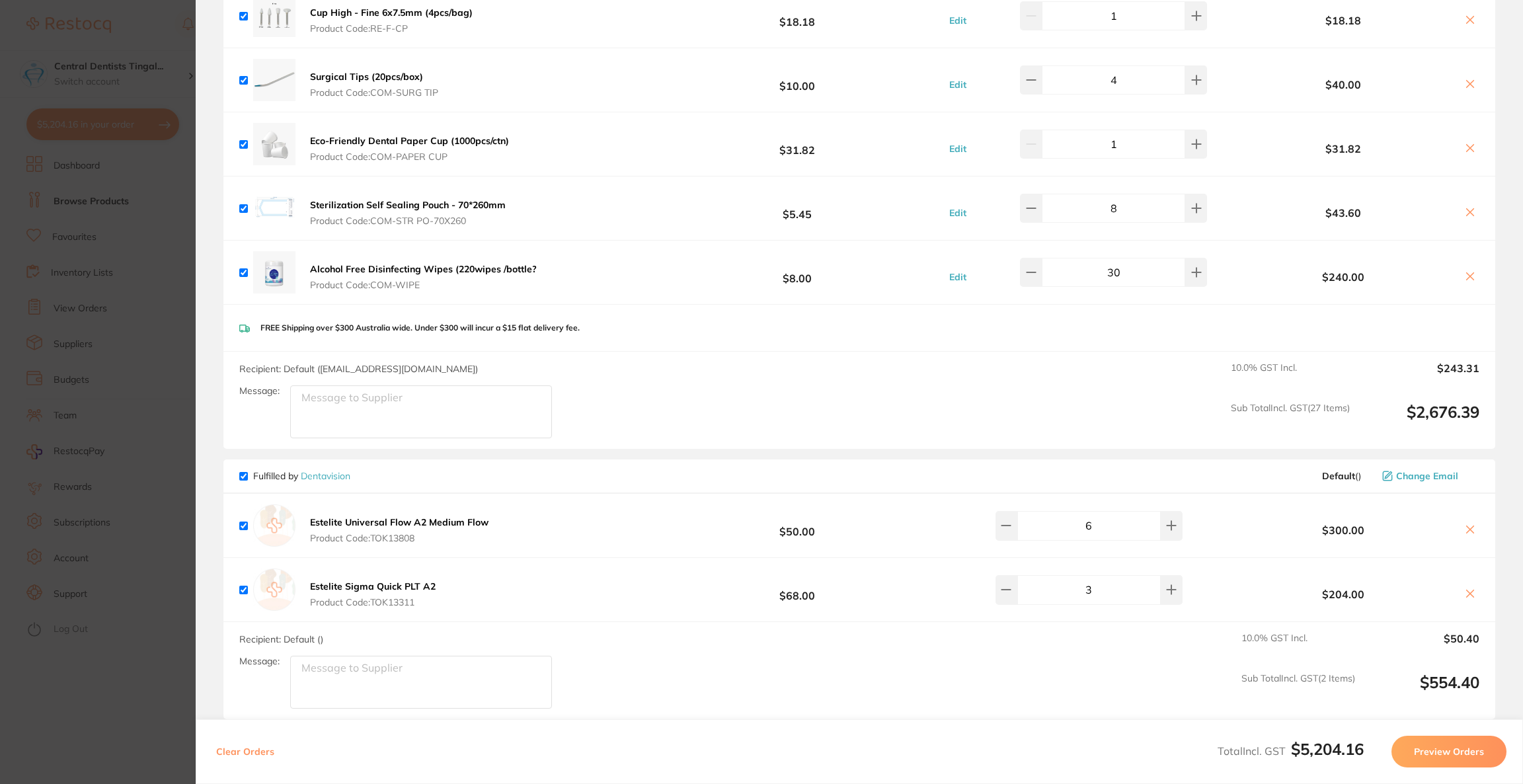
scroll to position [3669, 0]
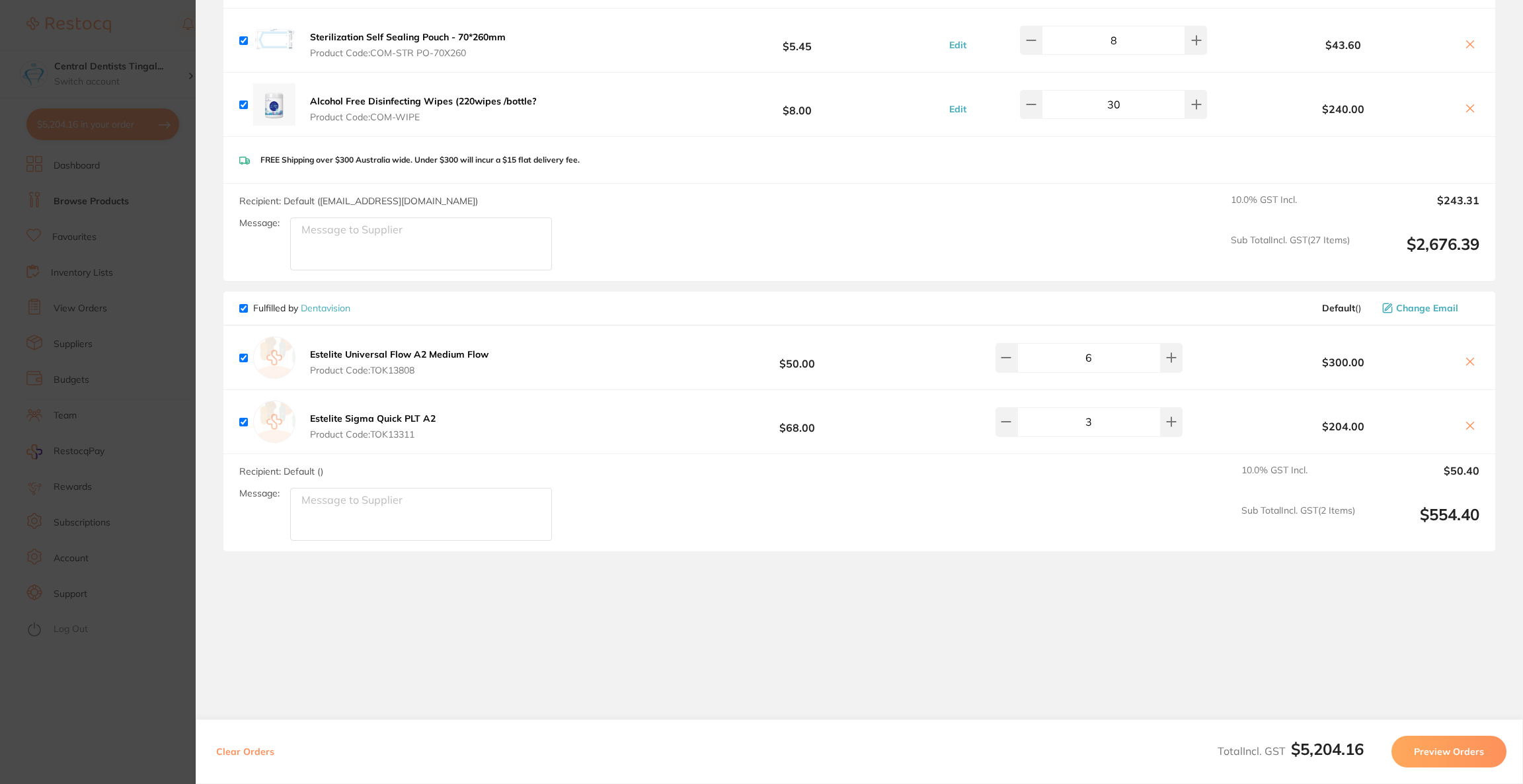
paste textarea "EN01025-DXX"
click at [548, 235] on textarea "EN01025-DXX- CHARGE 2 and give 2 units free" at bounding box center [421, 244] width 262 height 53
paste textarea "EN00925-DXX"
type textarea "EN01025-DXX- CHARGE 2 and give 2 units free EN00925-DXX- 2units"
click at [105, 77] on section "Update RRP Set your pre negotiated price for this item. Item Agreed RRP (excl. …" at bounding box center [762, 392] width 1523 height 784
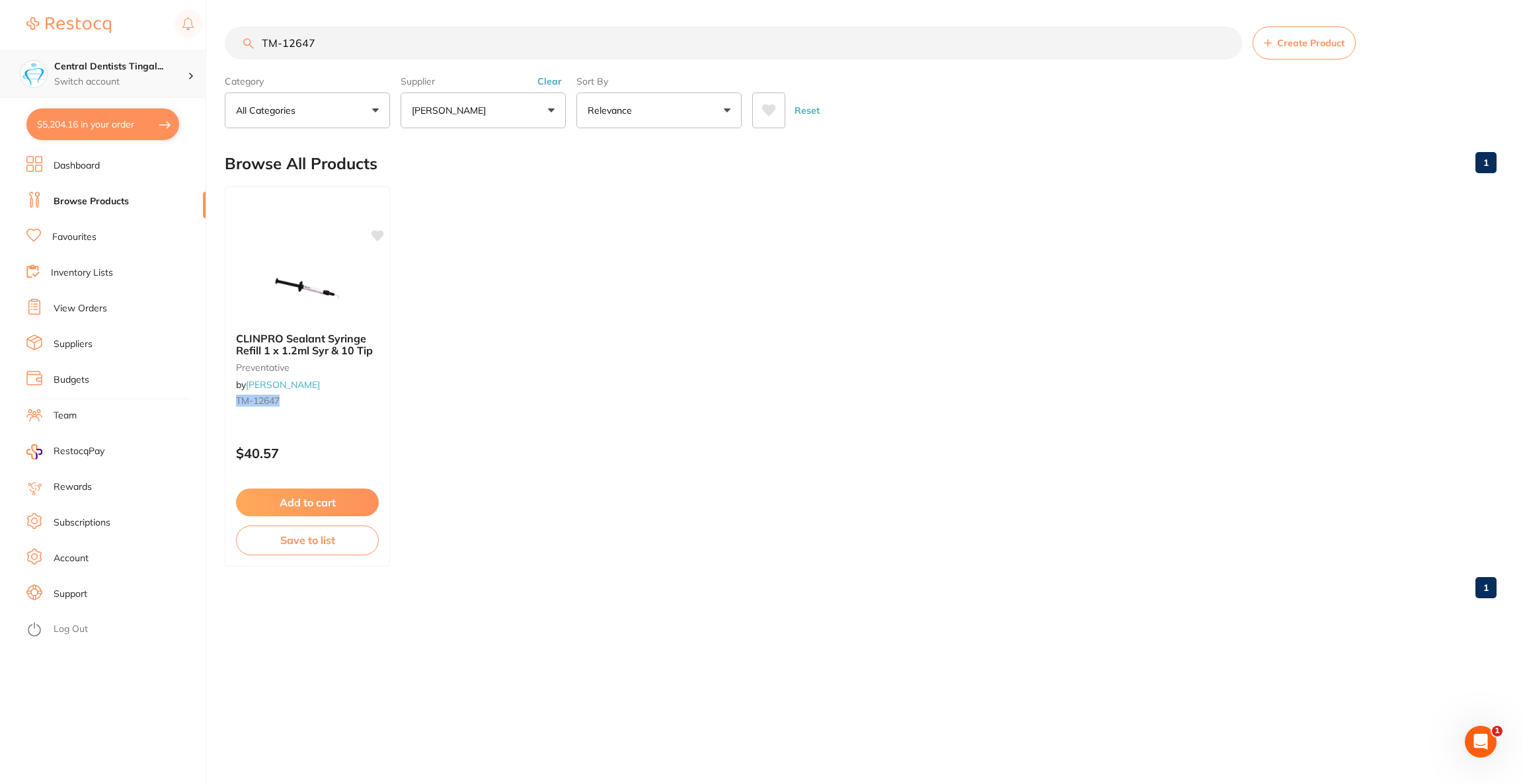
drag, startPoint x: 358, startPoint y: 39, endPoint x: 193, endPoint y: 55, distance: 165.8
click at [193, 55] on div "$5,204.16 Central Dentists Tingal... Switch account Riaz [MEDICAL_DATA] Experte…" at bounding box center [762, 392] width 1523 height 784
click at [441, 40] on input "TM-12647" at bounding box center [733, 43] width 1018 height 33
type input "T"
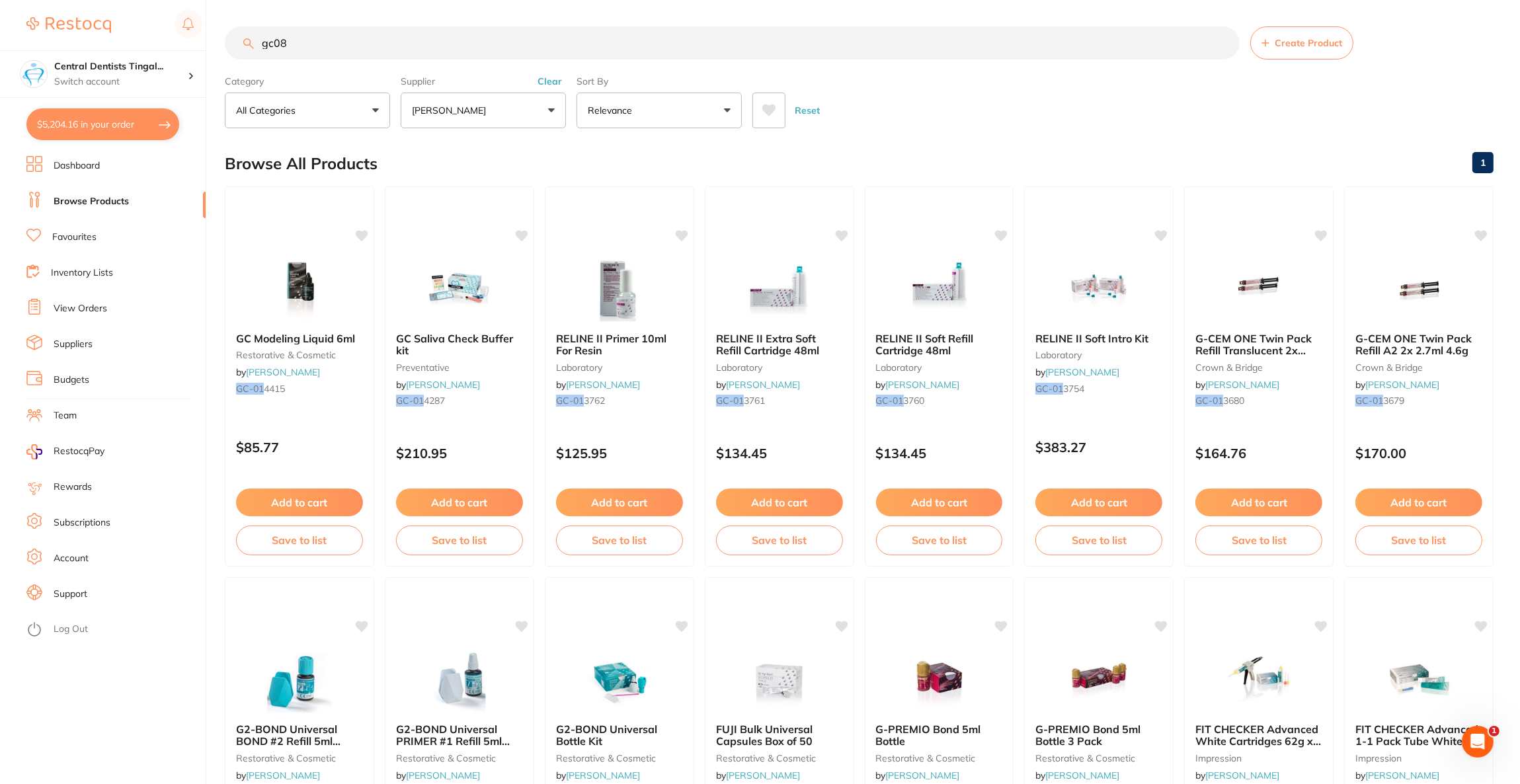
type input "gc08"
click at [471, 103] on button "[PERSON_NAME]" at bounding box center [484, 111] width 165 height 36
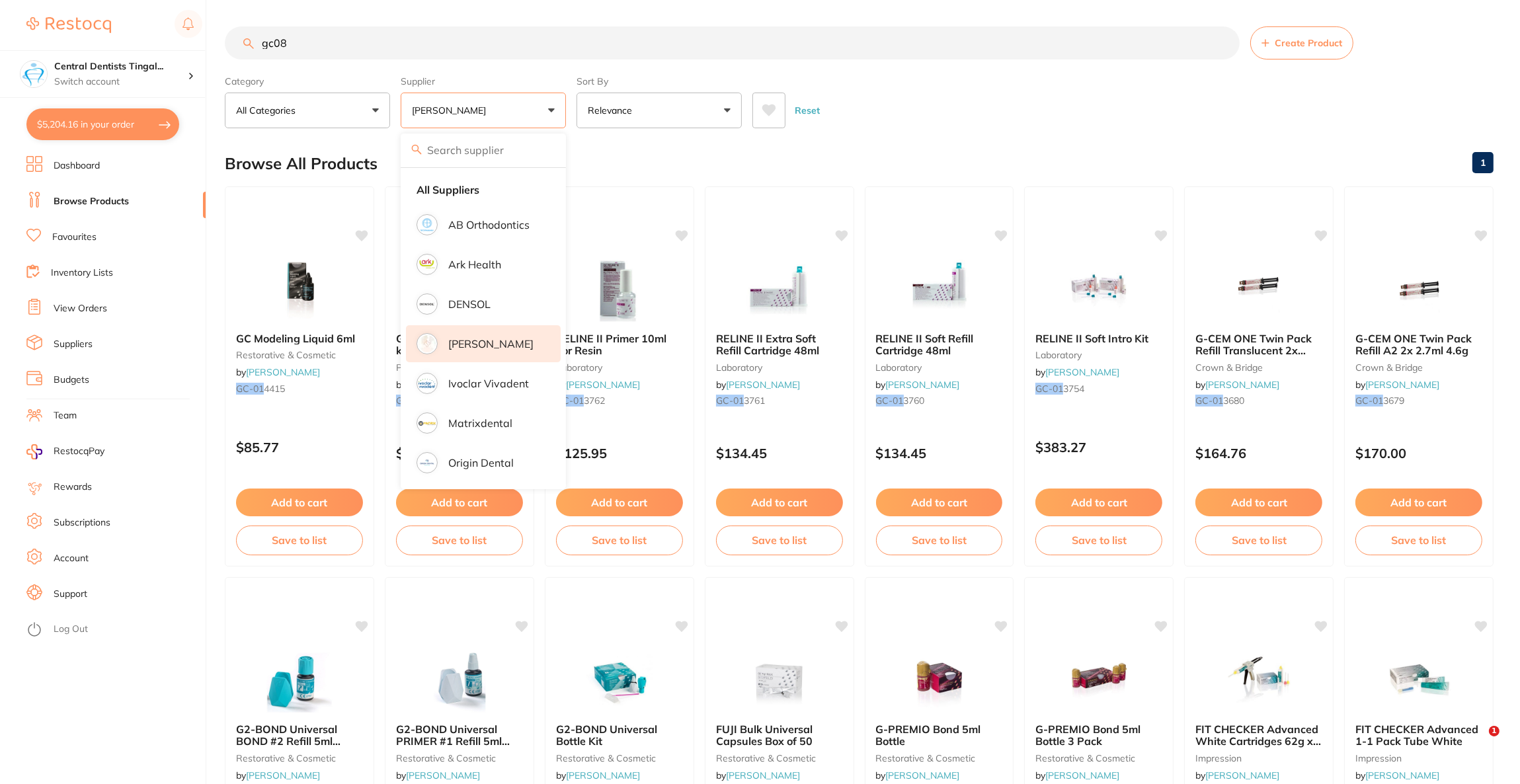
click at [505, 347] on p "[PERSON_NAME]" at bounding box center [491, 343] width 86 height 12
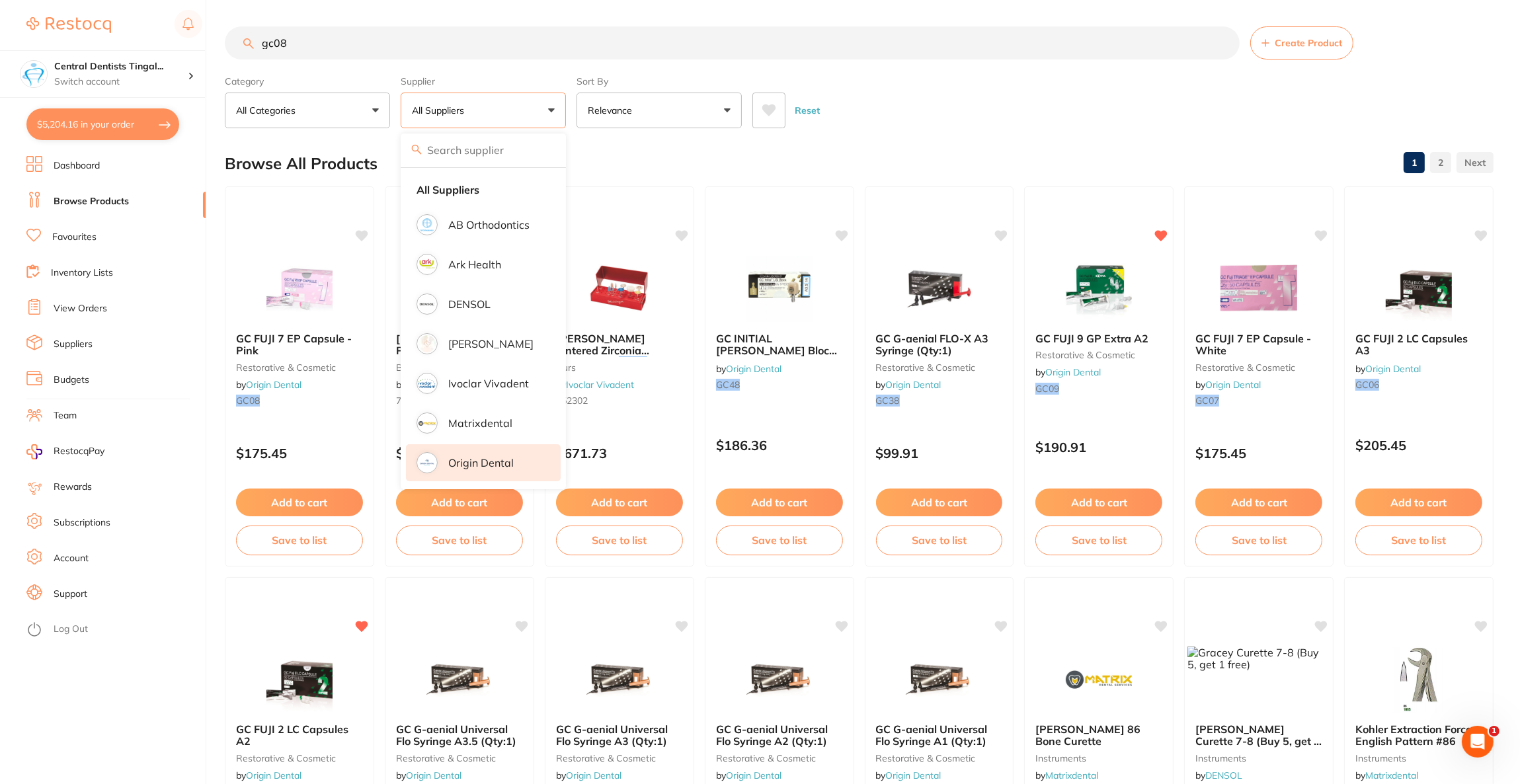
click at [490, 459] on p "Origin Dental" at bounding box center [481, 462] width 65 height 12
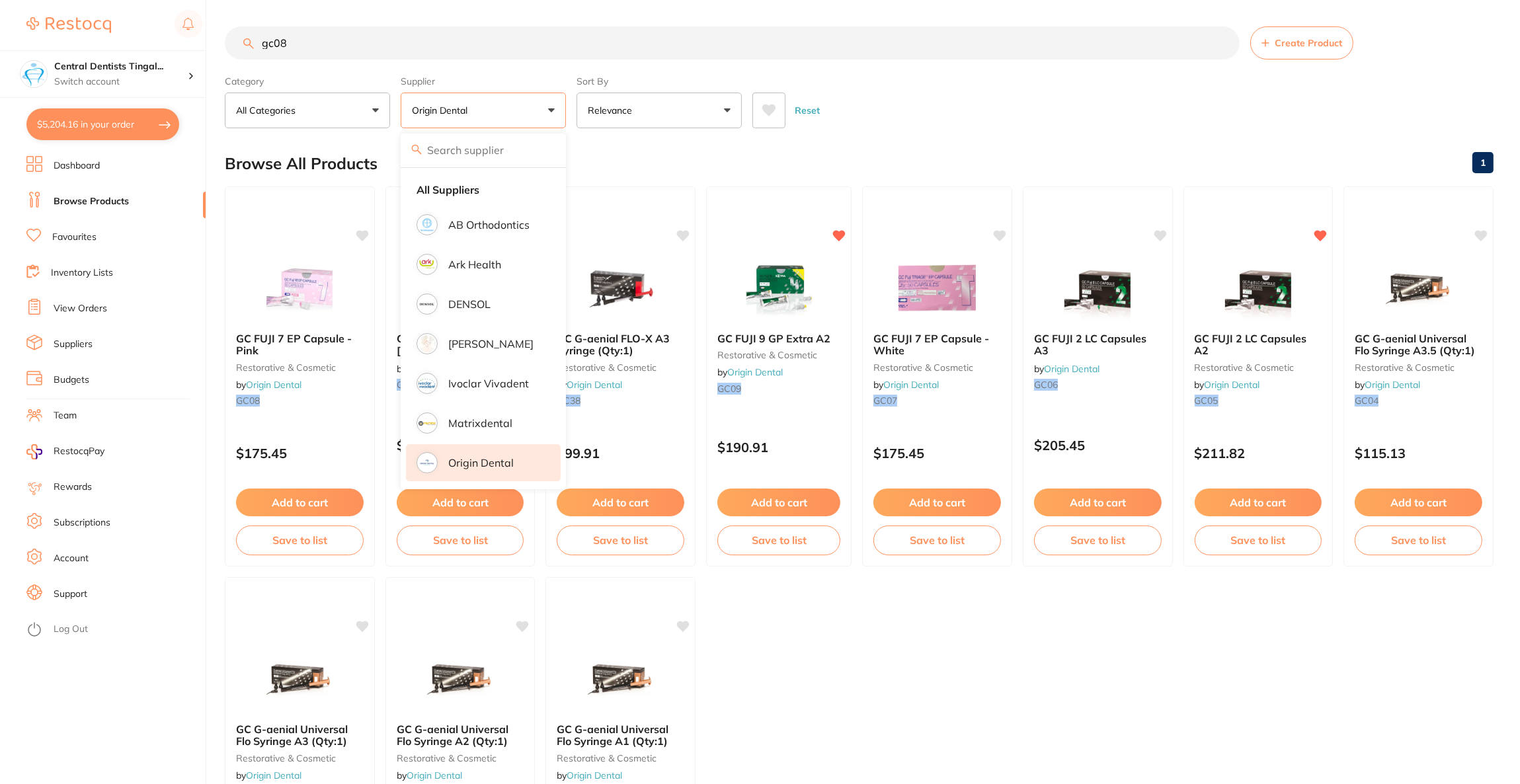
click at [948, 119] on div "Reset" at bounding box center [1117, 104] width 730 height 46
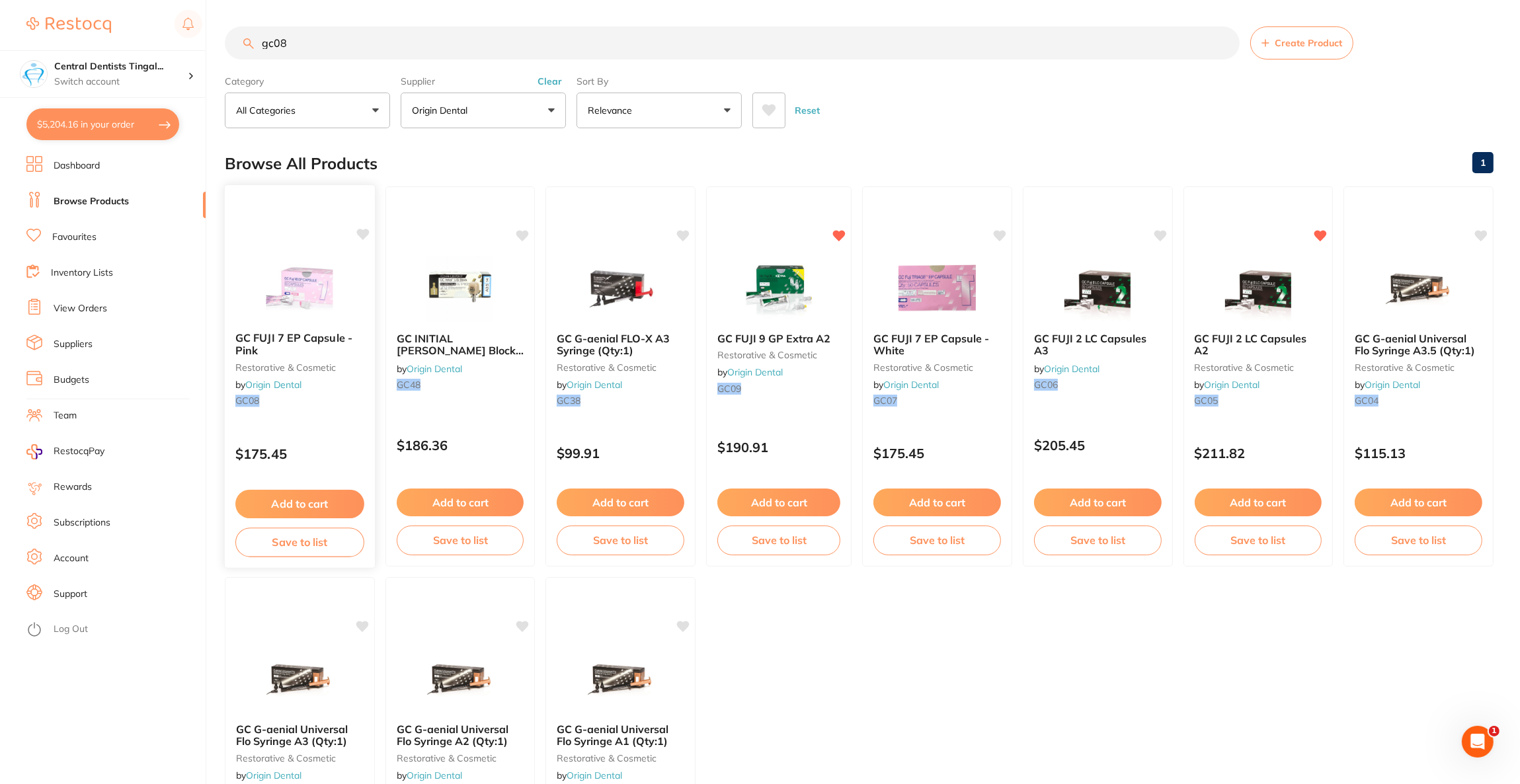
click at [264, 300] on img at bounding box center [299, 288] width 86 height 67
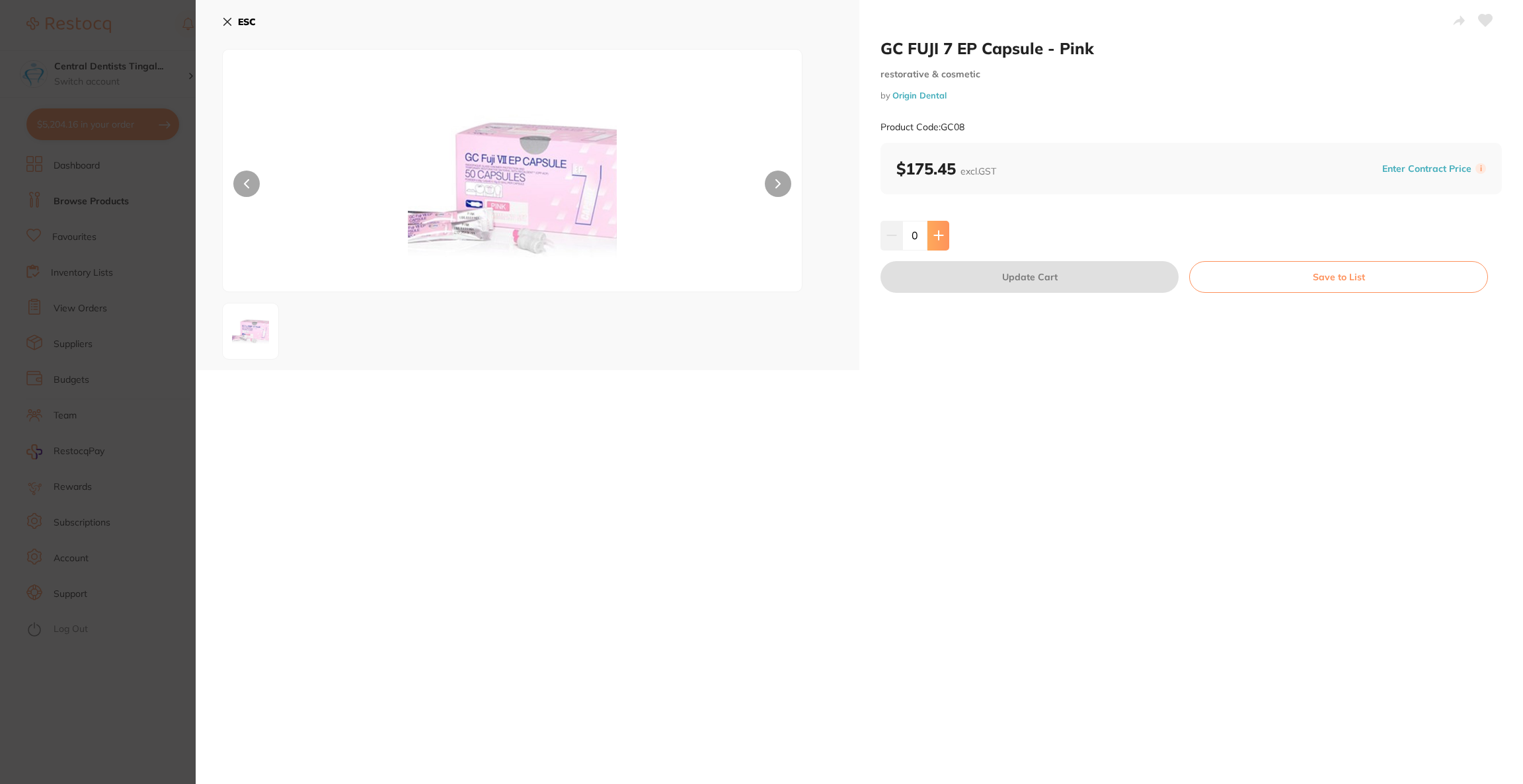
click at [935, 234] on icon at bounding box center [939, 236] width 11 height 11
type input "1"
click at [948, 269] on button "Update Cart" at bounding box center [1029, 276] width 298 height 32
checkbox input "false"
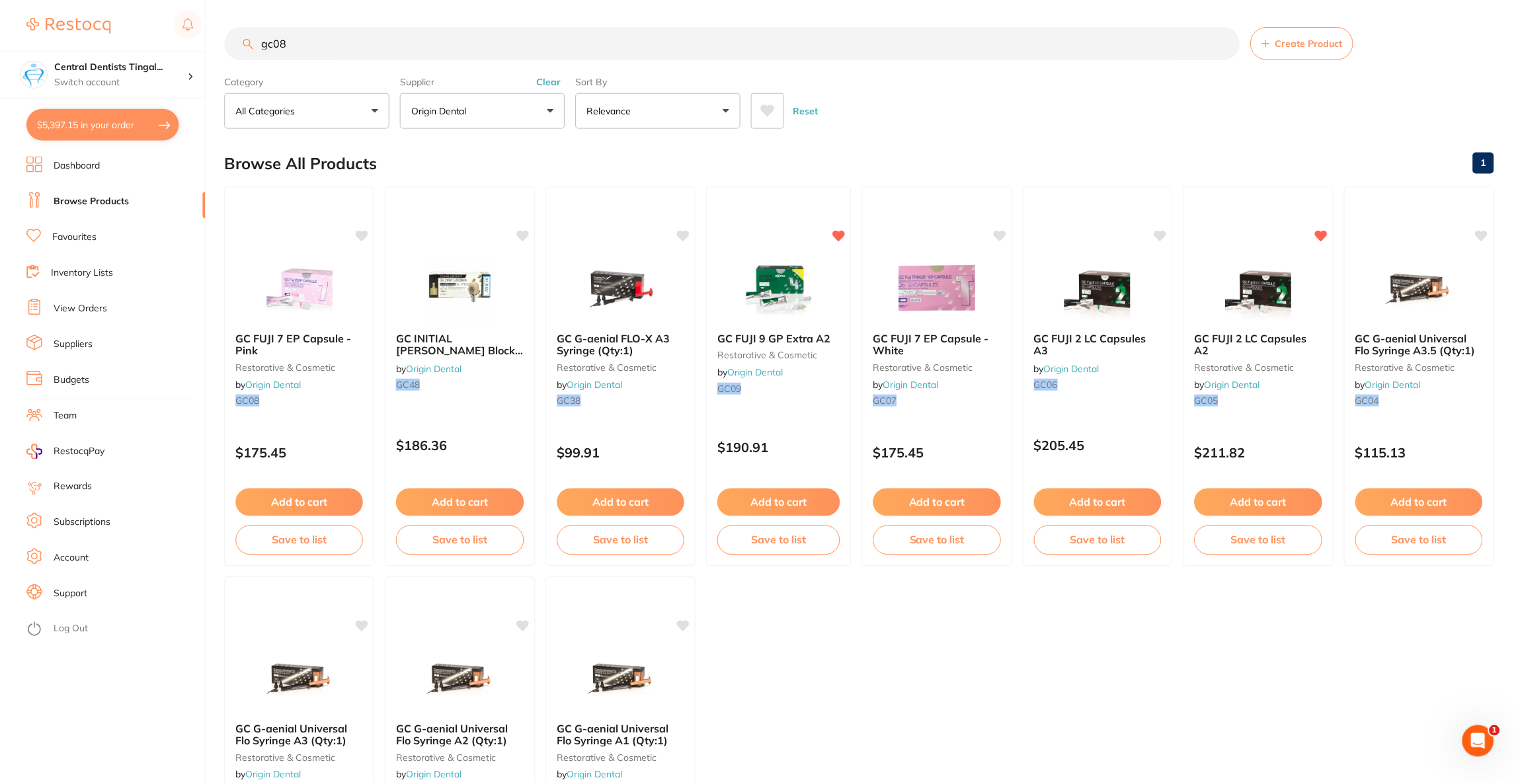
scroll to position [2, 0]
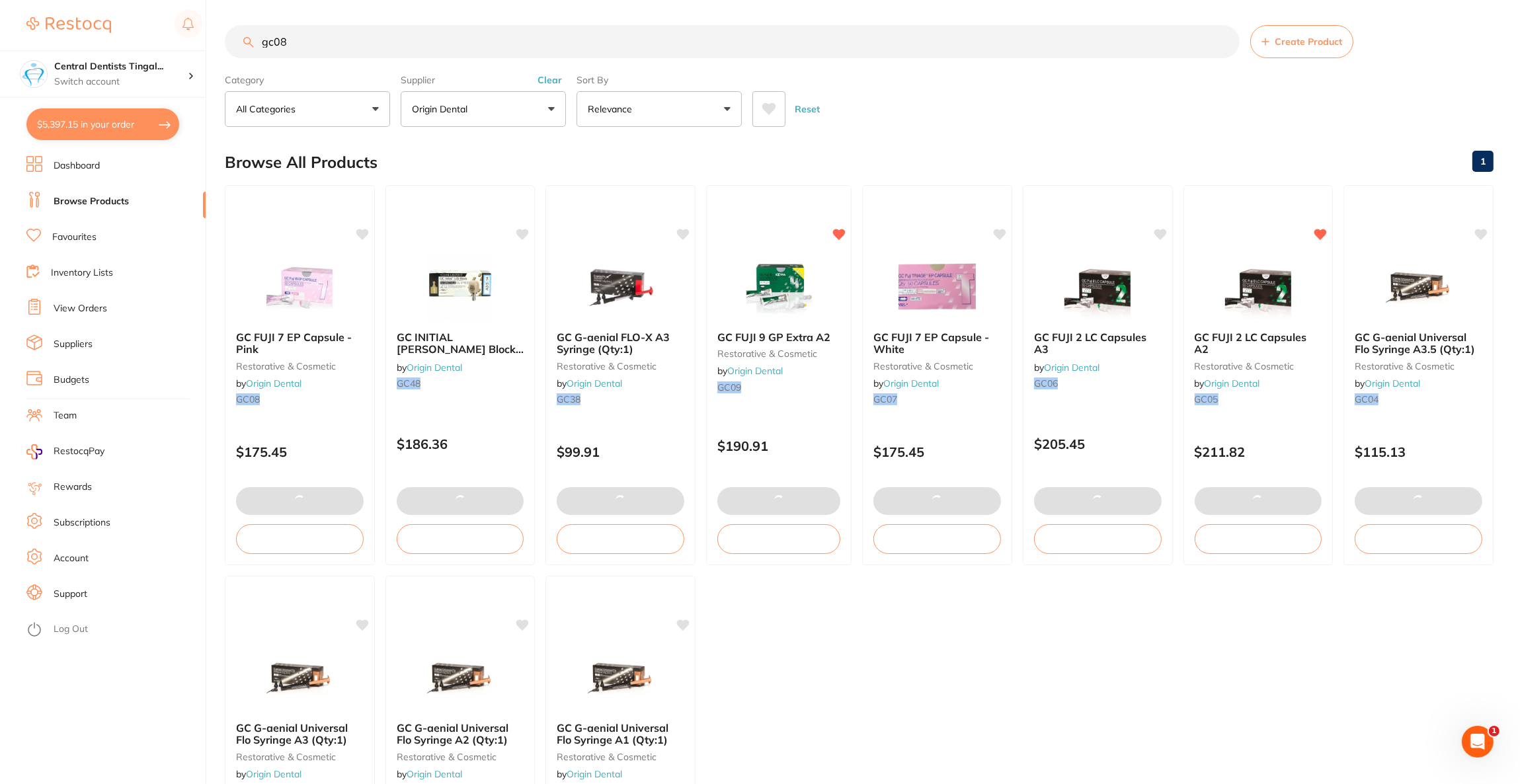
click at [121, 134] on button "$5,397.15 in your order" at bounding box center [103, 124] width 153 height 32
checkbox input "true"
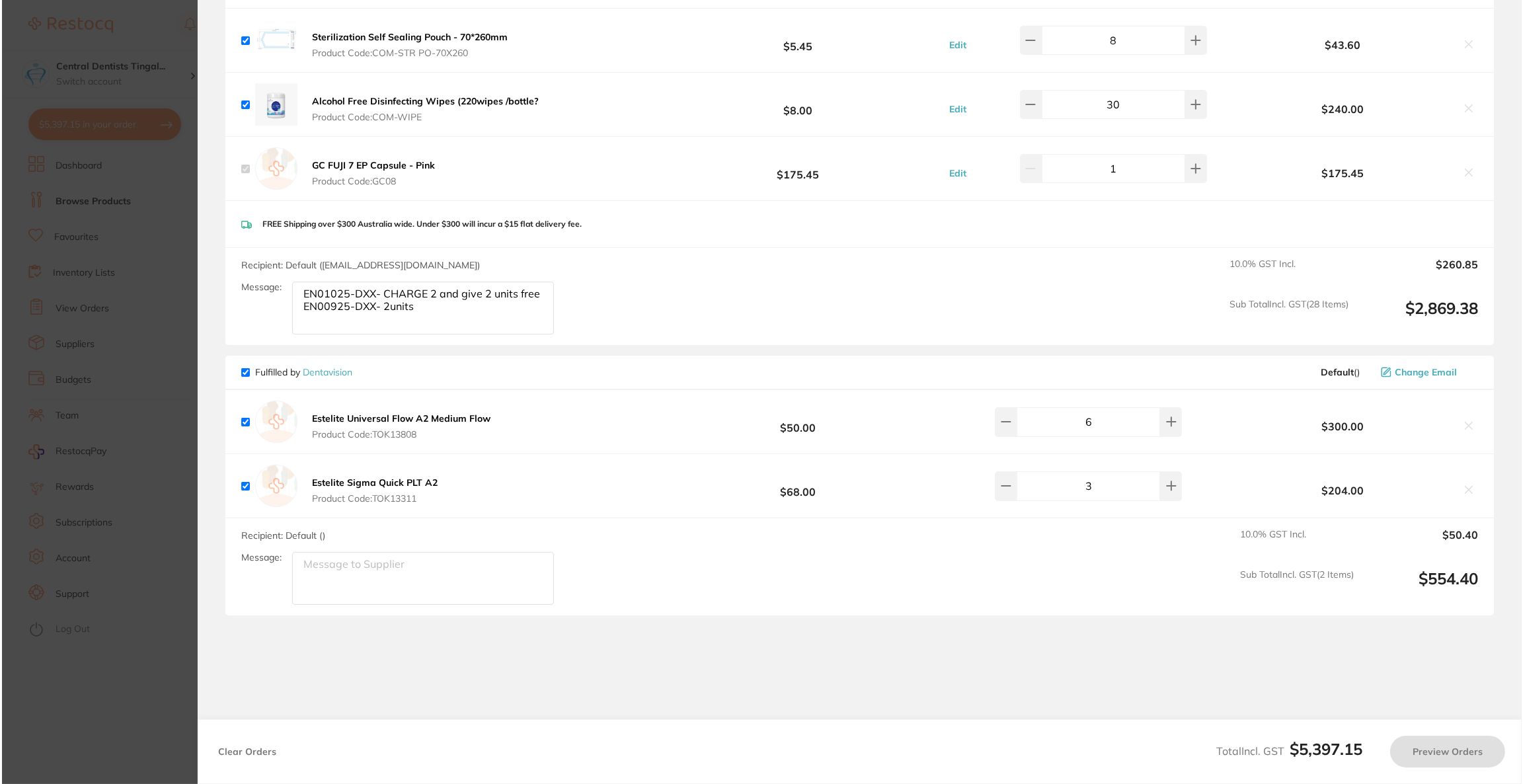
scroll to position [0, 0]
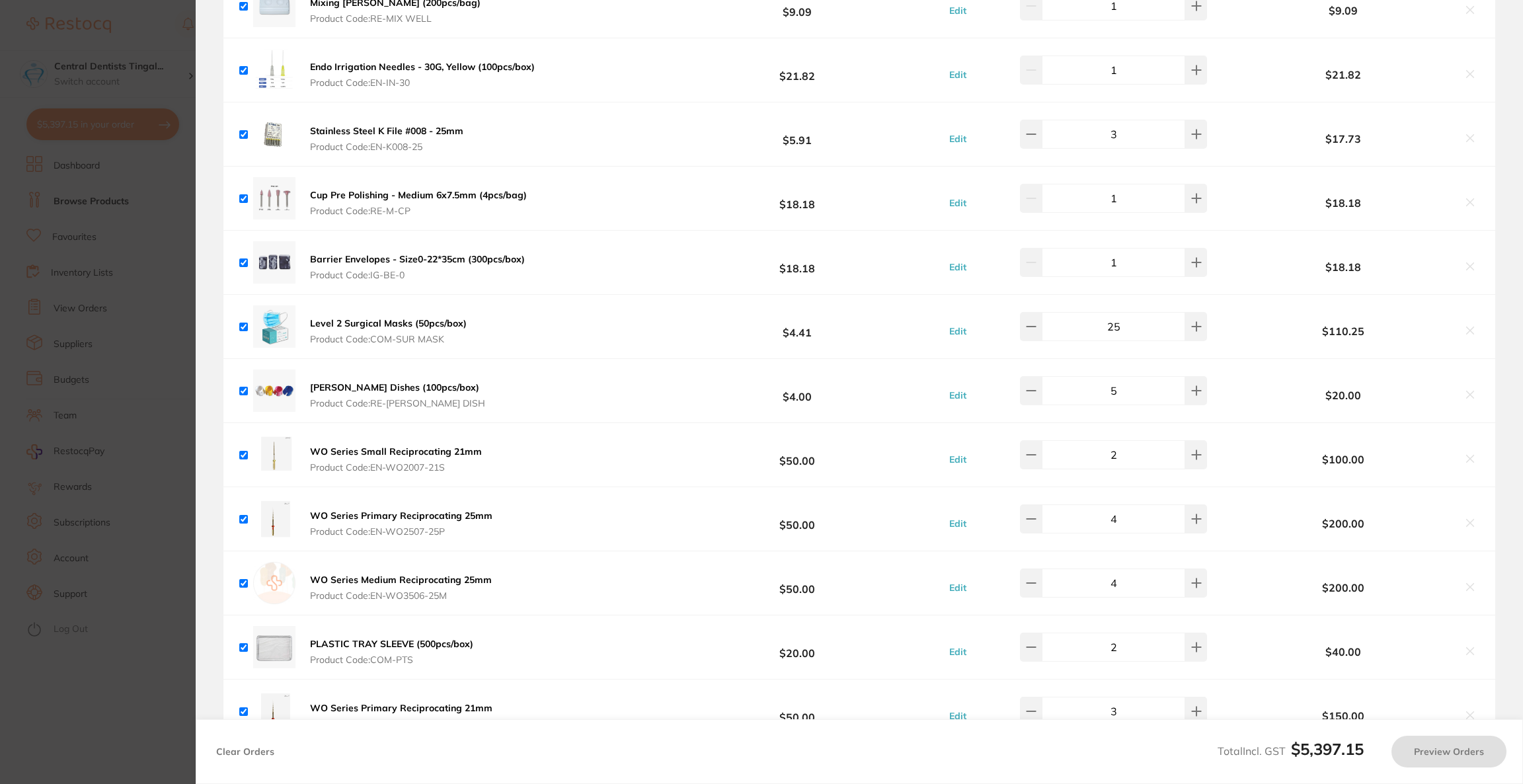
checkbox input "false"
checkbox input "true"
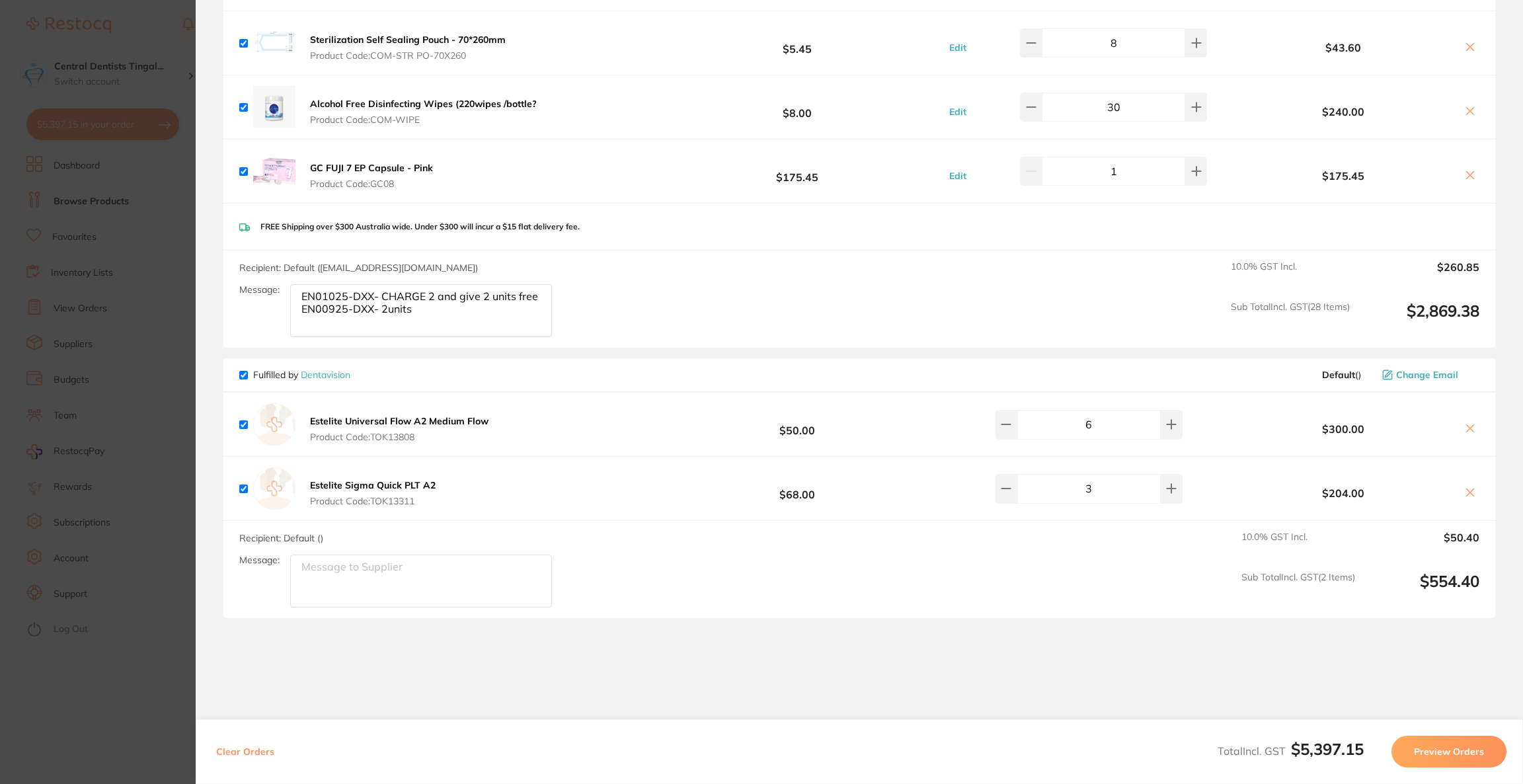
scroll to position [3669, 0]
click at [1497, 755] on button "Preview Orders" at bounding box center [1449, 751] width 115 height 32
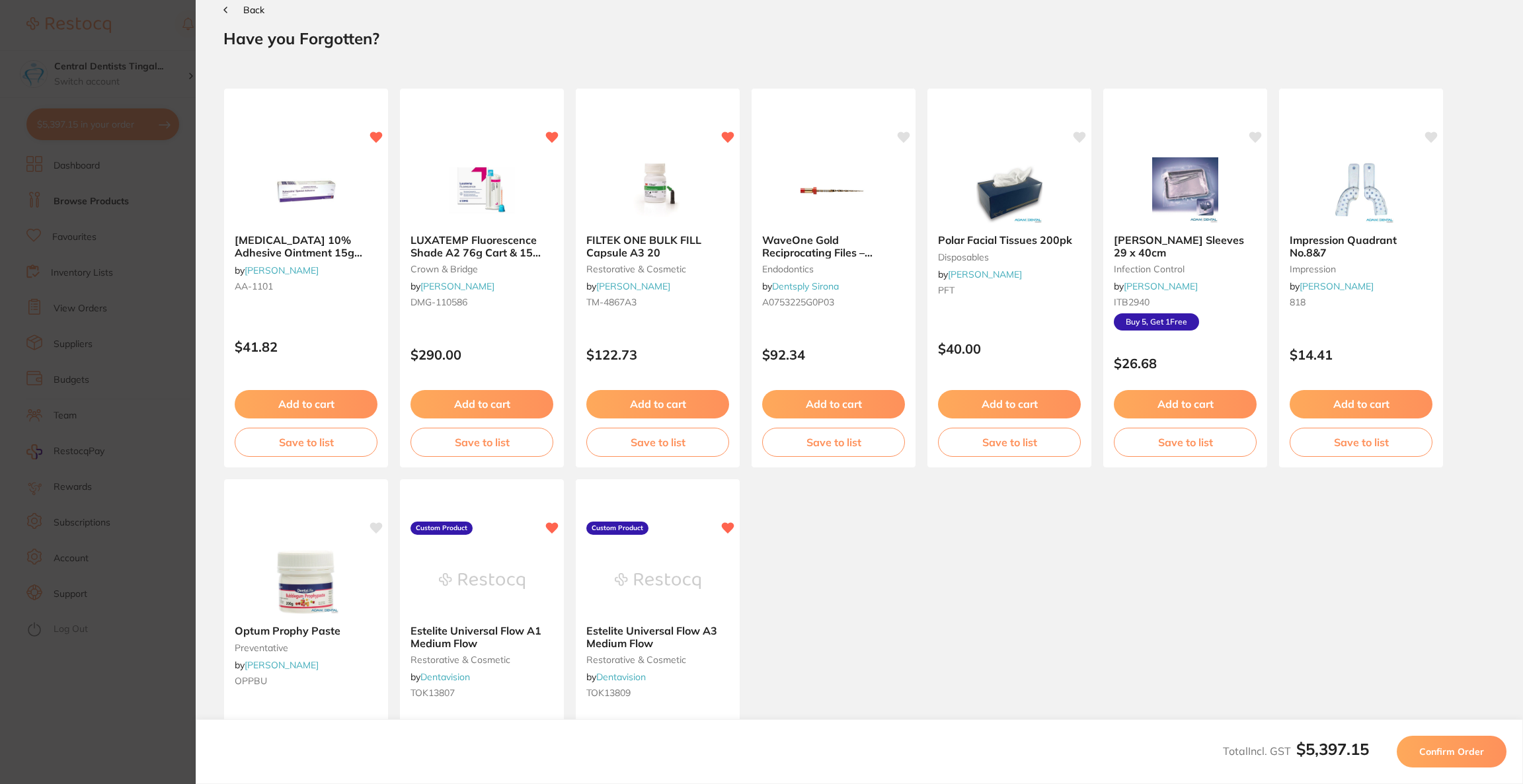
scroll to position [0, 0]
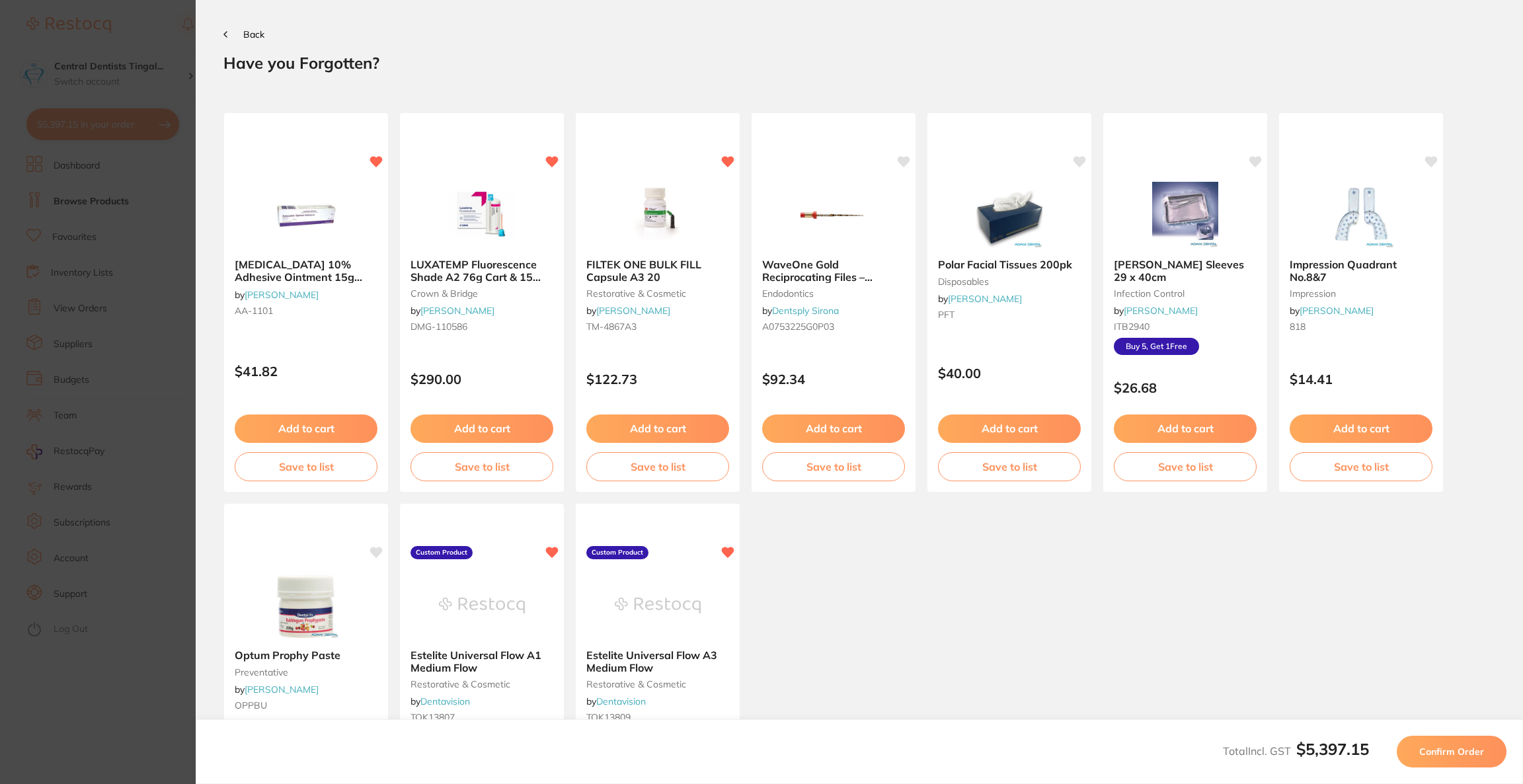
click at [1497, 755] on button "Confirm Order" at bounding box center [1451, 751] width 110 height 32
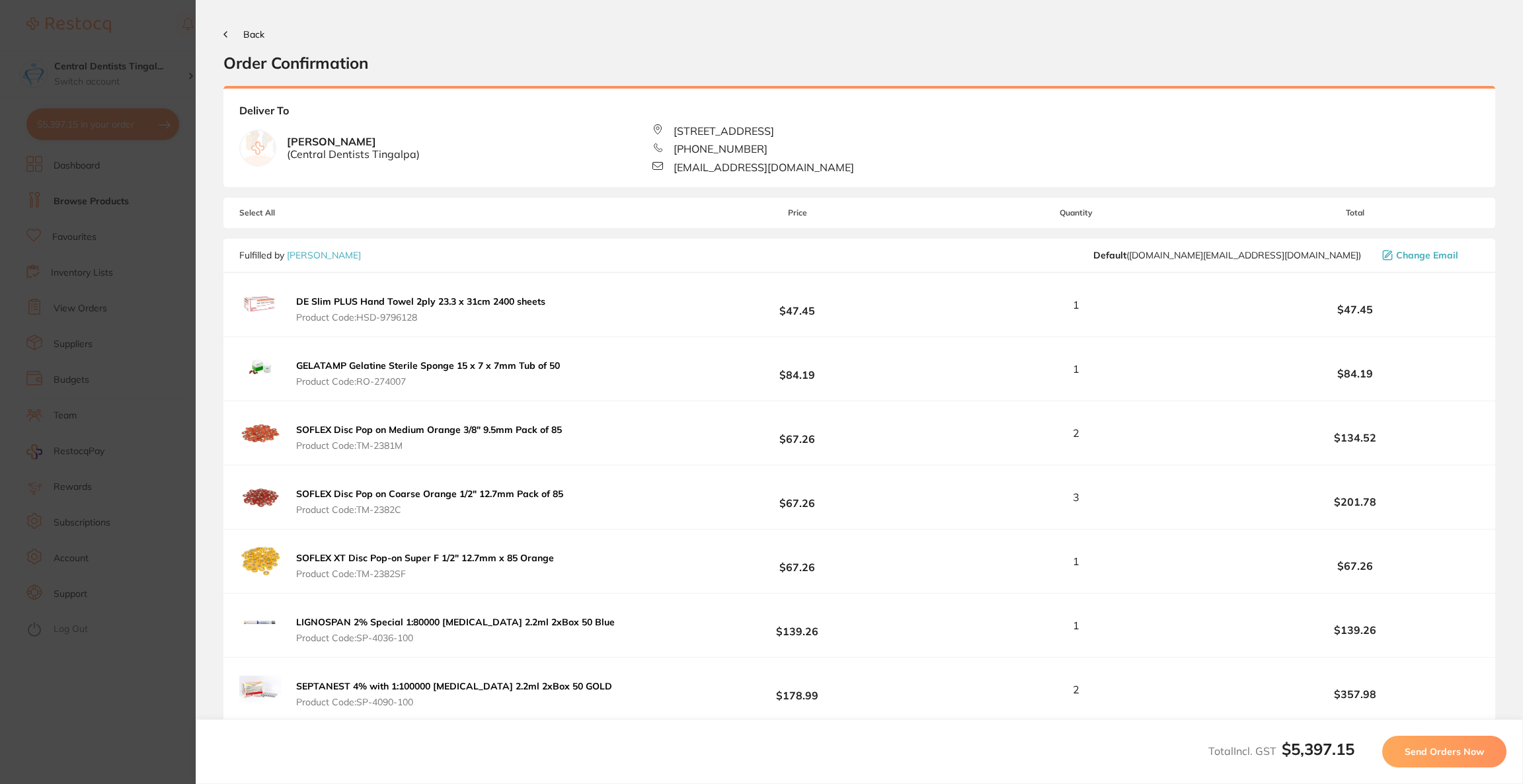
click at [1497, 755] on button "Send Orders Now" at bounding box center [1445, 751] width 125 height 32
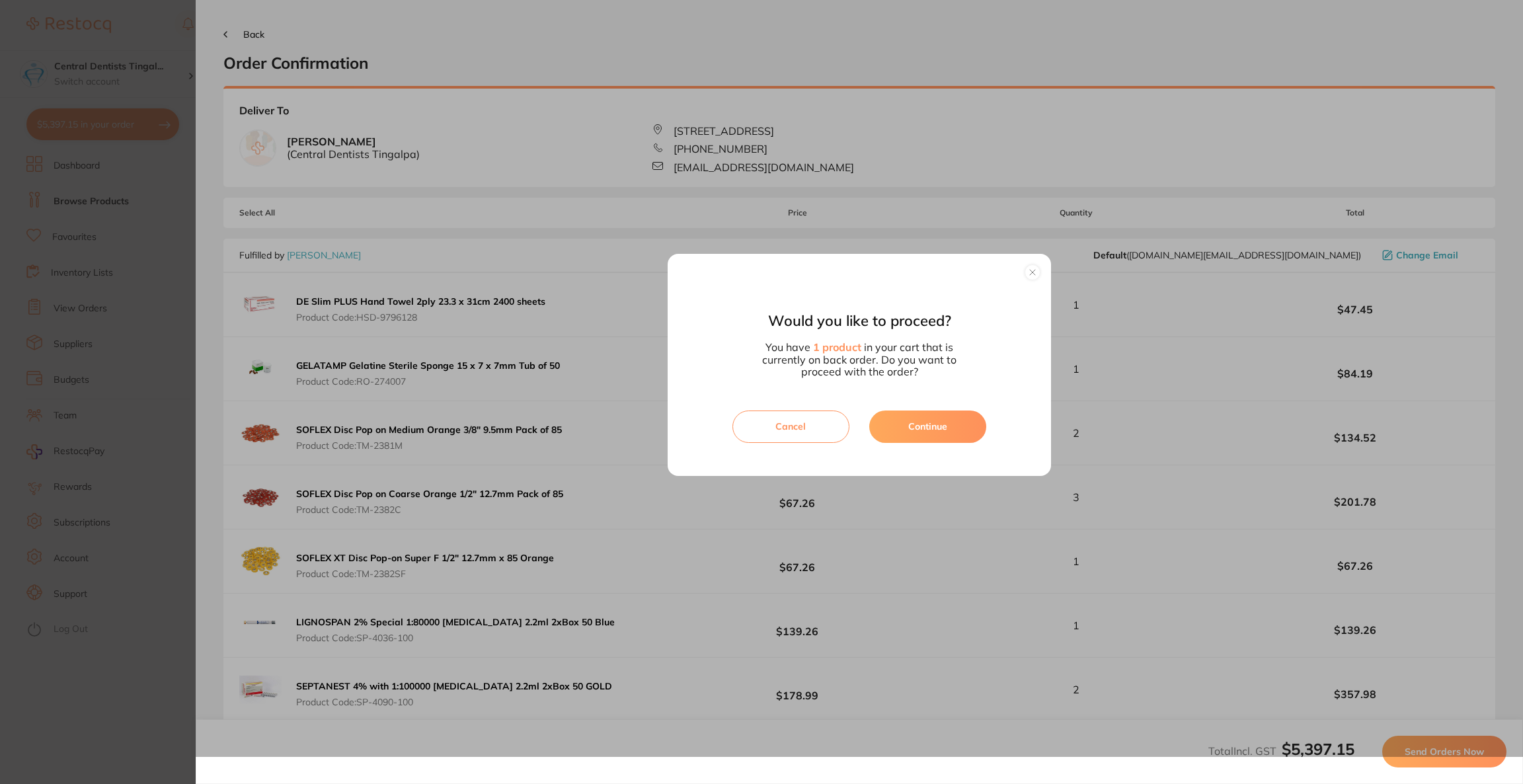
click at [973, 430] on button "Continue" at bounding box center [928, 426] width 117 height 32
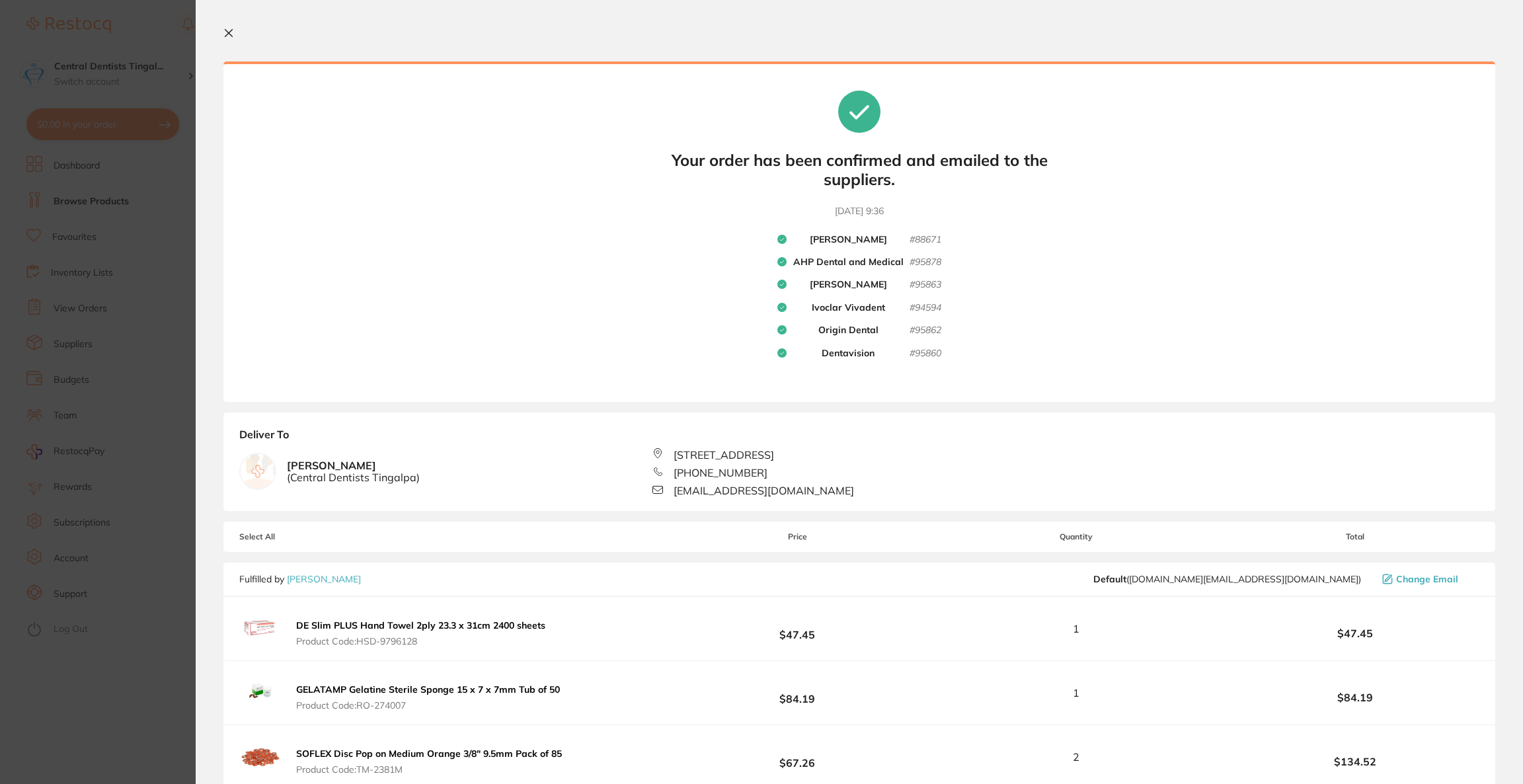
click at [97, 66] on section "Update RRP Set your pre negotiated price for this item. Item Agreed RRP (excl. …" at bounding box center [762, 392] width 1523 height 784
